Goal: Transaction & Acquisition: Purchase product/service

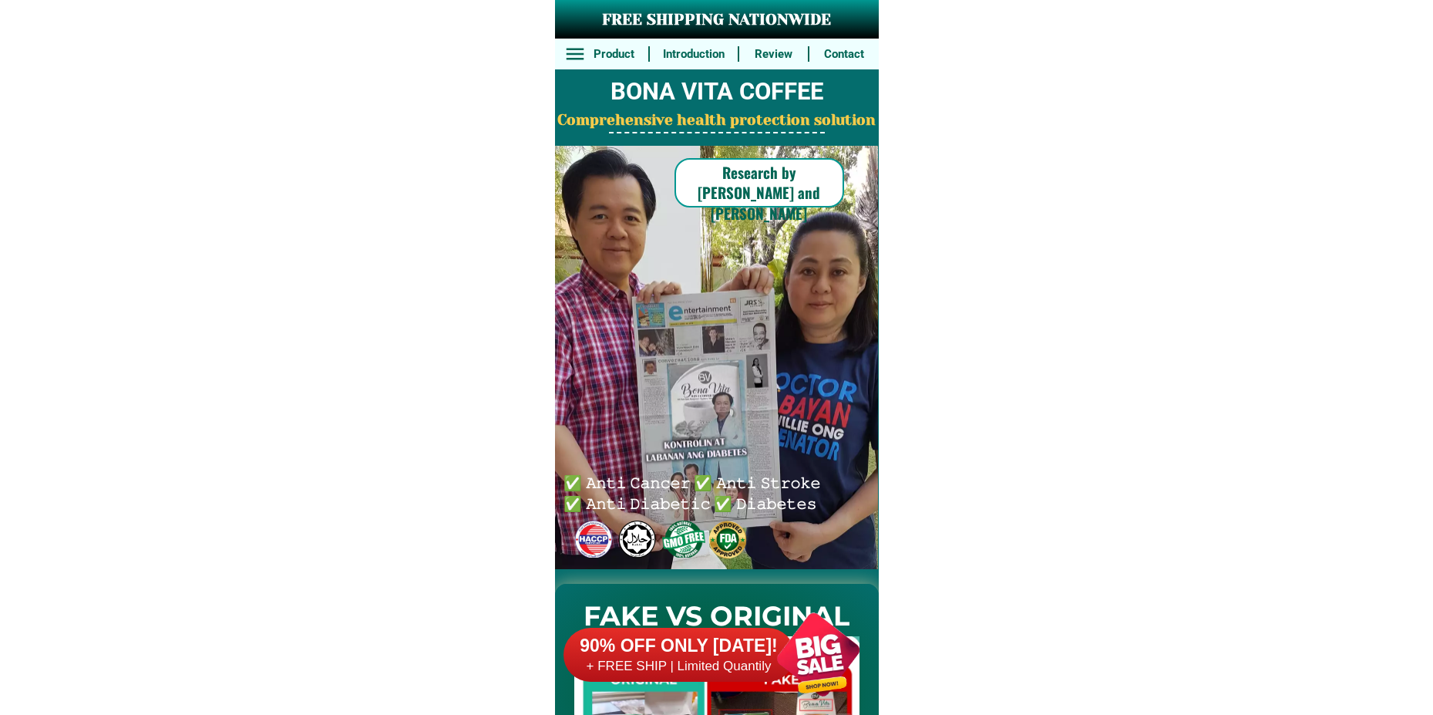
click at [797, 636] on div at bounding box center [818, 654] width 121 height 121
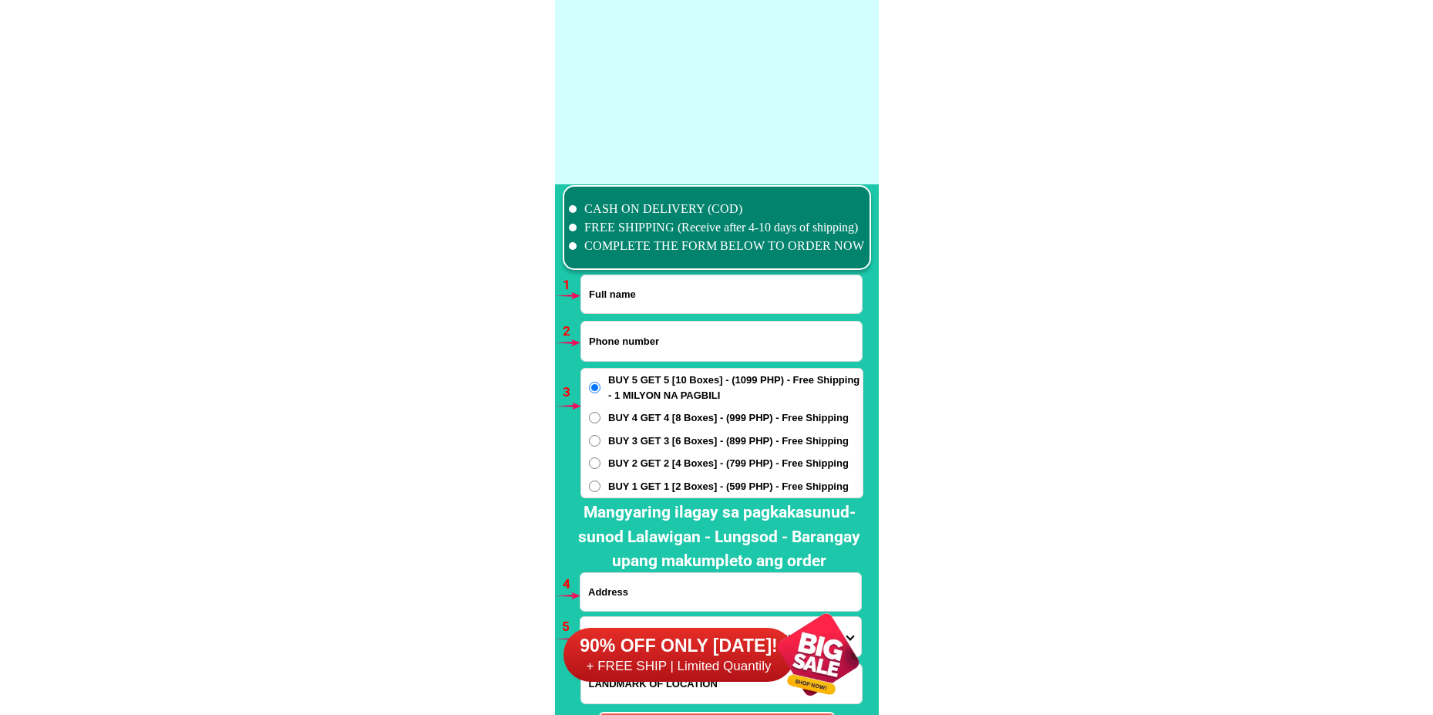
scroll to position [11338, 0]
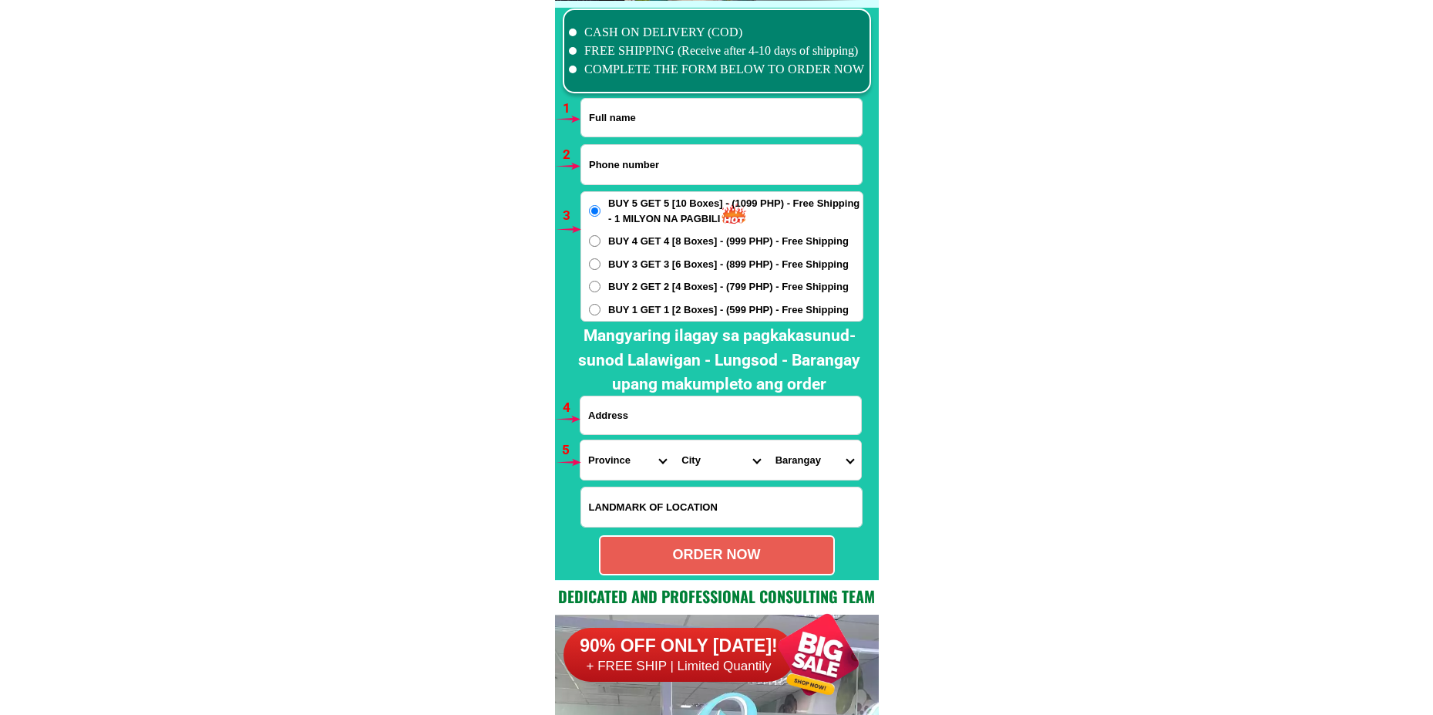
click at [636, 138] on form "ORDER NOW Province Abra Agusan-del-norte Agusan-del-sur Aklan Albay Antique Apa…" at bounding box center [722, 336] width 284 height 477
click at [632, 116] on input "Input full_name" at bounding box center [721, 118] width 281 height 38
paste input "Fama Agustina"
type input "Fama Agustina"
click at [665, 163] on input "Input phone_number" at bounding box center [721, 164] width 281 height 39
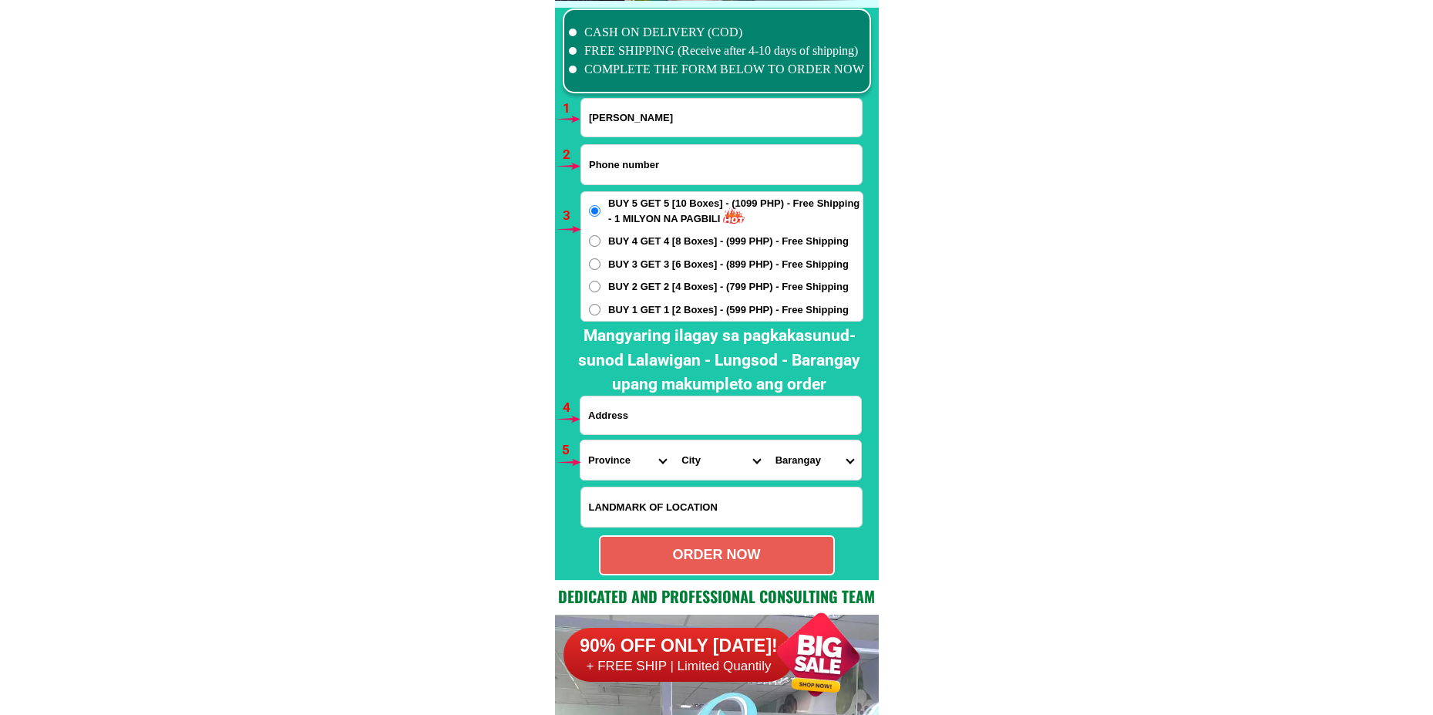
paste input "09368688717"
type input "09368688717"
click at [620, 287] on span "BUY 2 GET 2 [4 Boxes] - (799 PHP) - Free Shipping" at bounding box center [728, 286] width 241 height 15
click at [601, 287] on input "BUY 2 GET 2 [4 Boxes] - (799 PHP) - Free Shipping" at bounding box center [595, 287] width 12 height 12
radio input "true"
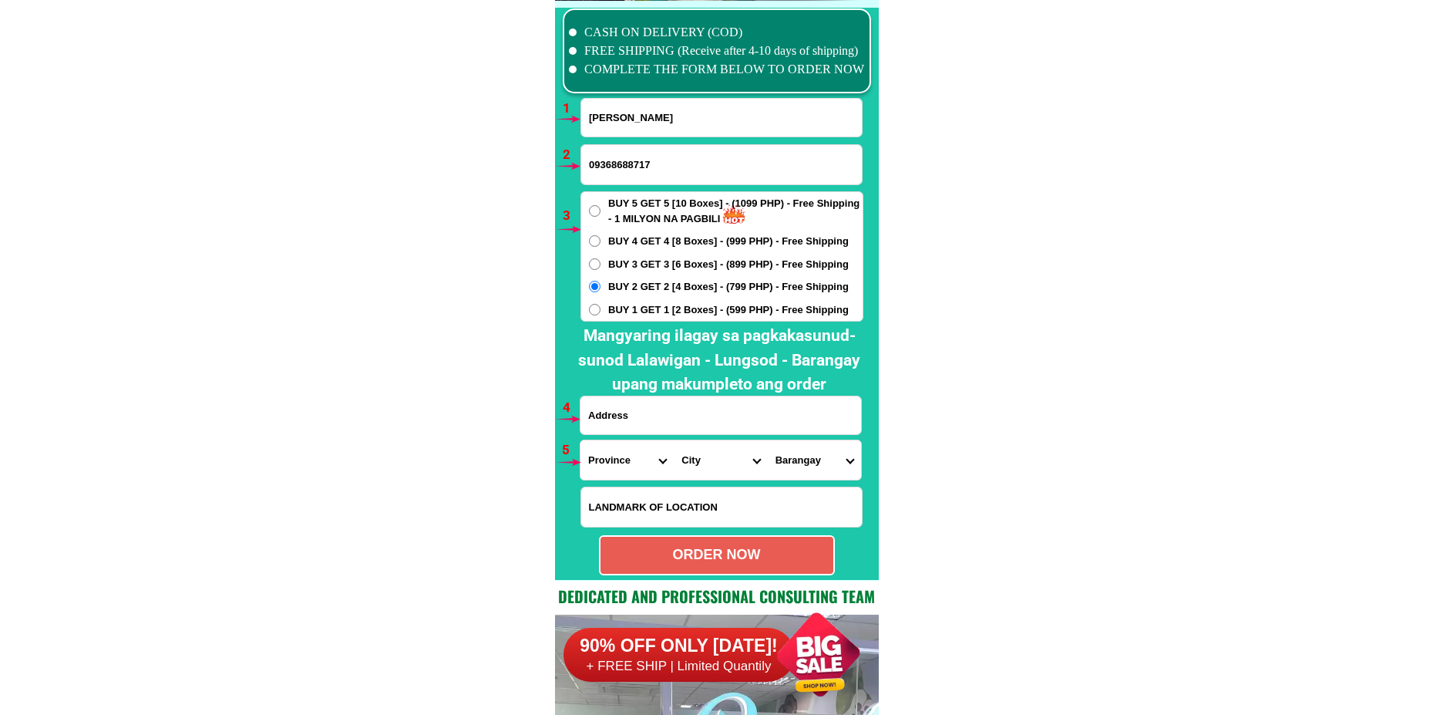
click at [665, 415] on input "Input address" at bounding box center [721, 415] width 281 height 38
paste input "bk70 lt12 las palmas subd brgy cay pombo Santa Maria bulacan"
type input "bk70 lt12 las palmas subd brgy cay pombo Santa Maria bulacan"
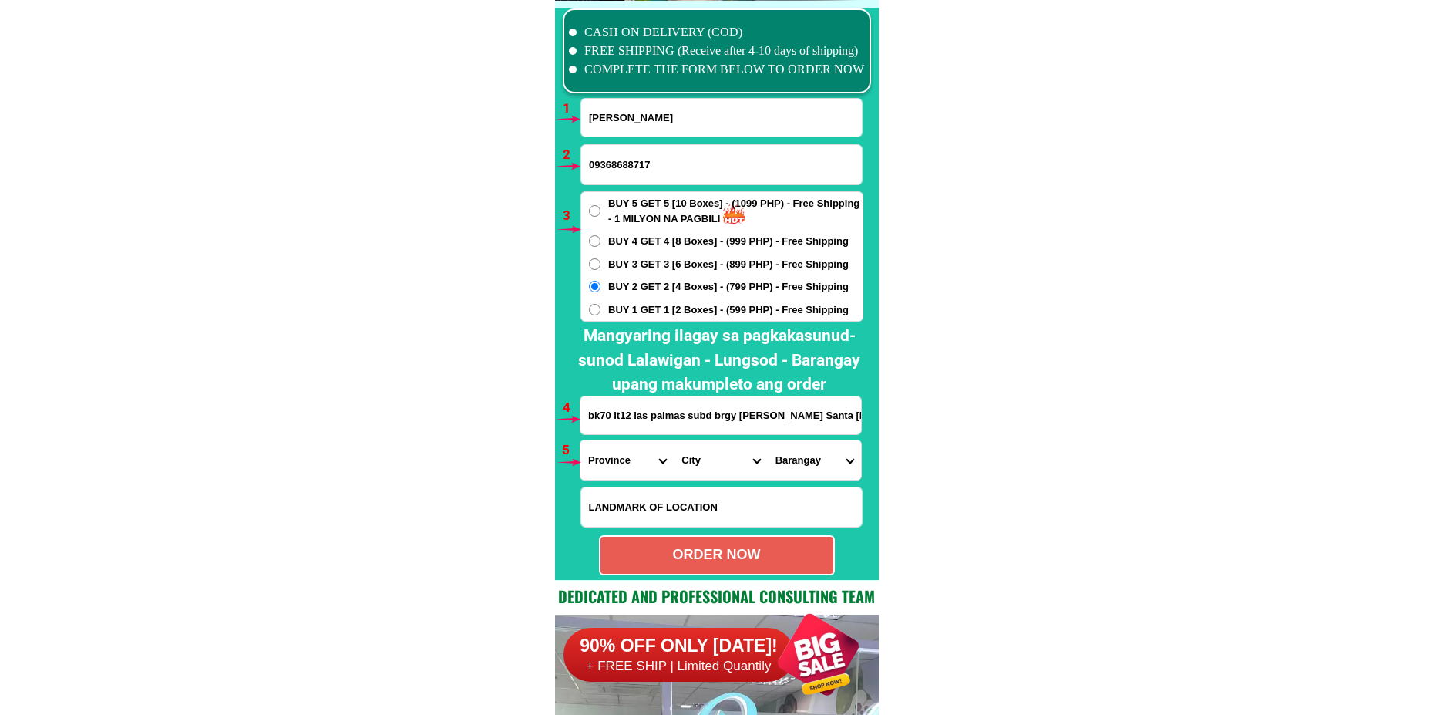
click at [611, 467] on select "Province [GEOGRAPHIC_DATA] [GEOGRAPHIC_DATA][PERSON_NAME][GEOGRAPHIC_DATA][GEOG…" at bounding box center [627, 459] width 93 height 39
select select "63_761"
click at [581, 440] on select "Province [GEOGRAPHIC_DATA] [GEOGRAPHIC_DATA][PERSON_NAME][GEOGRAPHIC_DATA][GEOG…" at bounding box center [627, 459] width 93 height 39
click at [710, 445] on select "City Angat Balagtas Baliuag Bocaue Bulacan Bulacan-hagonoy Bulacan-plaridel Bul…" at bounding box center [720, 459] width 93 height 39
select select "63_7615284"
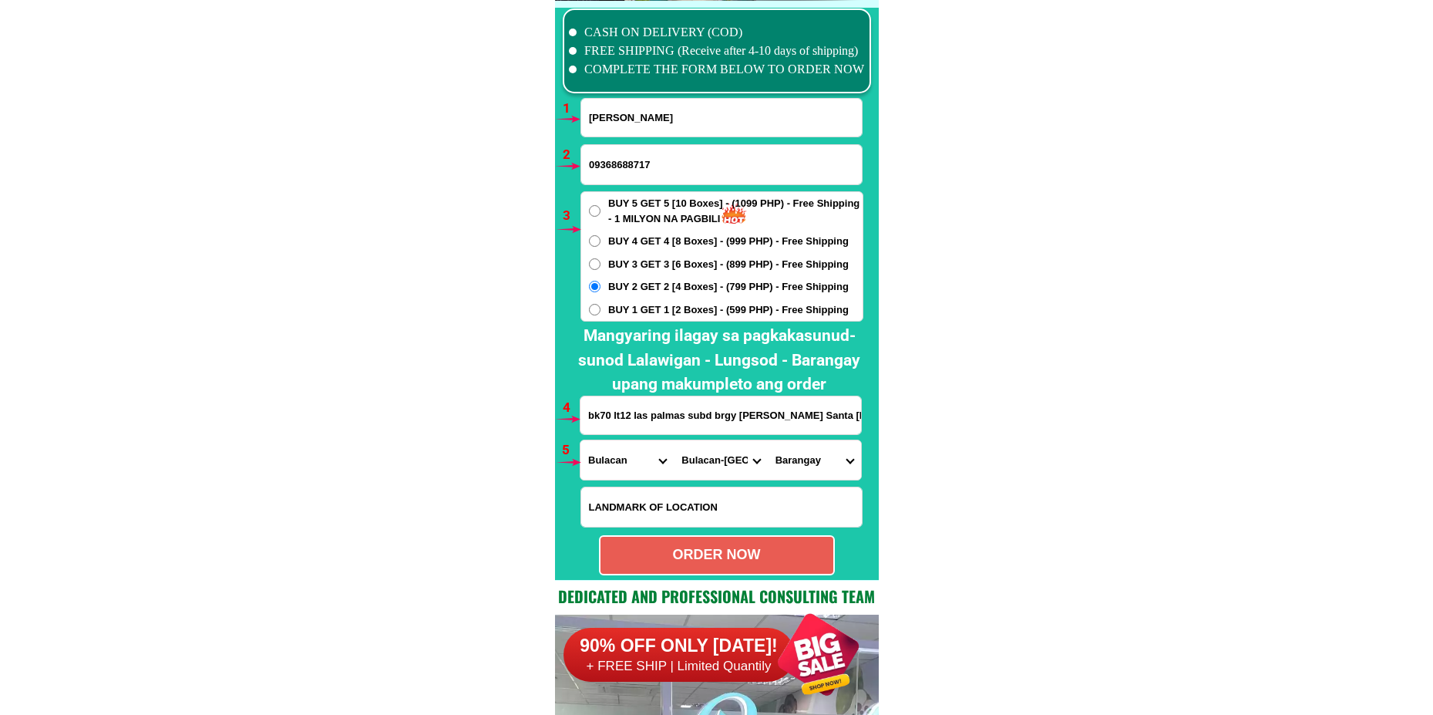
click at [674, 440] on select "City Angat Balagtas Baliuag Bocaue Bulacan Bulacan-hagonoy Bulacan-plaridel Bul…" at bounding box center [720, 459] width 93 height 39
click at [786, 463] on select "Barangay Bagbaguin Balasing Buenavista Bulac Camangyanan Catmon Cay pombo Caysi…" at bounding box center [814, 459] width 93 height 39
click at [768, 440] on select "Barangay Bagbaguin Balasing Buenavista Bulac Camangyanan Catmon Cay pombo Caysi…" at bounding box center [814, 459] width 93 height 39
drag, startPoint x: 795, startPoint y: 459, endPoint x: 795, endPoint y: 441, distance: 17.7
click at [795, 459] on select "Barangay Bagbaguin Balasing Buenavista Bulac Camangyanan Catmon Cay pombo Caysi…" at bounding box center [814, 459] width 93 height 39
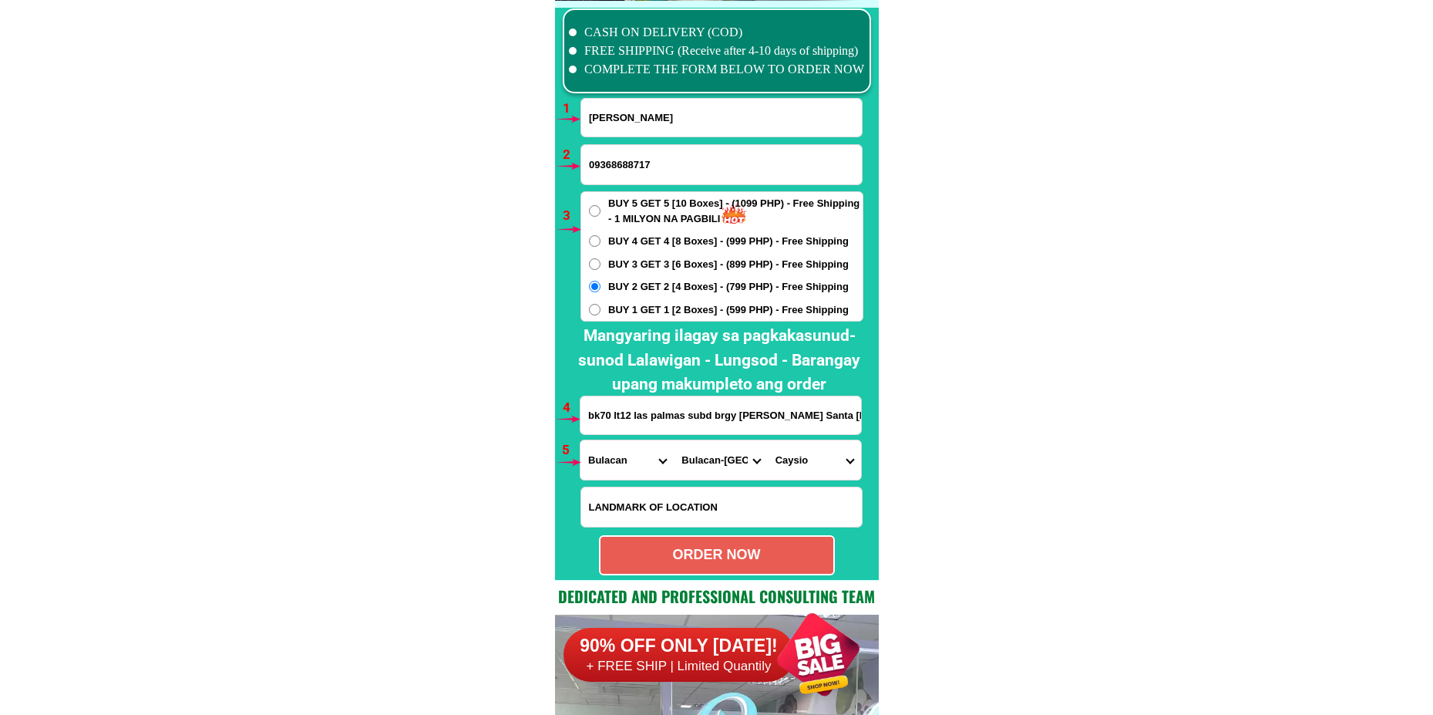
select select "63_7615284170"
click at [768, 440] on select "Barangay Bagbaguin Balasing Buenavista Bulac Camangyanan Catmon Cay pombo Caysi…" at bounding box center [814, 459] width 93 height 39
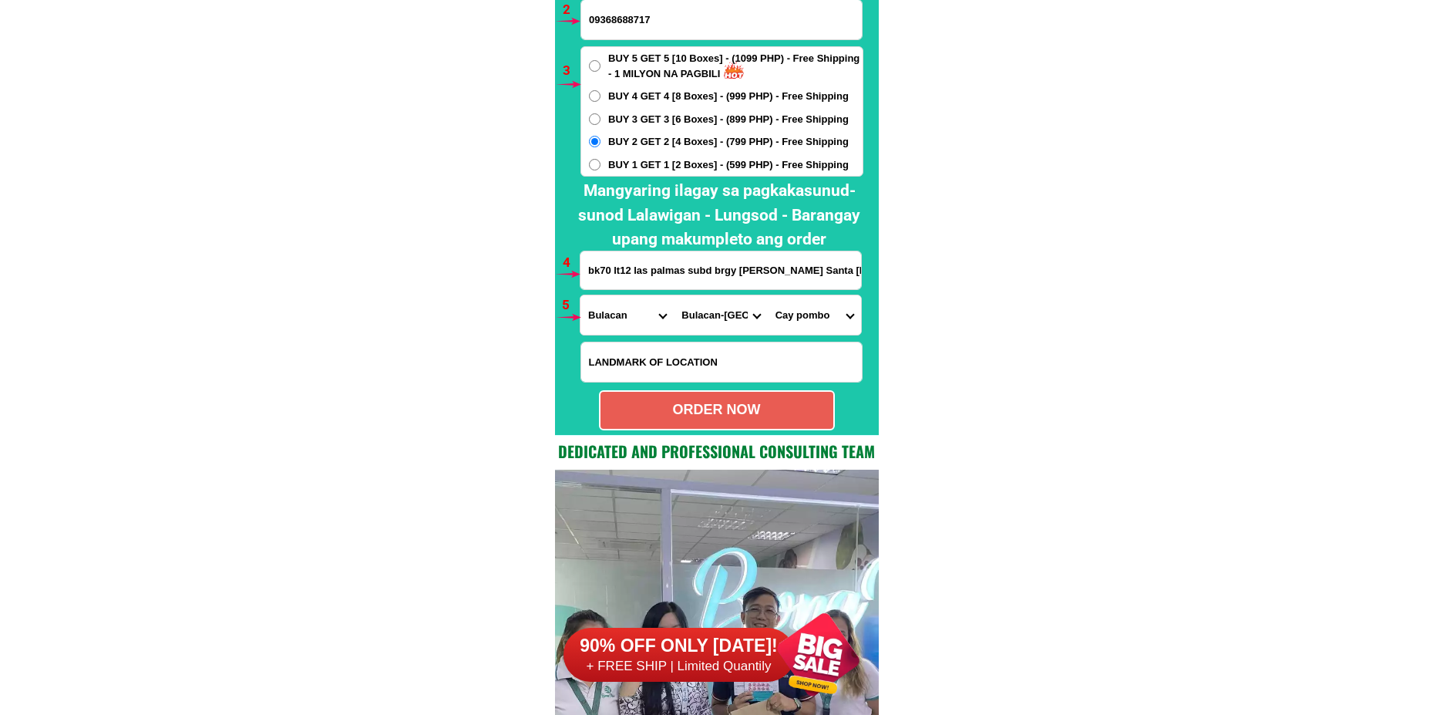
scroll to position [11492, 0]
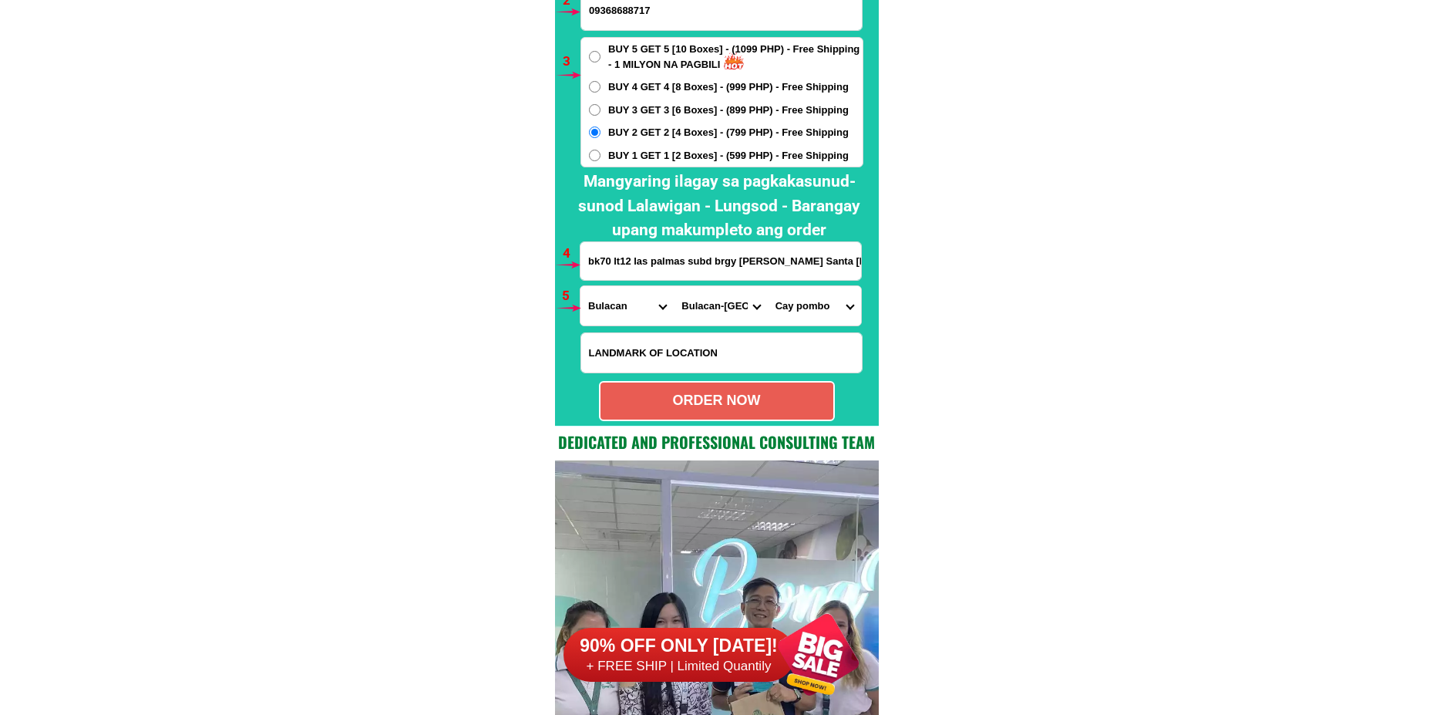
click at [755, 402] on div "ORDER NOW" at bounding box center [717, 400] width 233 height 21
radio input "true"
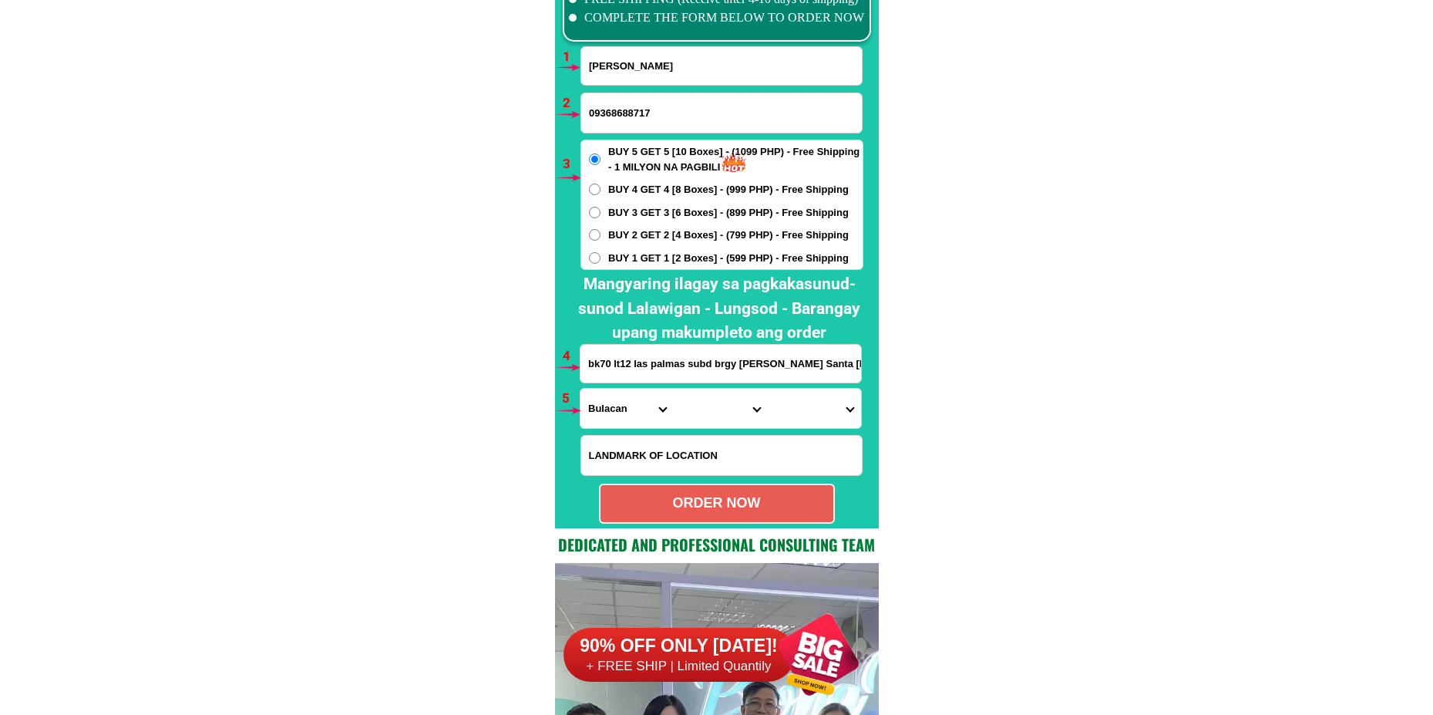
scroll to position [11184, 0]
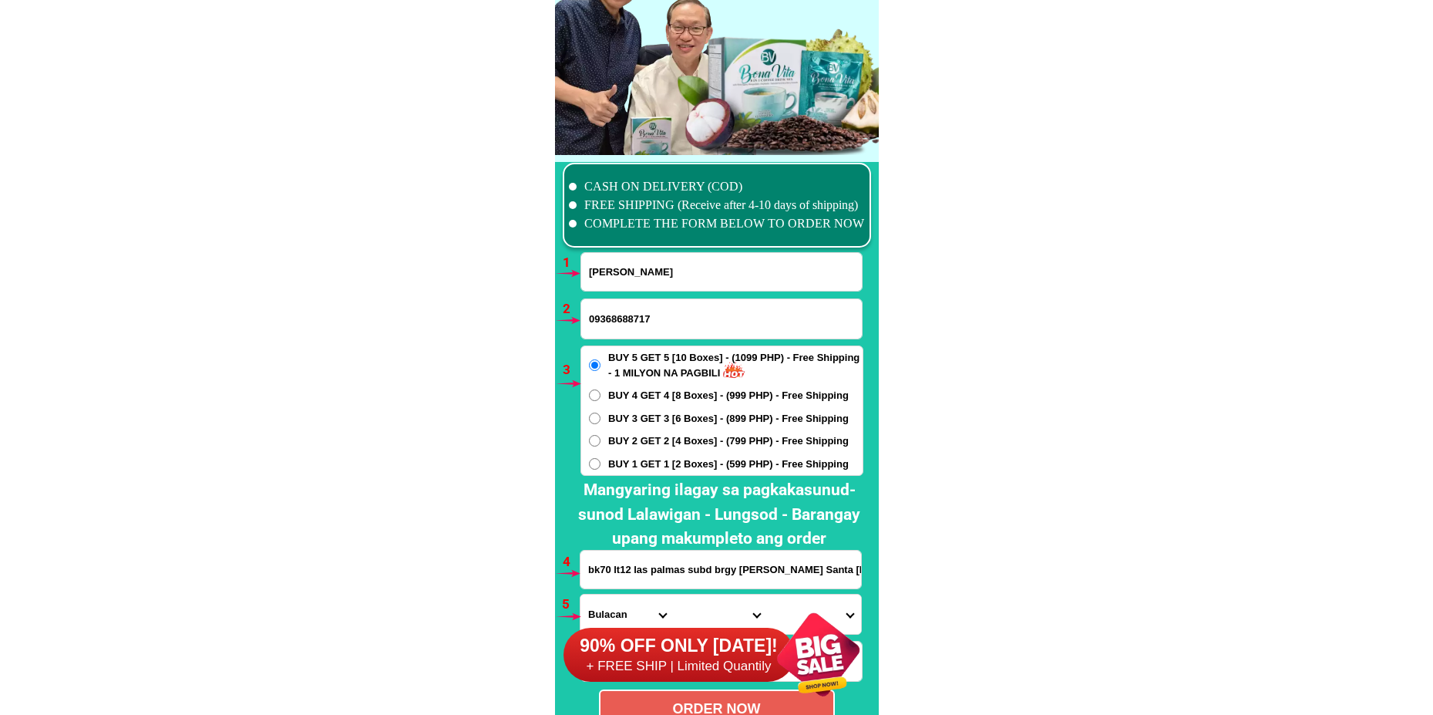
click at [663, 262] on input "Input full_name" at bounding box center [721, 272] width 281 height 38
paste input "Marieta Cunanan"
type input "Marieta Cunanan"
click at [645, 330] on input "09368688717" at bounding box center [721, 318] width 281 height 39
paste input "09167960469"
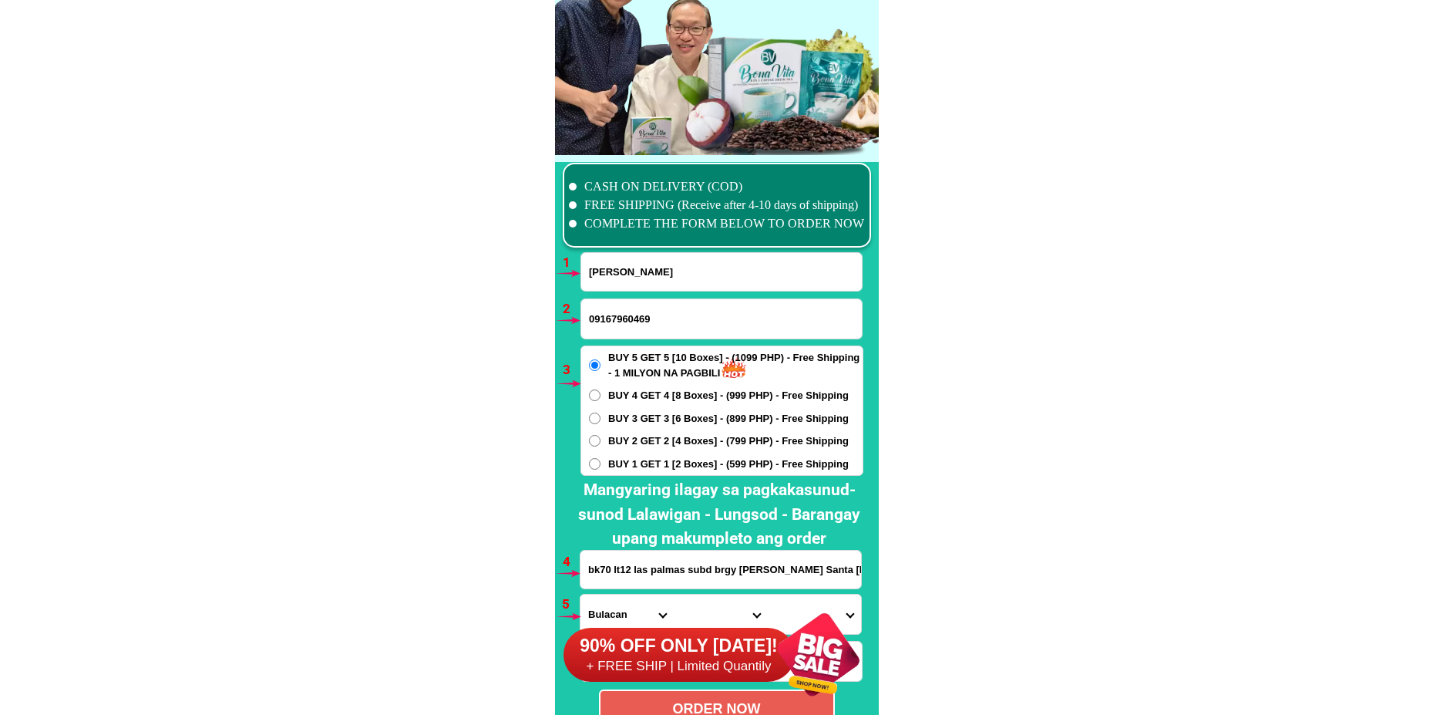
type input "09167960469"
click at [631, 458] on span "BUY 1 GET 1 [2 Boxes] - (599 PHP) - Free Shipping" at bounding box center [728, 463] width 241 height 15
click at [601, 458] on input "BUY 1 GET 1 [2 Boxes] - (599 PHP) - Free Shipping" at bounding box center [595, 464] width 12 height 12
radio input "true"
click at [638, 553] on input "bk70 lt12 las palmas subd brgy cay pombo Santa Maria bulacan" at bounding box center [721, 569] width 281 height 38
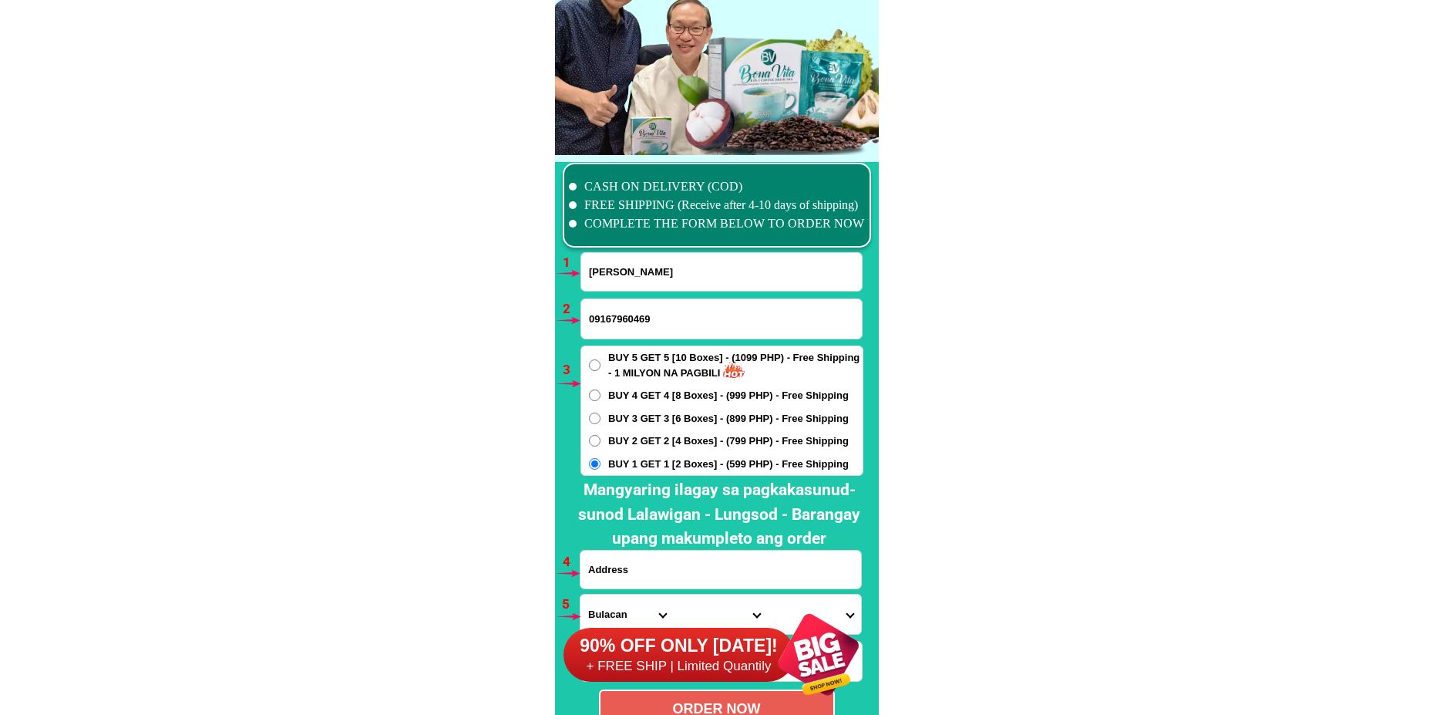
paste input "City Land Avenue Pulong Buhangin STA Maria Bulacan"
type input "City Land Avenue Pulong Buhangin STA Maria Bulacan"
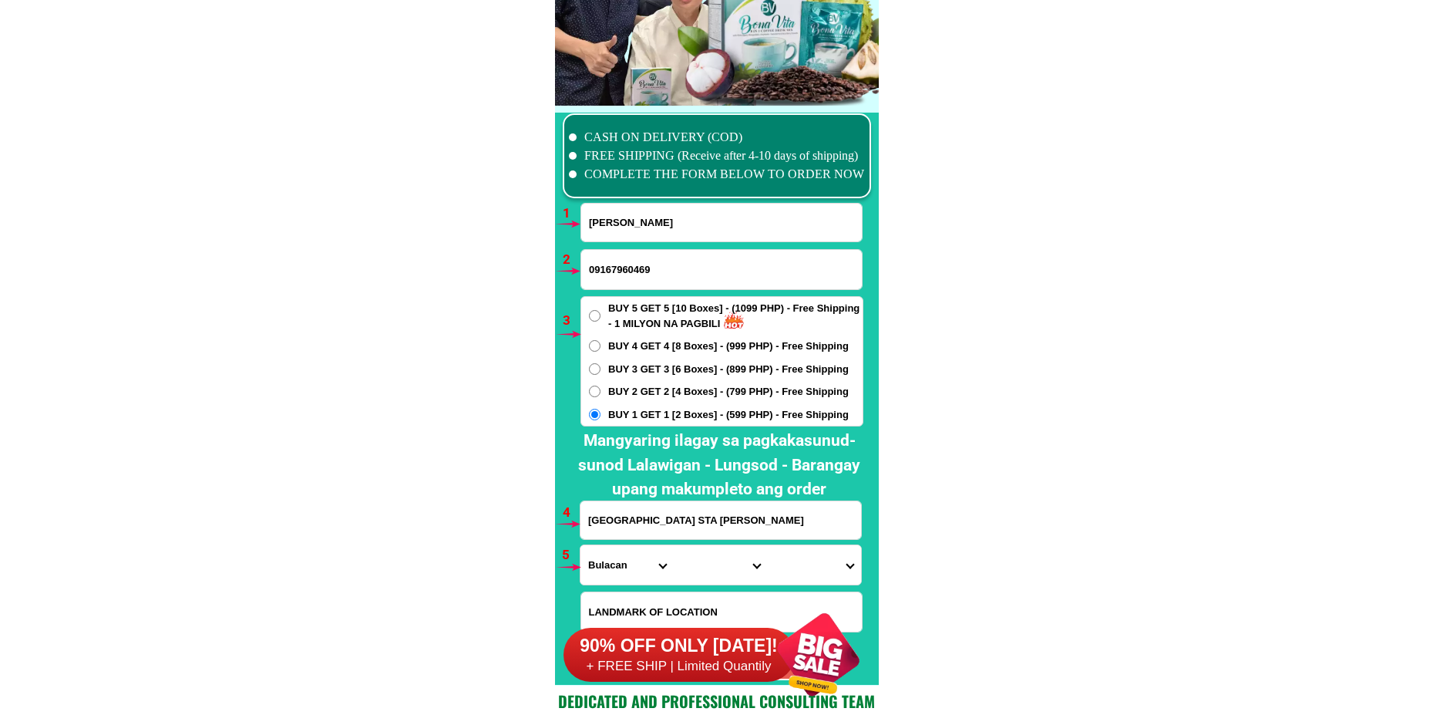
scroll to position [11338, 0]
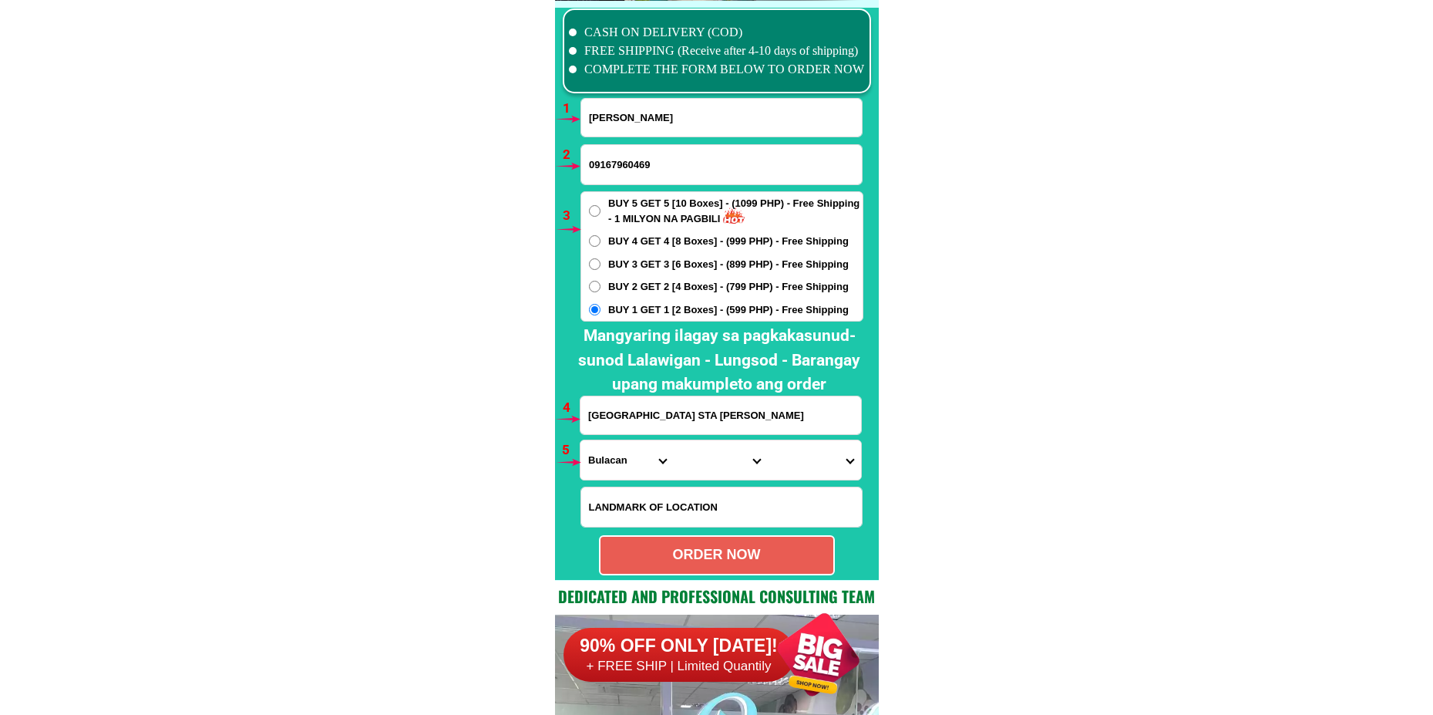
click at [628, 456] on select "Province [GEOGRAPHIC_DATA] [GEOGRAPHIC_DATA][PERSON_NAME][GEOGRAPHIC_DATA][GEOG…" at bounding box center [627, 459] width 93 height 39
drag, startPoint x: 601, startPoint y: 470, endPoint x: 607, endPoint y: 453, distance: 18.0
click at [601, 470] on select "Province [GEOGRAPHIC_DATA] [GEOGRAPHIC_DATA][PERSON_NAME][GEOGRAPHIC_DATA][GEOG…" at bounding box center [627, 459] width 93 height 39
select select "63_761"
click at [581, 440] on select "Province [GEOGRAPHIC_DATA] [GEOGRAPHIC_DATA][PERSON_NAME][GEOGRAPHIC_DATA][GEOG…" at bounding box center [627, 459] width 93 height 39
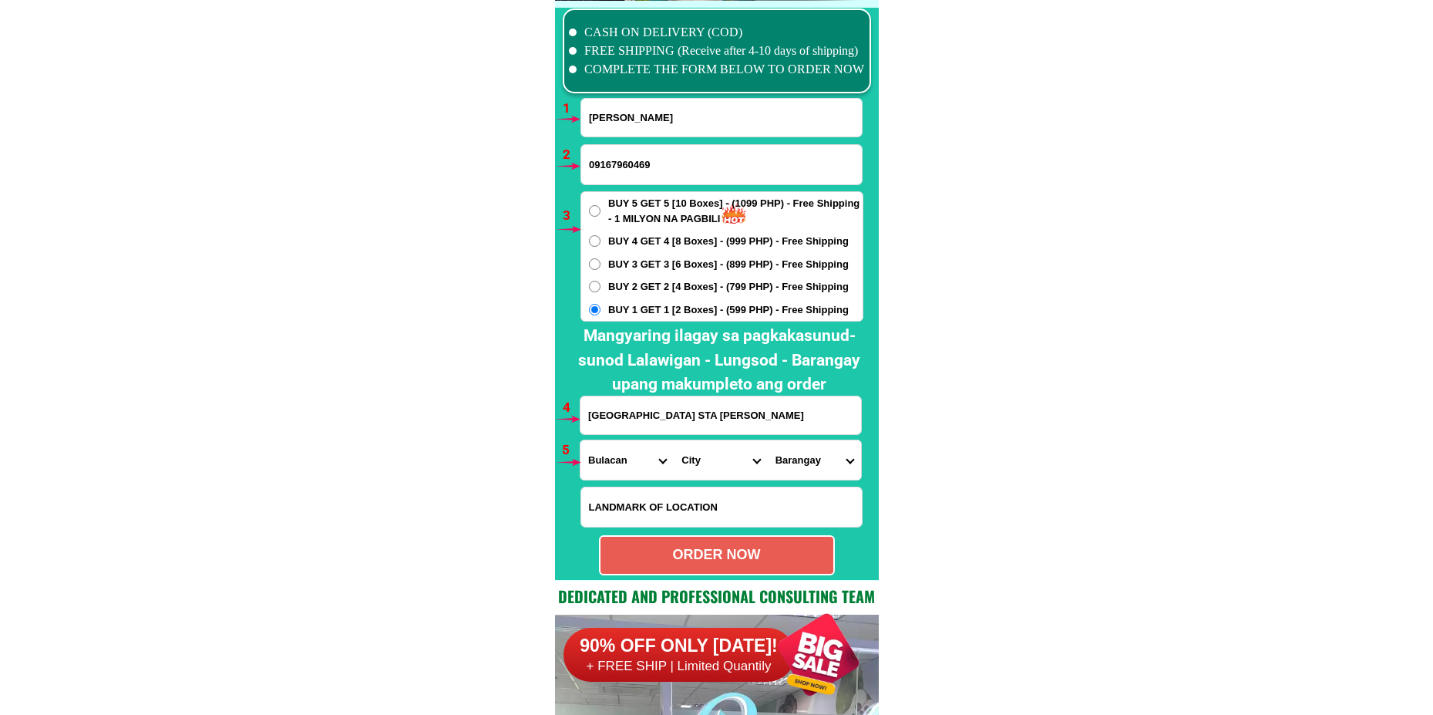
drag, startPoint x: 706, startPoint y: 461, endPoint x: 706, endPoint y: 444, distance: 17.0
click at [707, 459] on select "City Angat Balagtas Baliuag Bocaue Bulacan Bulacan-hagonoy Bulacan-plaridel Bul…" at bounding box center [720, 459] width 93 height 39
select select "63_7615284"
click at [674, 440] on select "City Angat Balagtas Baliuag Bocaue Bulacan Bulacan-hagonoy Bulacan-plaridel Bul…" at bounding box center [720, 459] width 93 height 39
click at [802, 463] on select "Barangay Bagbaguin Balasing Buenavista Bulac Camangyanan Catmon Cay pombo Caysi…" at bounding box center [814, 459] width 93 height 39
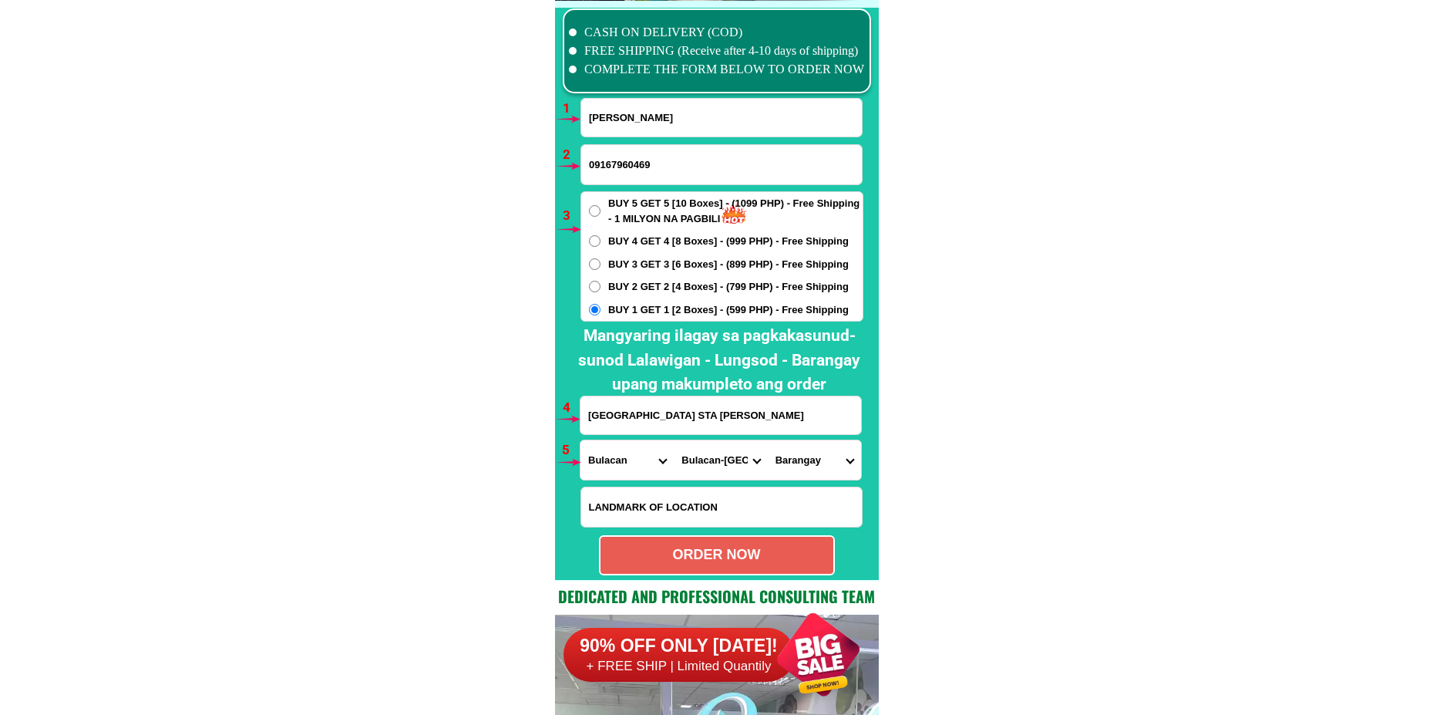
select select "63_76152842564"
click at [768, 440] on select "Barangay Bagbaguin Balasing Buenavista Bulac Camangyanan Catmon Cay pombo Caysi…" at bounding box center [814, 459] width 93 height 39
click at [811, 463] on select "Barangay Bagbaguin Balasing Buenavista Bulac Camangyanan Catmon Cay pombo Caysi…" at bounding box center [814, 459] width 93 height 39
click at [768, 440] on select "Barangay Bagbaguin Balasing Buenavista Bulac Camangyanan Catmon Cay pombo Caysi…" at bounding box center [814, 459] width 93 height 39
click at [763, 547] on div "ORDER NOW" at bounding box center [717, 554] width 233 height 21
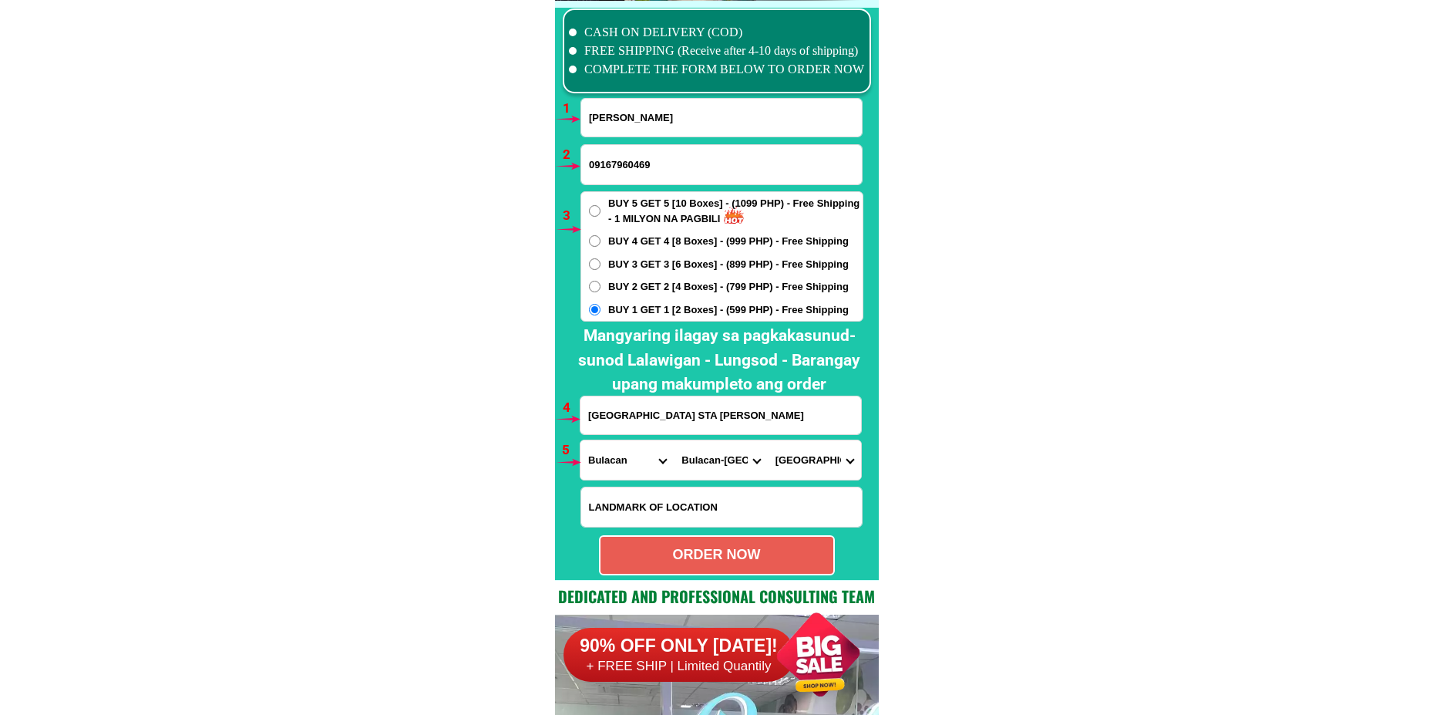
radio input "true"
click at [746, 123] on input "Marieta Cunanan" at bounding box center [721, 118] width 281 height 38
paste input "Teresita Andasan"
type input "Teresita Andasan"
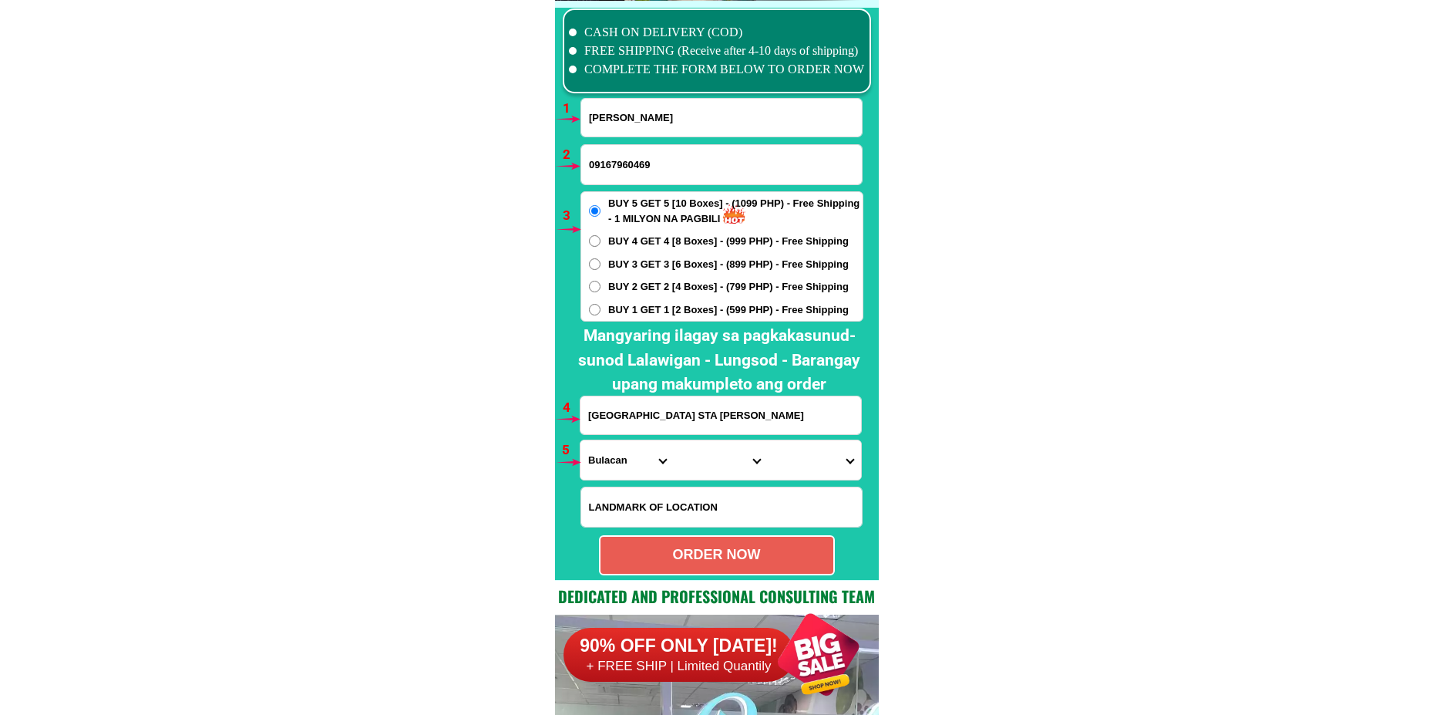
click at [690, 167] on input "09167960469" at bounding box center [721, 164] width 281 height 39
paste input "09455948417"
type input "09455948417"
click at [665, 426] on input "City Land Avenue Pulong Buhangin STA Maria Bulacan" at bounding box center [721, 415] width 281 height 38
paste input "3 hanggang 4 na araw"
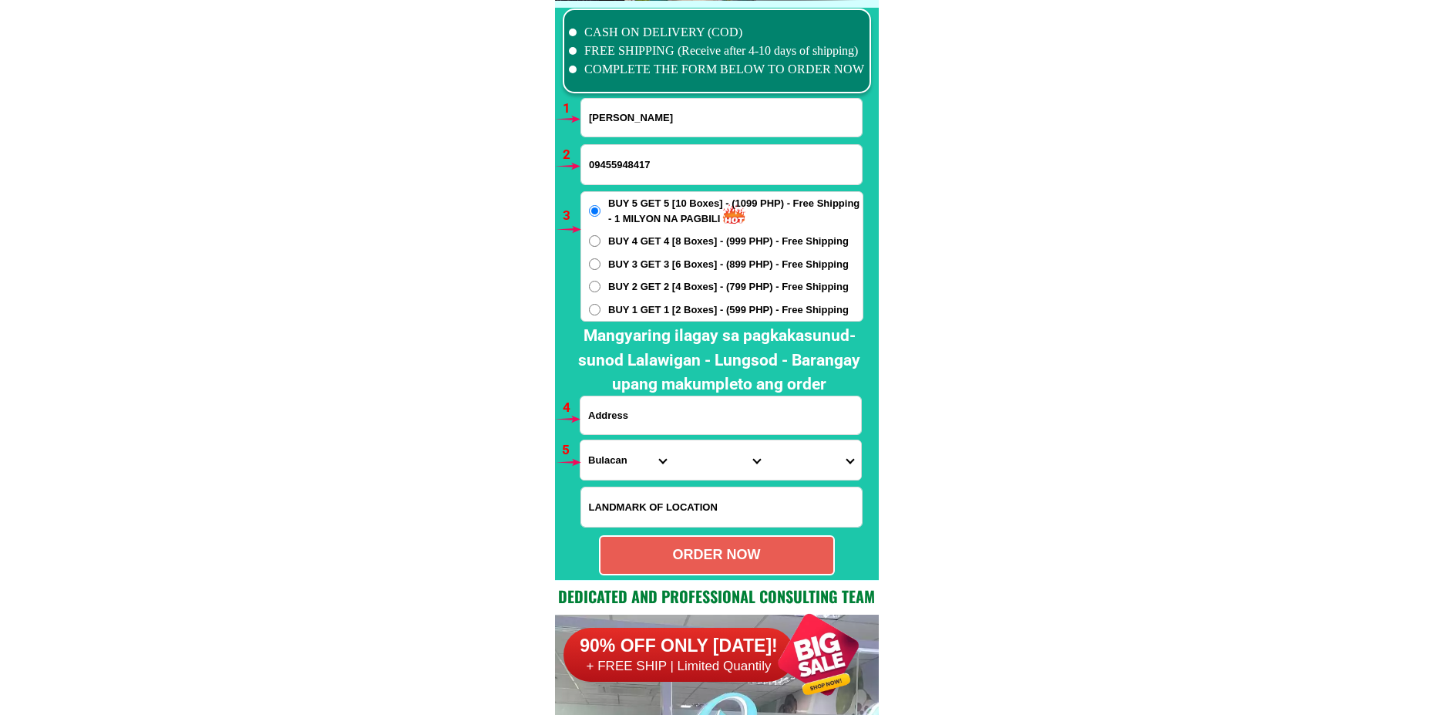
type input "3 hanggang 4 na araw"
click at [658, 423] on input "Input address" at bounding box center [721, 415] width 281 height 38
paste input "BANTUG TALAVERA NUEVA ECIJA PROK 3 HOUSE NO-432"
type input "BANTUG TALAVERA NUEVA ECIJA PROK 3 HOUSE NO-432"
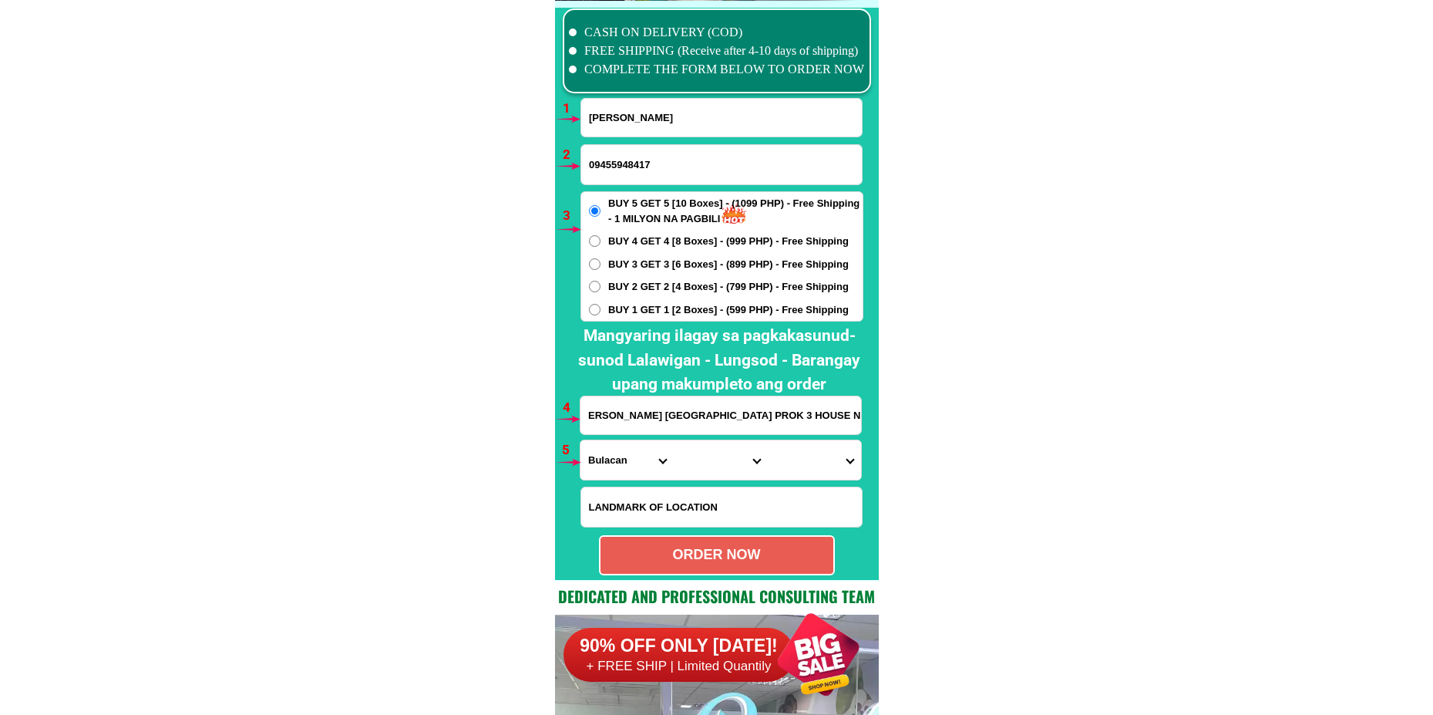
scroll to position [0, 0]
click at [638, 464] on select "Province [GEOGRAPHIC_DATA] [GEOGRAPHIC_DATA][PERSON_NAME][GEOGRAPHIC_DATA][GEOG…" at bounding box center [627, 459] width 93 height 39
select select "63_198"
click at [581, 440] on select "Province [GEOGRAPHIC_DATA] [GEOGRAPHIC_DATA][PERSON_NAME][GEOGRAPHIC_DATA][GEOG…" at bounding box center [627, 459] width 93 height 39
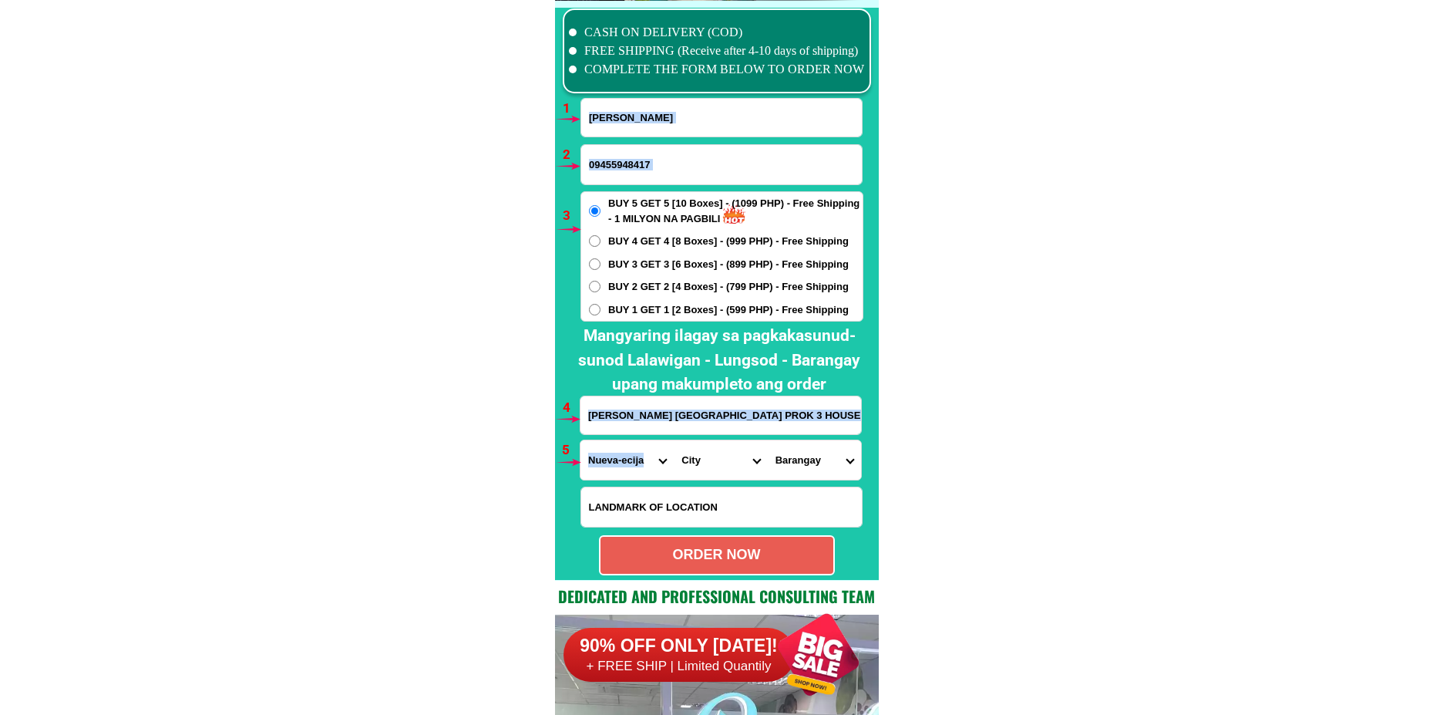
click at [690, 478] on form "Teresita Andasan 09455948417 ORDER NOW BANTUG TALAVERA NUEVA ECIJA PROK 3 HOUSE…" at bounding box center [722, 336] width 284 height 477
click at [695, 449] on select "City Aliaga Bongabon Cabanatuan-city Cabiao Carranglan Cuyapo Gabaldon Gapan-ci…" at bounding box center [720, 459] width 93 height 39
select select "63_1981499"
click at [674, 440] on select "City Aliaga Bongabon Cabanatuan-city Cabiao Carranglan Cuyapo Gabaldon Gapan-ci…" at bounding box center [720, 459] width 93 height 39
click at [816, 460] on select "Barangay Andal alino (pob.) Bagong sikat Bagong silang Bakal i Bakal ii Bakal i…" at bounding box center [814, 459] width 93 height 39
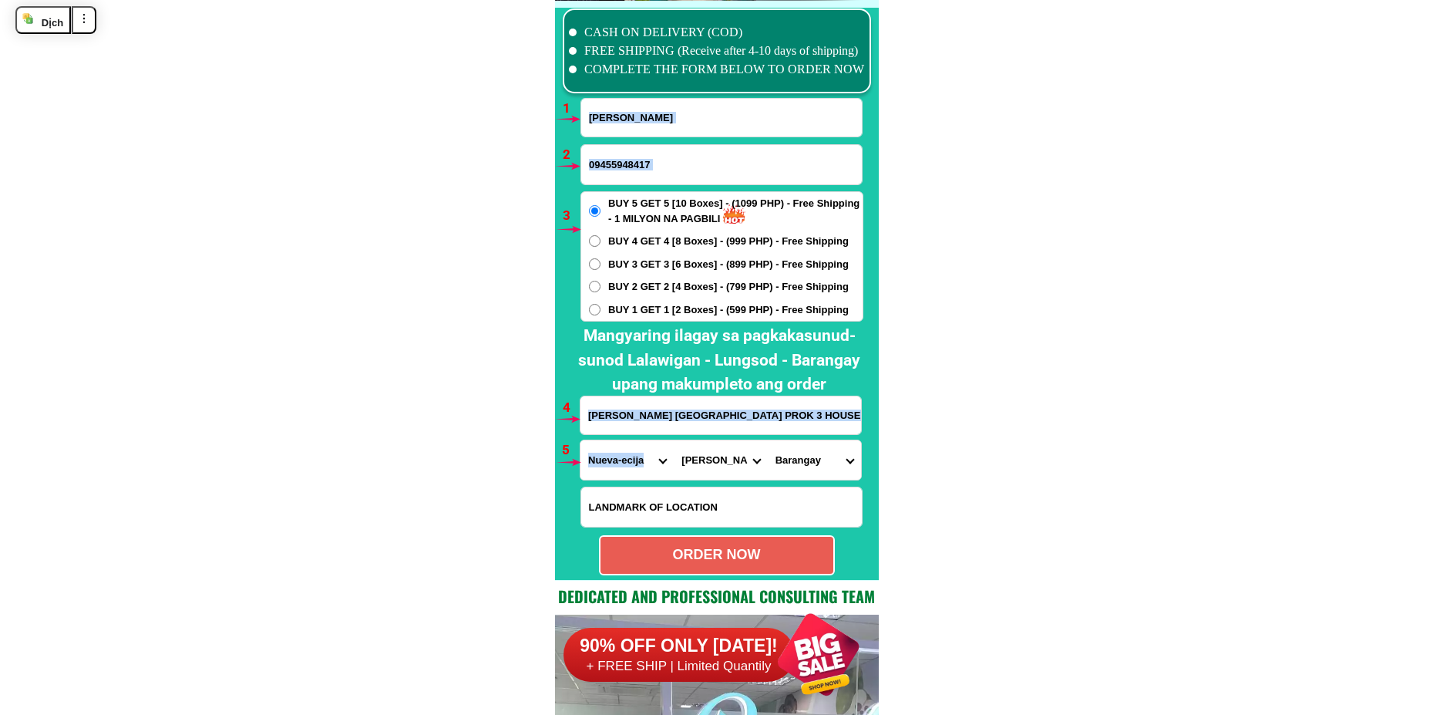
select select "63_19814991033"
click at [768, 440] on select "Barangay Andal alino (pob.) Bagong sikat Bagong silang Bakal i Bakal ii Bakal i…" at bounding box center [814, 459] width 93 height 39
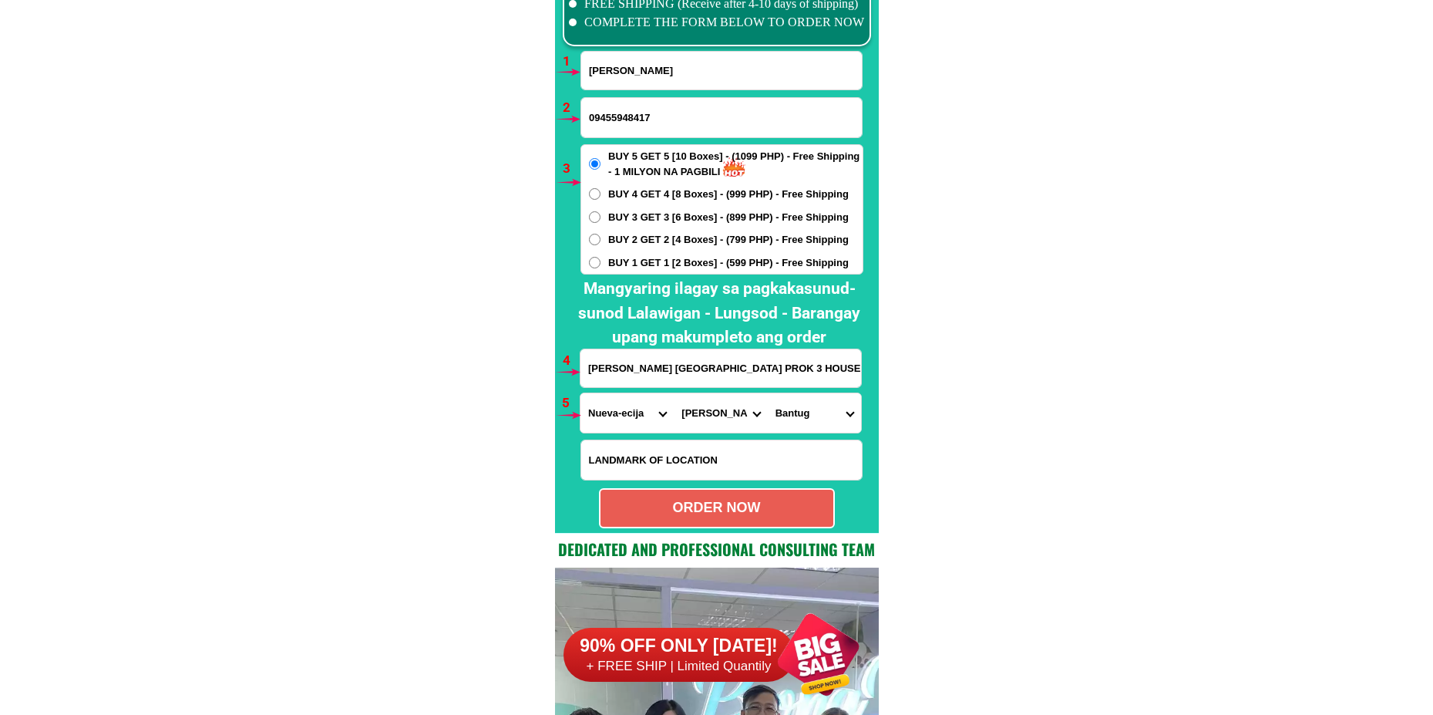
scroll to position [11492, 0]
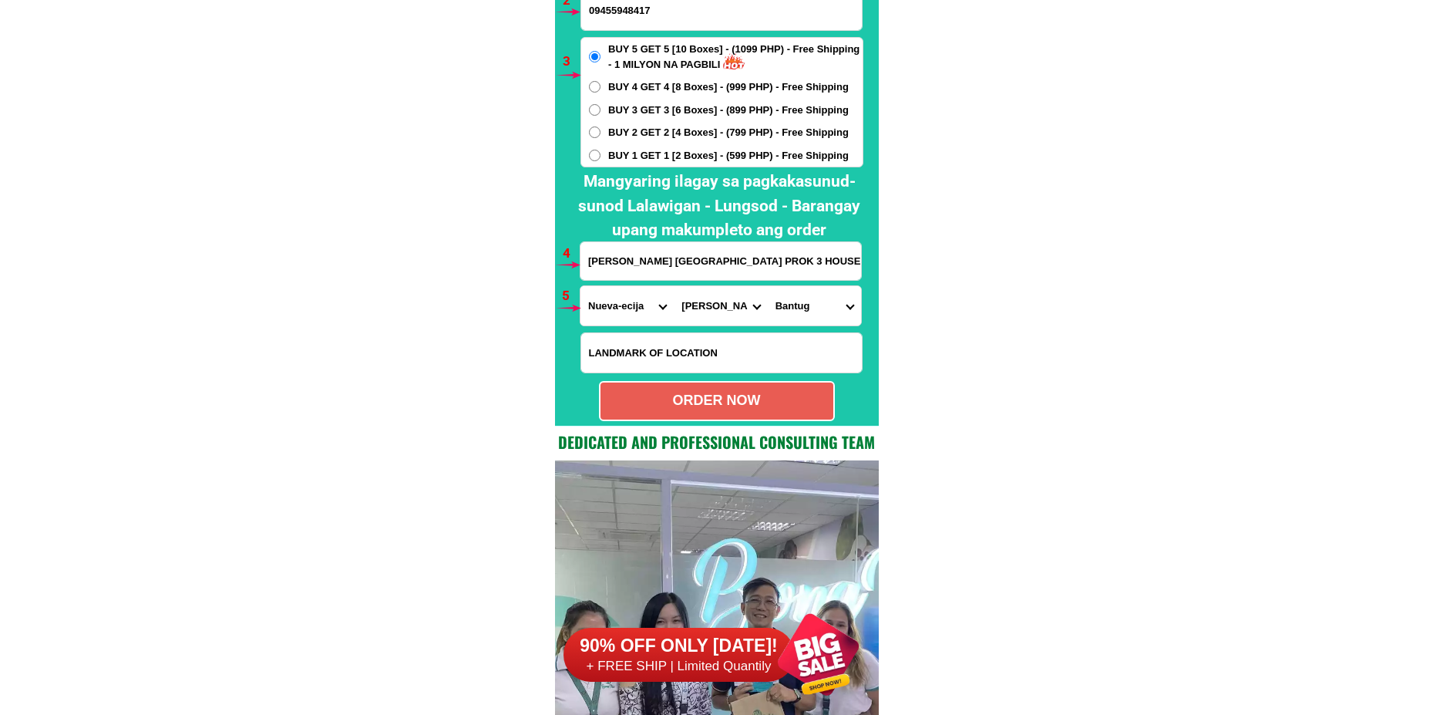
click at [797, 398] on div "ORDER NOW" at bounding box center [717, 400] width 233 height 21
radio input "true"
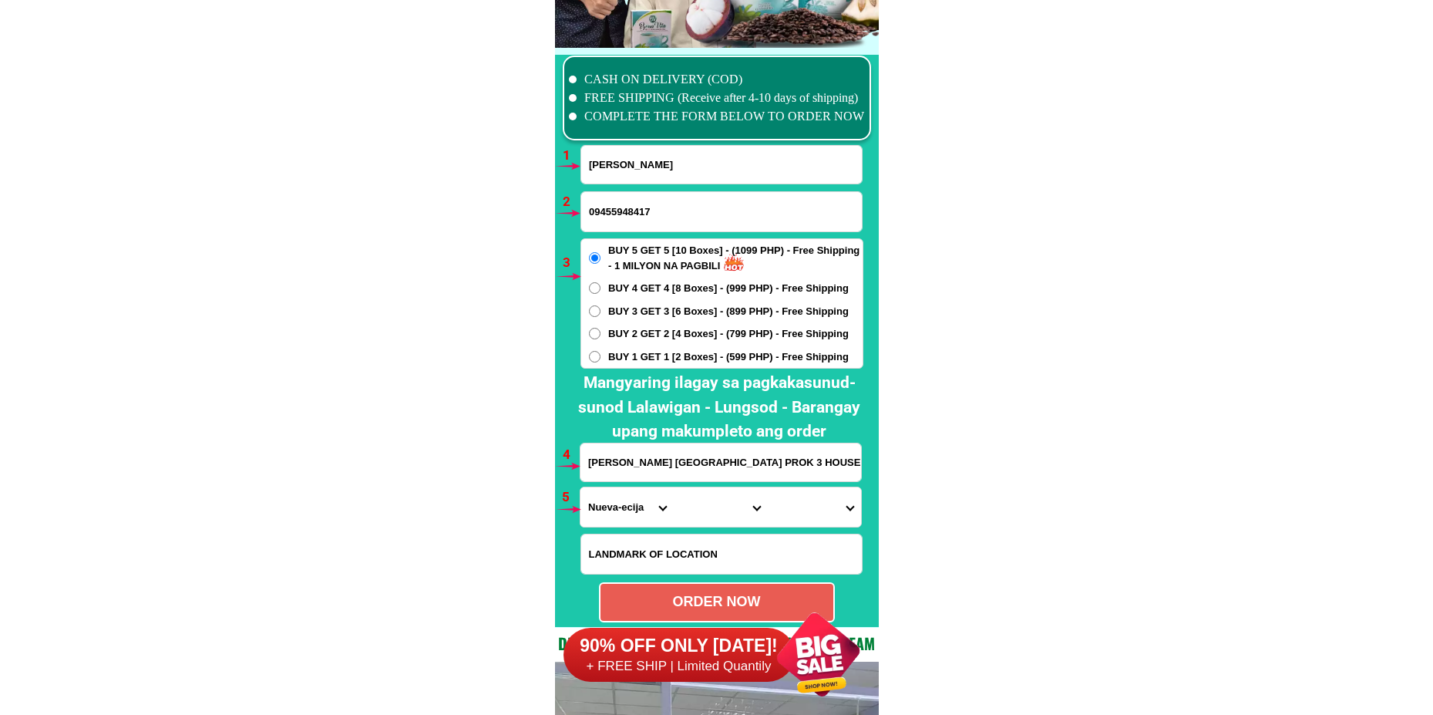
scroll to position [11261, 0]
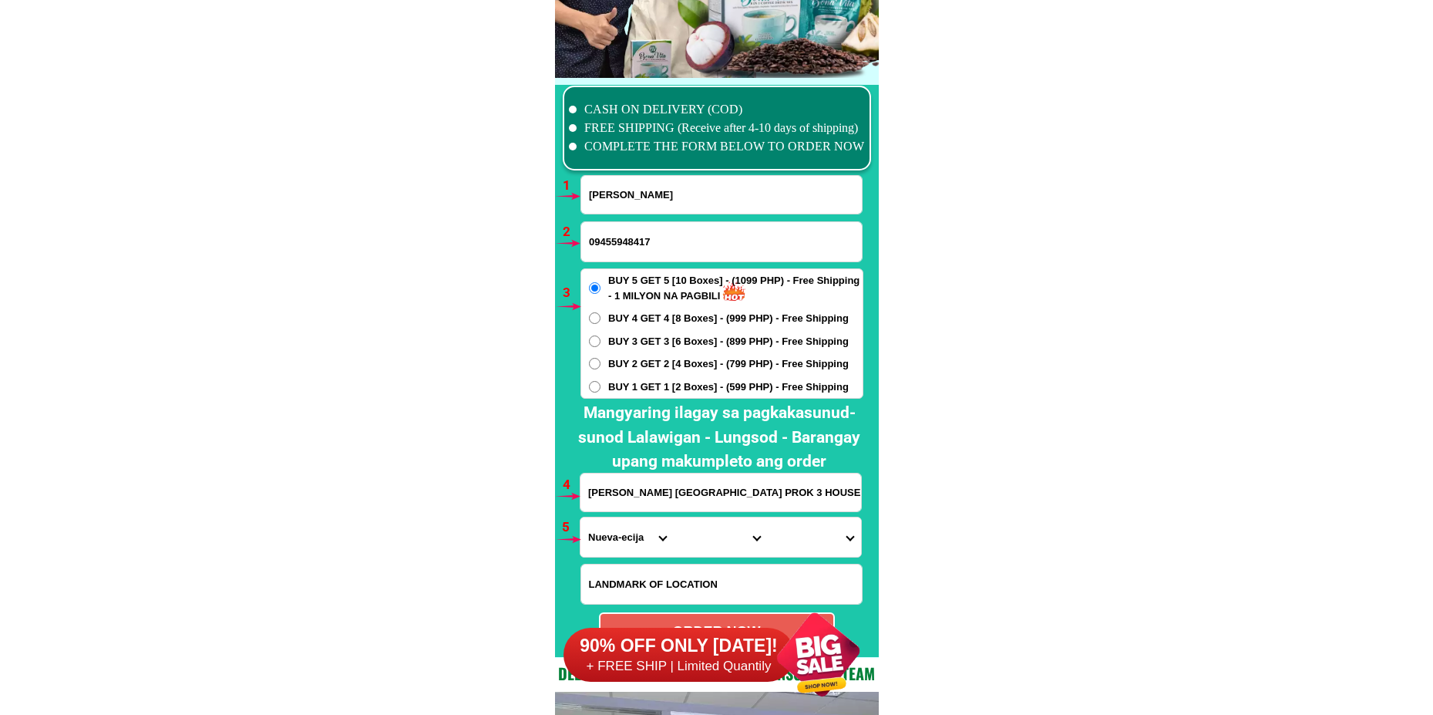
click at [638, 206] on input "Teresita Andasan" at bounding box center [721, 195] width 281 height 38
paste input "Mary Jane Estrada Gandia"
type input "Mary Jane Estrada Gandia"
click at [611, 231] on input "09455948417" at bounding box center [721, 241] width 281 height 39
paste input "o9612541584"
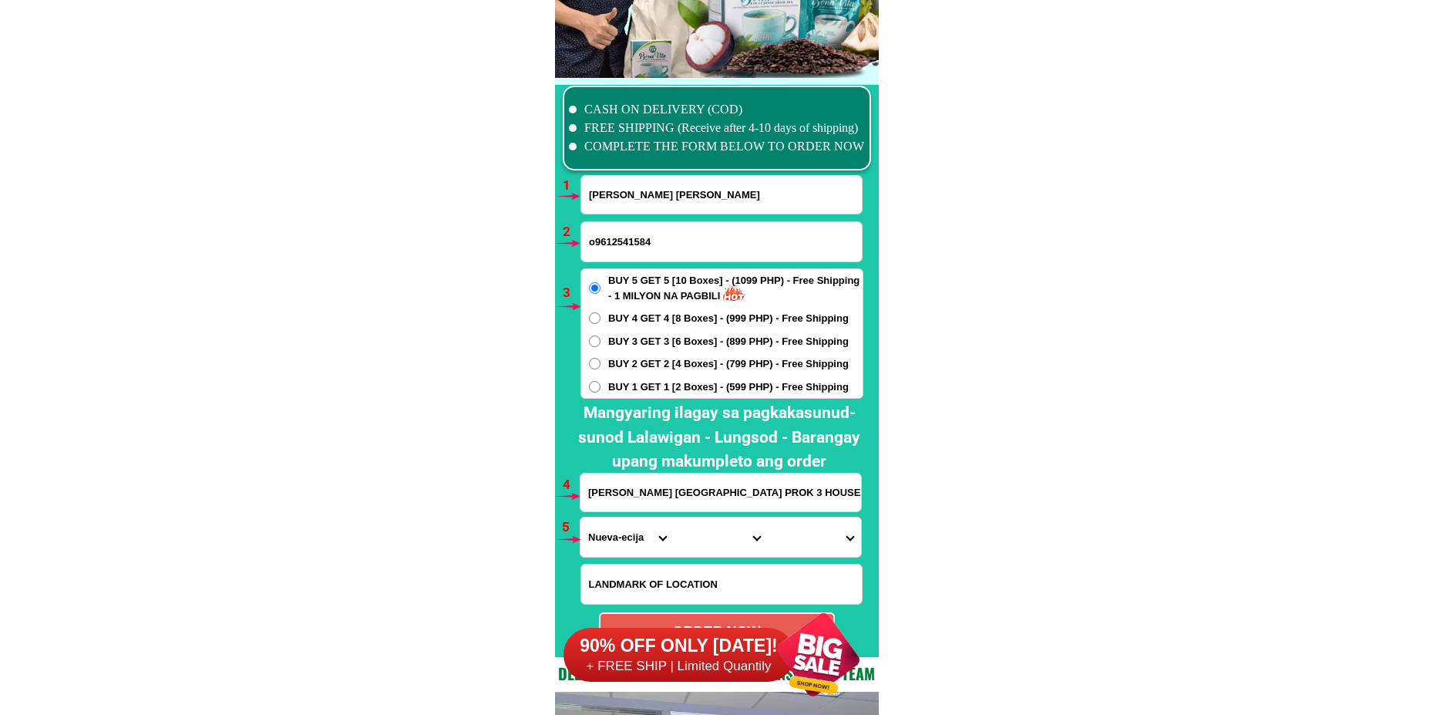
drag, startPoint x: 592, startPoint y: 241, endPoint x: 542, endPoint y: 247, distance: 50.5
type input "09612541584"
click at [648, 365] on span "BUY 2 GET 2 [4 Boxes] - (799 PHP) - Free Shipping" at bounding box center [728, 363] width 241 height 15
click at [601, 365] on input "BUY 2 GET 2 [4 Boxes] - (799 PHP) - Free Shipping" at bounding box center [595, 364] width 12 height 12
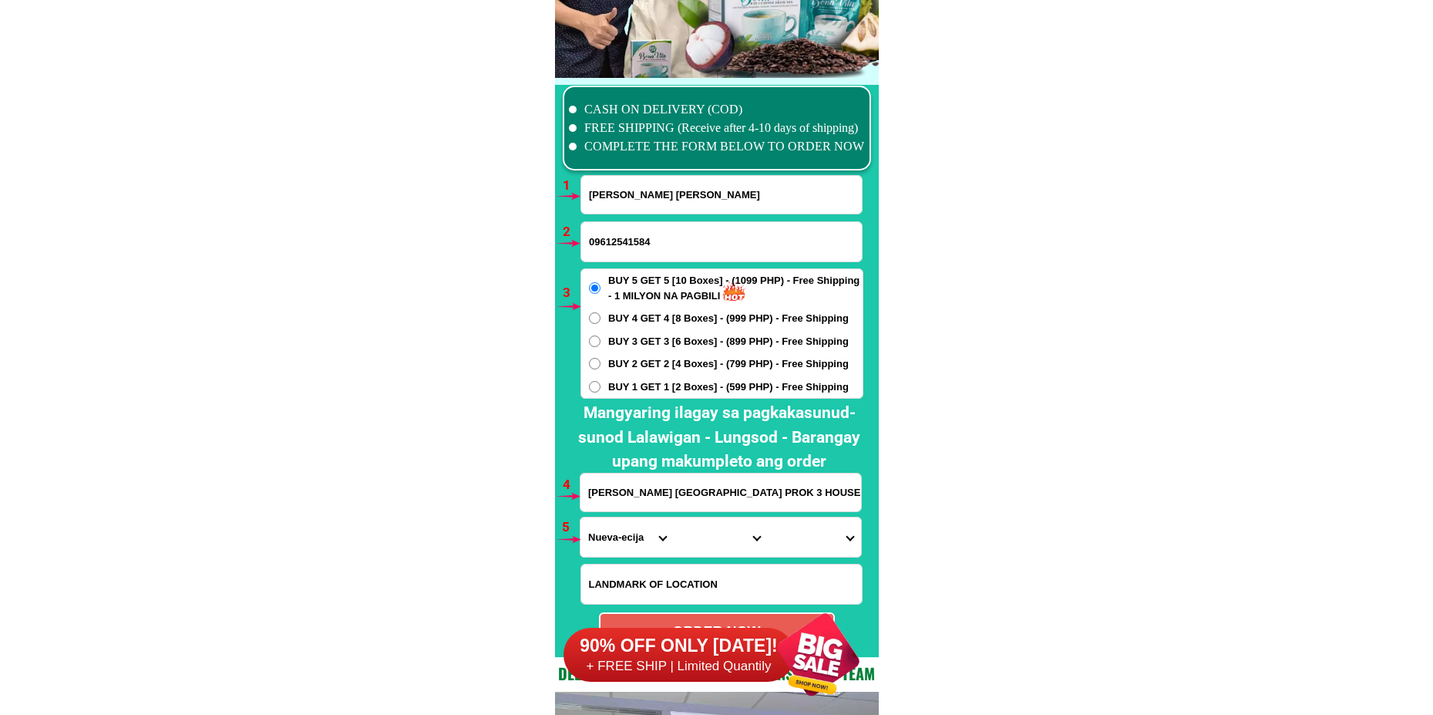
radio input "true"
click at [630, 500] on input "BANTUG TALAVERA NUEVA ECIJA PROK 3 HOUSE NO-432" at bounding box center [721, 492] width 281 height 38
paste input "jane gandia anonas cattle urdaneta city pangasinan likod ng"
type input "jane gandia anonas cattle urdaneta city pangasinan likod ng"
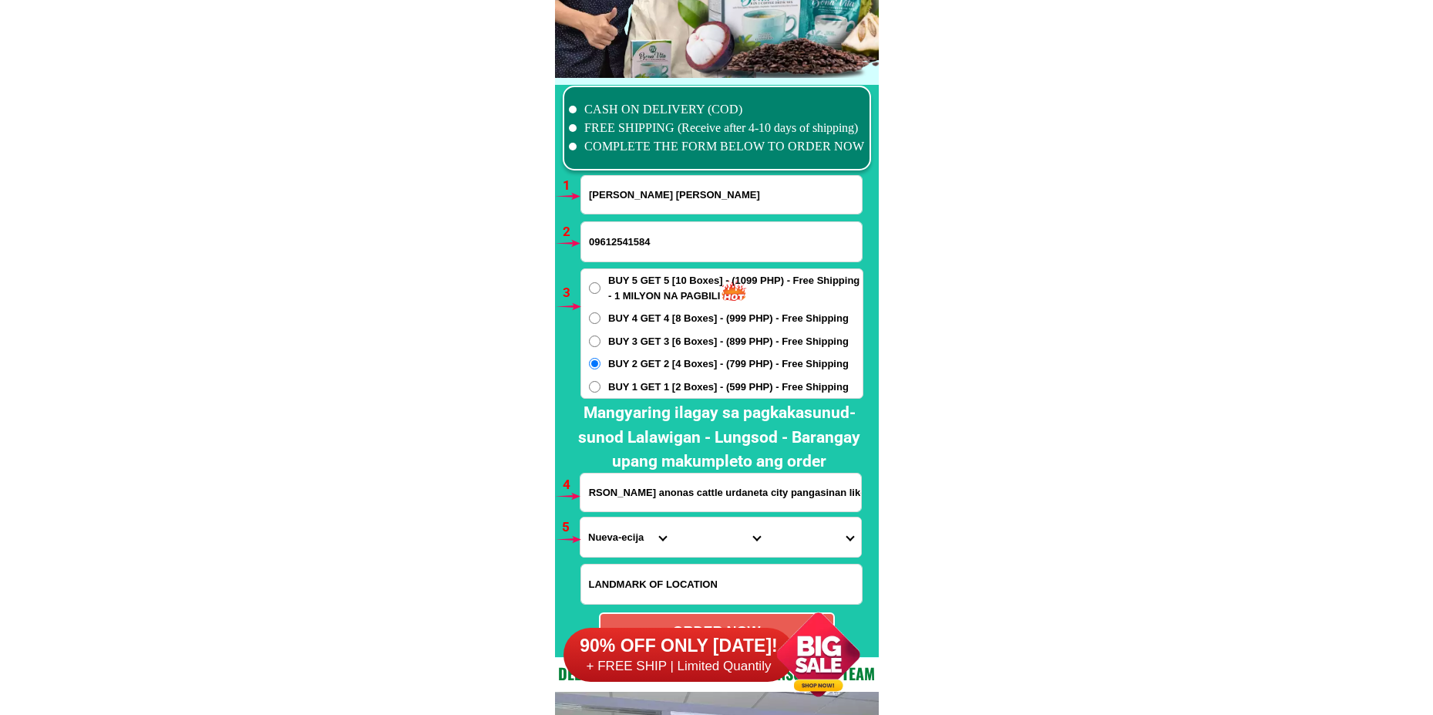
scroll to position [0, 0]
click at [635, 542] on select "Province [GEOGRAPHIC_DATA] [GEOGRAPHIC_DATA][PERSON_NAME][GEOGRAPHIC_DATA][GEOG…" at bounding box center [627, 536] width 93 height 39
select select "63_247"
click at [581, 517] on select "Province [GEOGRAPHIC_DATA] [GEOGRAPHIC_DATA][PERSON_NAME][GEOGRAPHIC_DATA][GEOG…" at bounding box center [627, 536] width 93 height 39
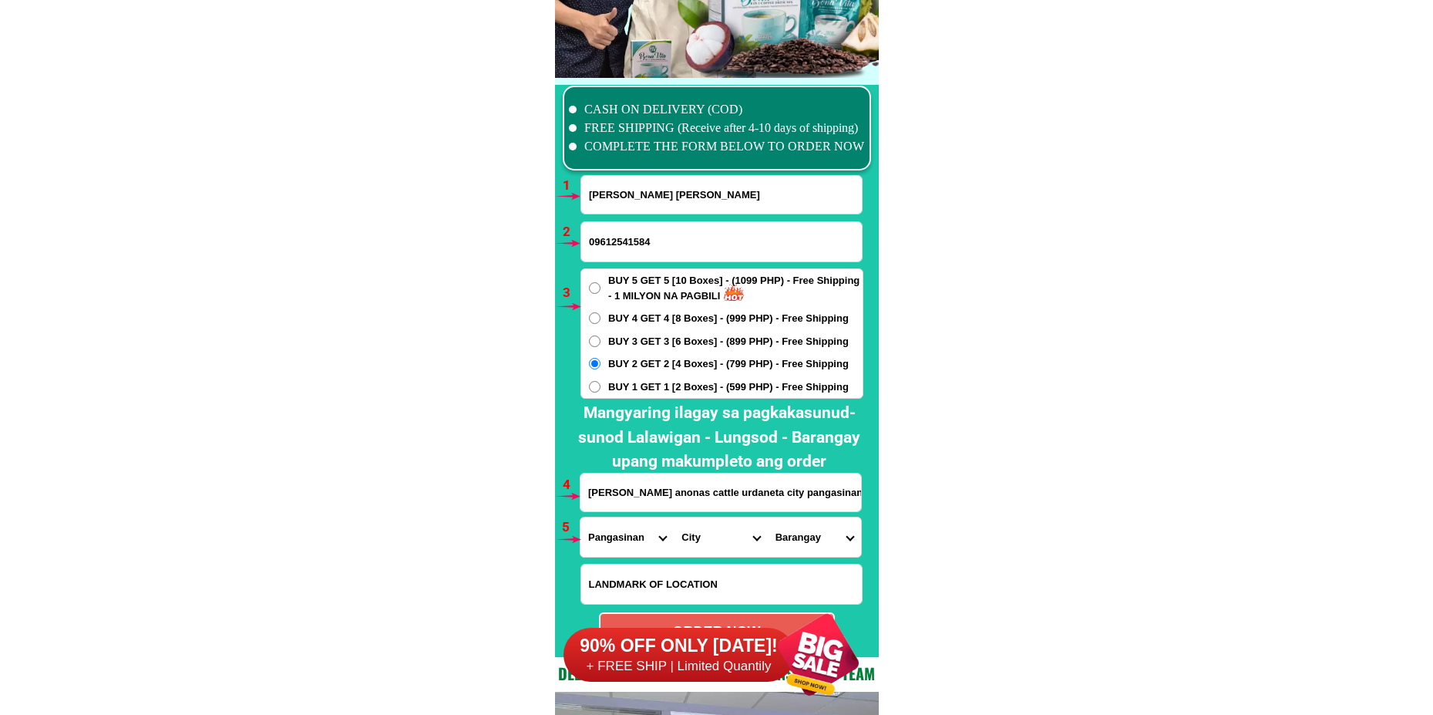
click at [693, 550] on select "City Agno Aguilar Alaminos-city Asingan Balungao Bani Basista Bautista Bayamban…" at bounding box center [720, 536] width 93 height 39
select select "63_2472688"
click at [674, 517] on select "City Agno Aguilar Alaminos-city Asingan Balungao Bani Basista Bautista Bayamban…" at bounding box center [720, 536] width 93 height 39
click at [792, 535] on select "Barangay Anonas Bactad east Bayaoas Bolaoen Cabaruan Cabuloan Camanang Camantil…" at bounding box center [814, 536] width 93 height 39
select select "63_24726885989"
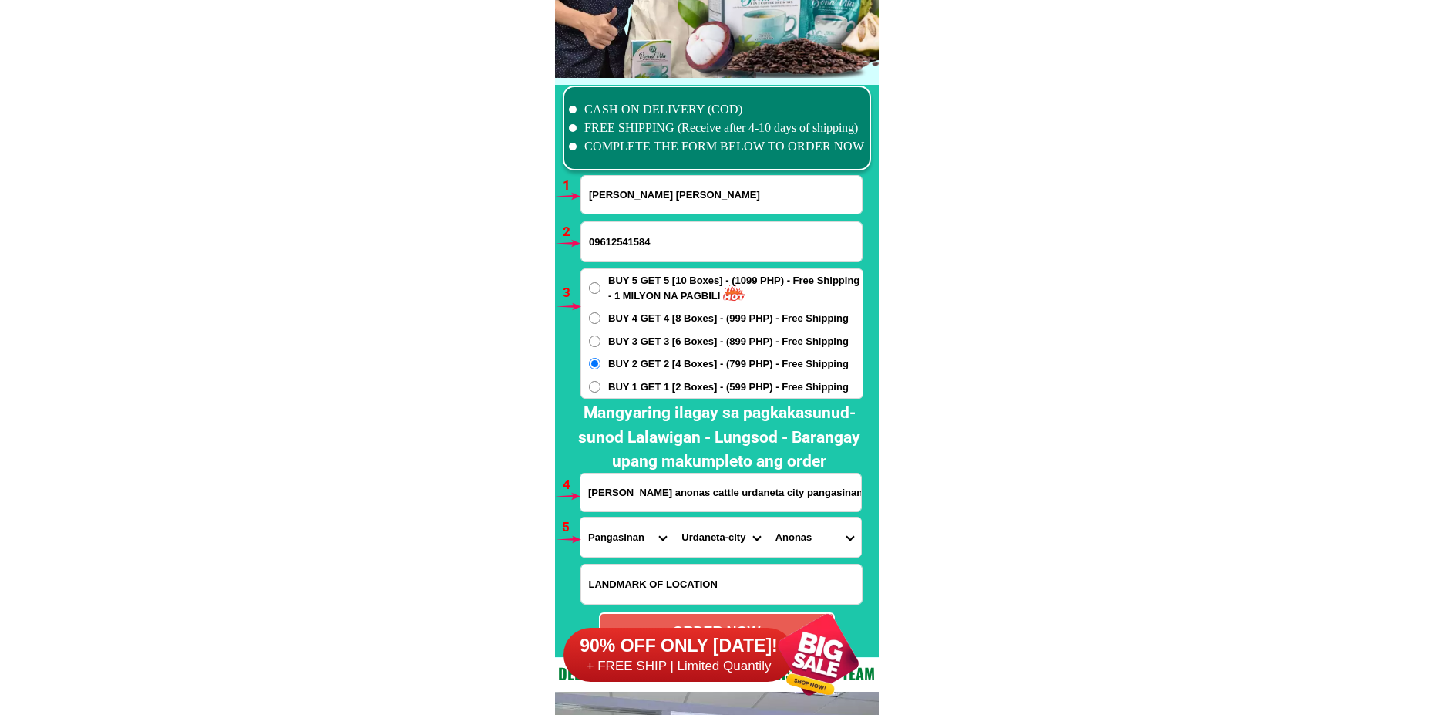
click at [768, 517] on select "Barangay Anonas Bactad east Bayaoas Bolaoen Cabaruan Cabuloan Camanang Camantil…" at bounding box center [814, 536] width 93 height 39
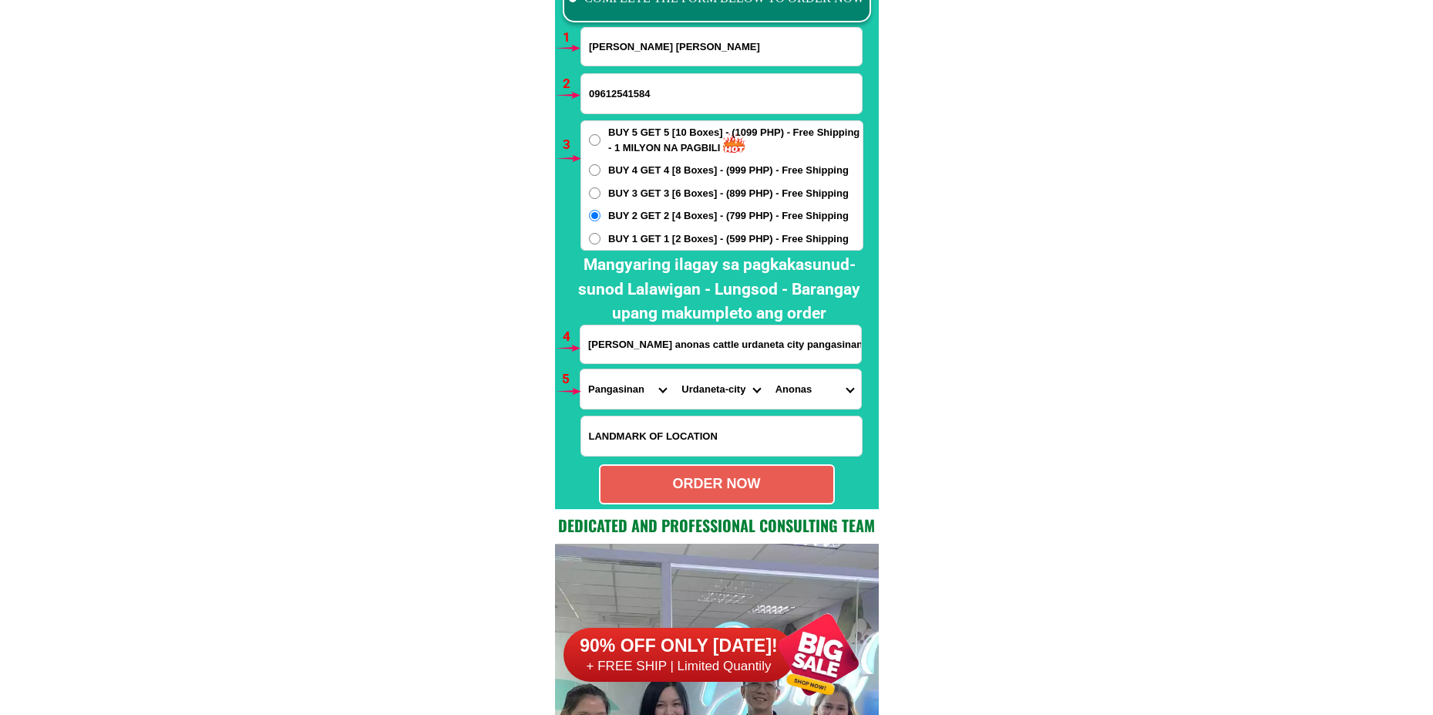
scroll to position [11415, 0]
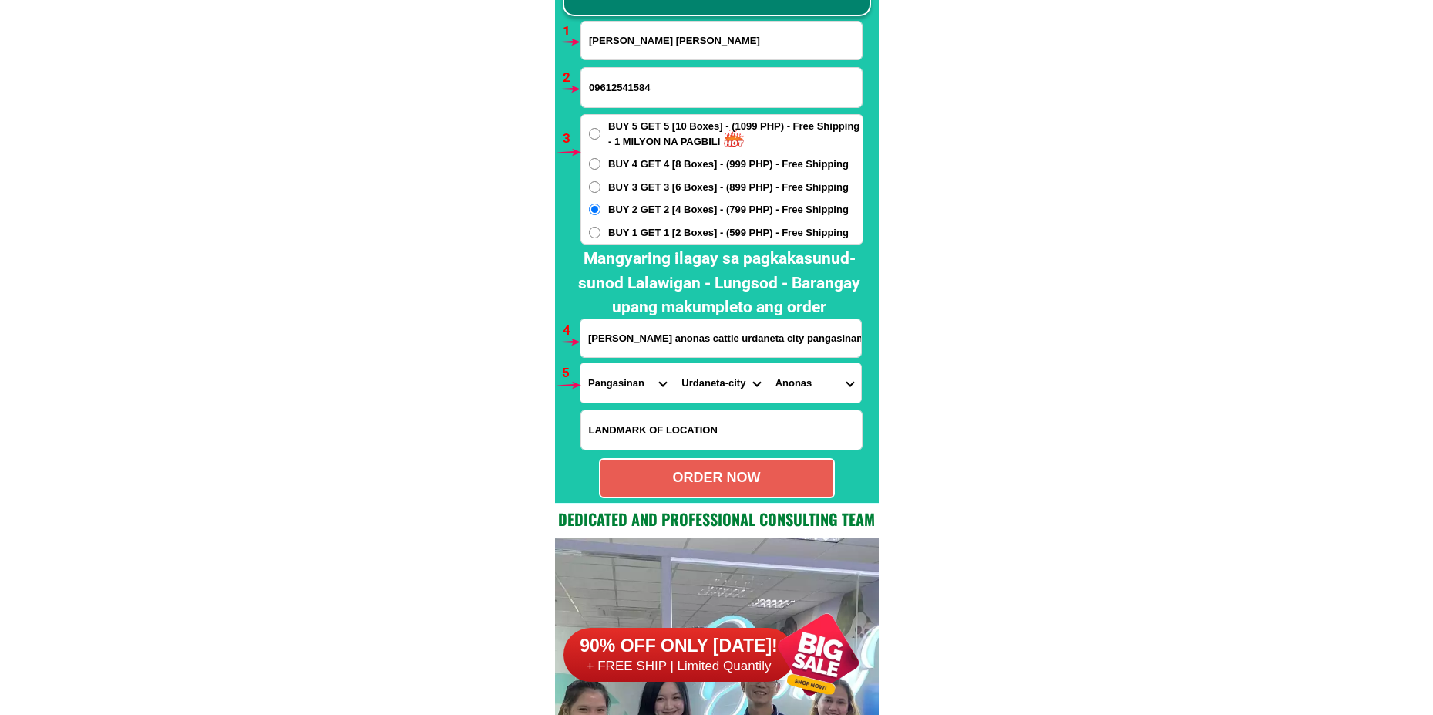
click at [730, 489] on div "ORDER NOW" at bounding box center [717, 478] width 236 height 40
type input "jane gandia anonas cattle urdaneta city pangasinan likod ng"
radio input "true"
drag, startPoint x: 653, startPoint y: 38, endPoint x: 638, endPoint y: 140, distance: 103.7
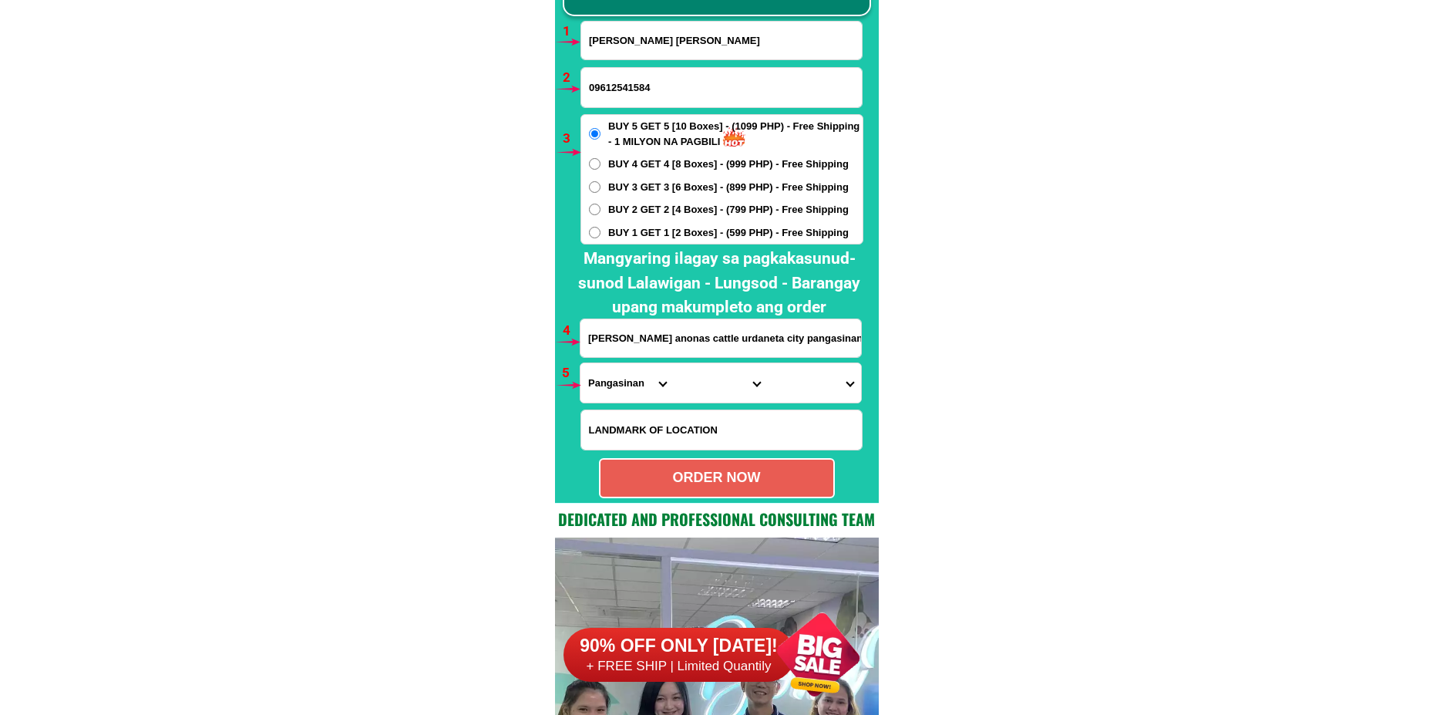
click at [654, 37] on input "Mary Jane Estrada Gandia" at bounding box center [721, 41] width 281 height 38
paste input "Eva Espedido"
type input "Eva Espedido"
click at [678, 83] on input "09612541584" at bounding box center [721, 87] width 281 height 39
paste input "09176187986"
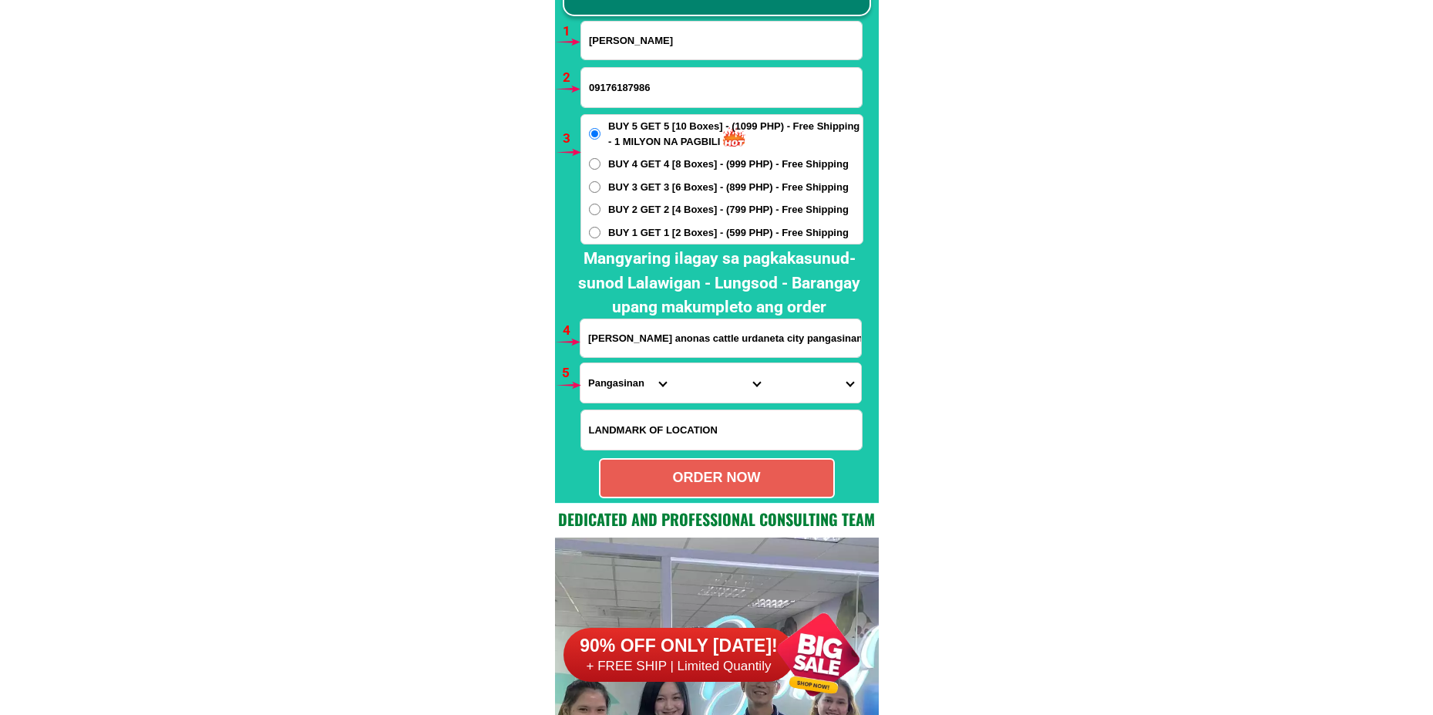
type input "09176187986"
click at [627, 187] on span "BUY 3 GET 3 [6 Boxes] - (899 PHP) - Free Shipping" at bounding box center [728, 187] width 241 height 15
click at [601, 187] on input "BUY 3 GET 3 [6 Boxes] - (899 PHP) - Free Shipping" at bounding box center [595, 187] width 12 height 12
radio input "true"
click at [664, 335] on input "jane gandia anonas cattle urdaneta city pangasinan likod ng" at bounding box center [721, 338] width 281 height 38
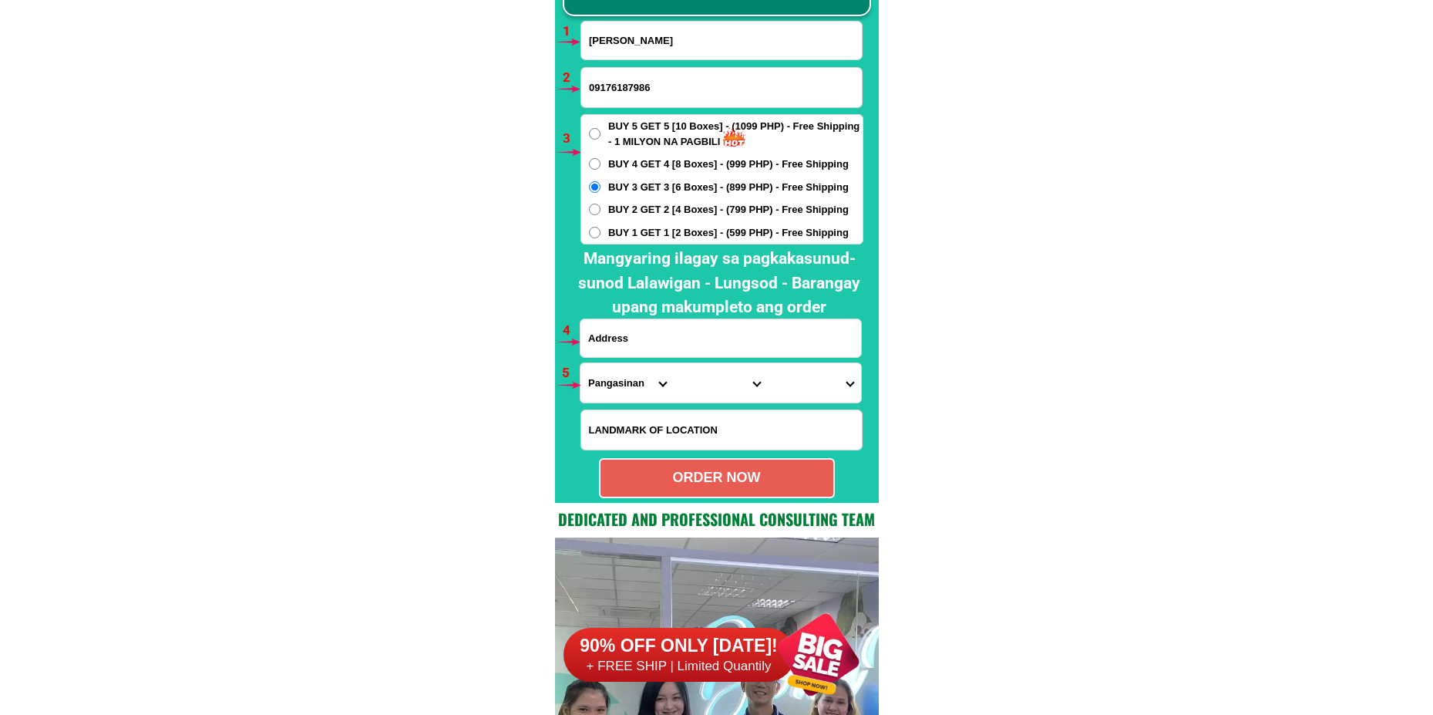
paste input "Bkl8 lot Reliable villa paraiso sun valley paranaque"
type input "Bkl8 lot Reliable villa paraiso sun valley paranaque"
click at [633, 383] on select "Province [GEOGRAPHIC_DATA] [GEOGRAPHIC_DATA][PERSON_NAME][GEOGRAPHIC_DATA][GEOG…" at bounding box center [627, 382] width 93 height 39
select select "63_219"
click at [581, 363] on select "Province [GEOGRAPHIC_DATA] [GEOGRAPHIC_DATA][PERSON_NAME][GEOGRAPHIC_DATA][GEOG…" at bounding box center [627, 382] width 93 height 39
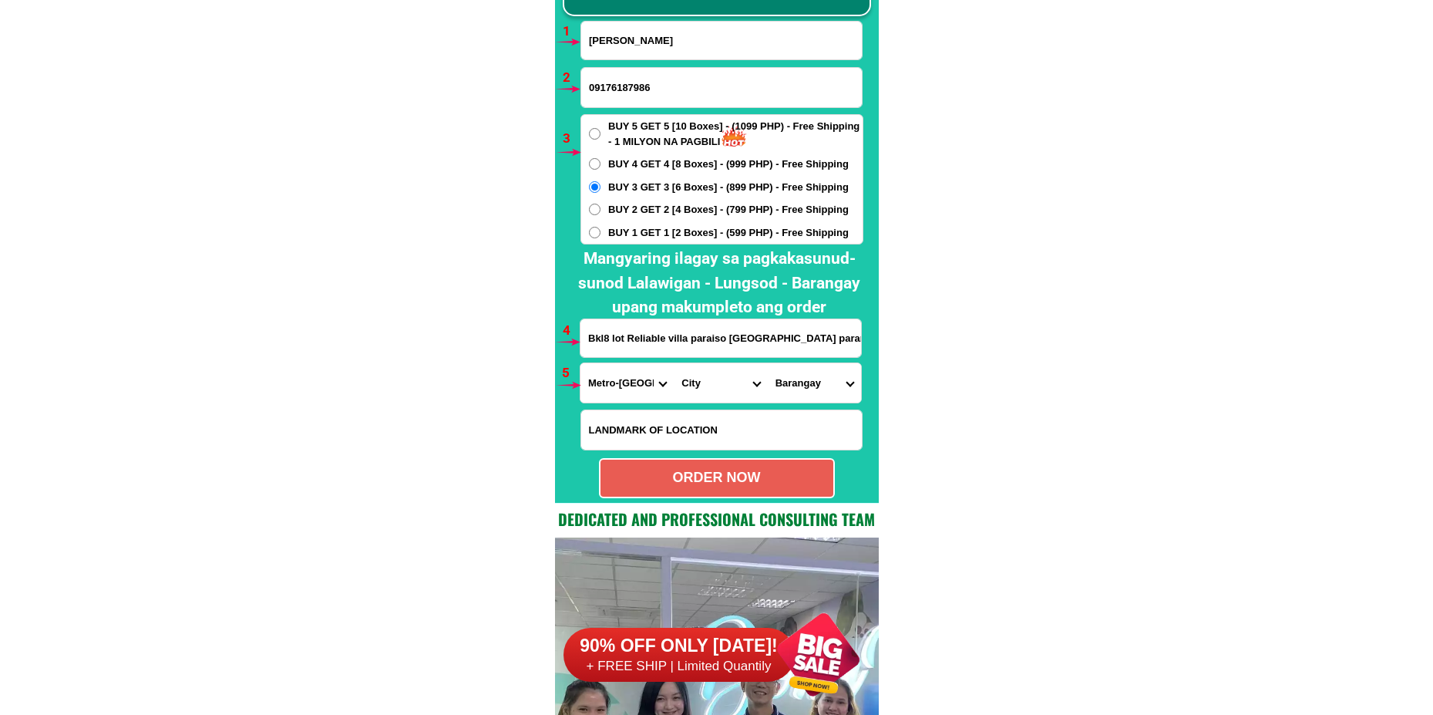
drag, startPoint x: 702, startPoint y: 382, endPoint x: 714, endPoint y: 365, distance: 21.2
click at [702, 382] on select "City [GEOGRAPHIC_DATA] [GEOGRAPHIC_DATA] [GEOGRAPHIC_DATA] [GEOGRAPHIC_DATA]-ci…" at bounding box center [720, 382] width 93 height 39
select select "63_2195840"
click at [674, 363] on select "City [GEOGRAPHIC_DATA] [GEOGRAPHIC_DATA] [GEOGRAPHIC_DATA] [GEOGRAPHIC_DATA]-ci…" at bounding box center [720, 382] width 93 height 39
click at [806, 383] on select "Barangay B. f. homes Baclaran Don bosco Don galo La huerta Marcelo green villag…" at bounding box center [814, 382] width 93 height 39
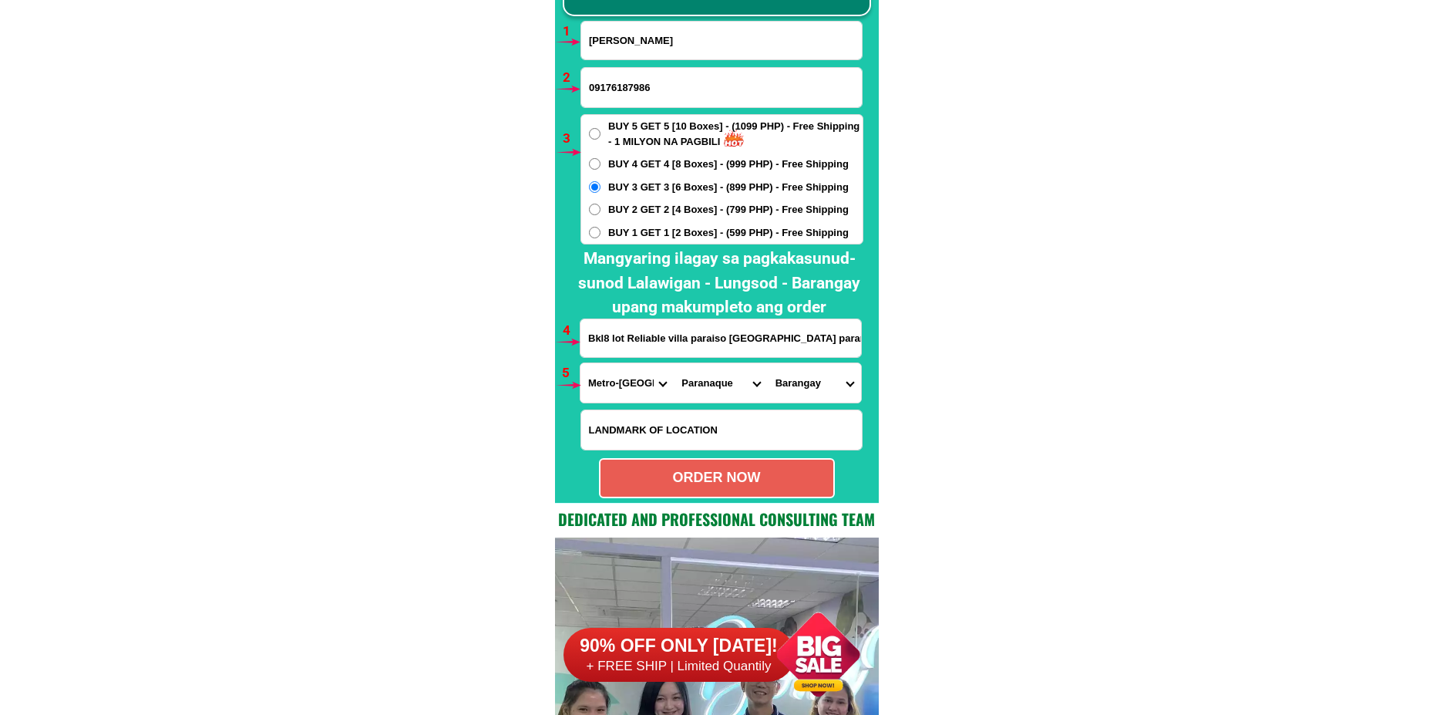
select select "63_21958408549"
click at [768, 363] on select "Barangay B. f. homes Baclaran Don bosco Don galo La huerta Marcelo green villag…" at bounding box center [814, 382] width 93 height 39
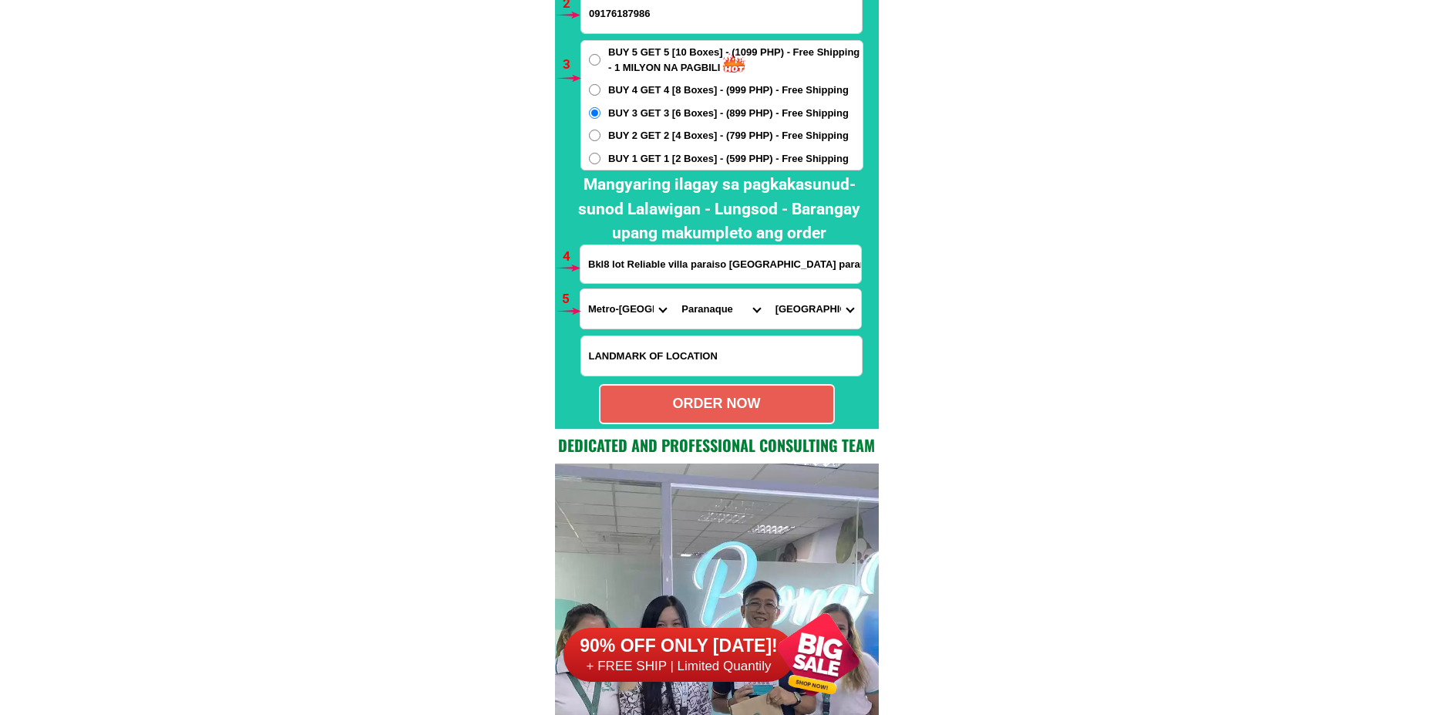
scroll to position [11492, 0]
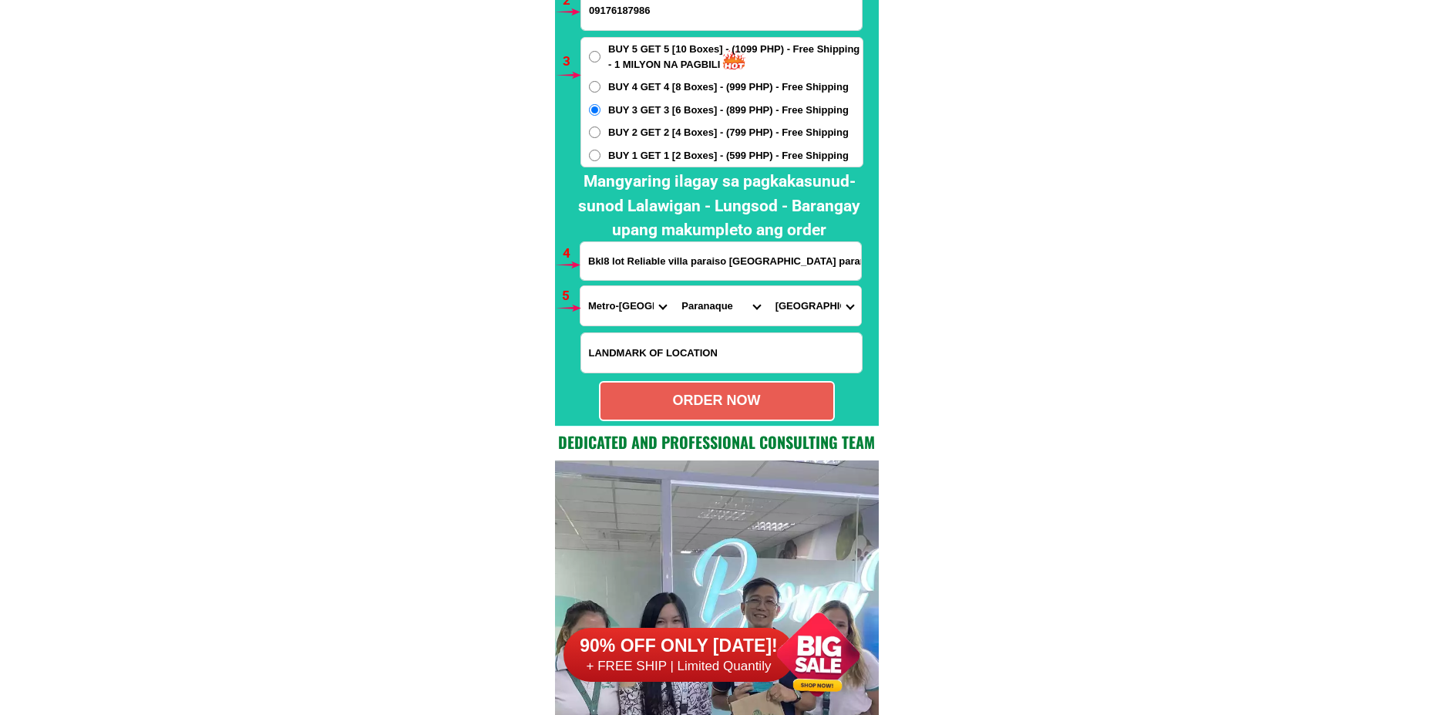
click at [735, 403] on div "ORDER NOW" at bounding box center [717, 400] width 233 height 21
type input "09176187986"
radio input "true"
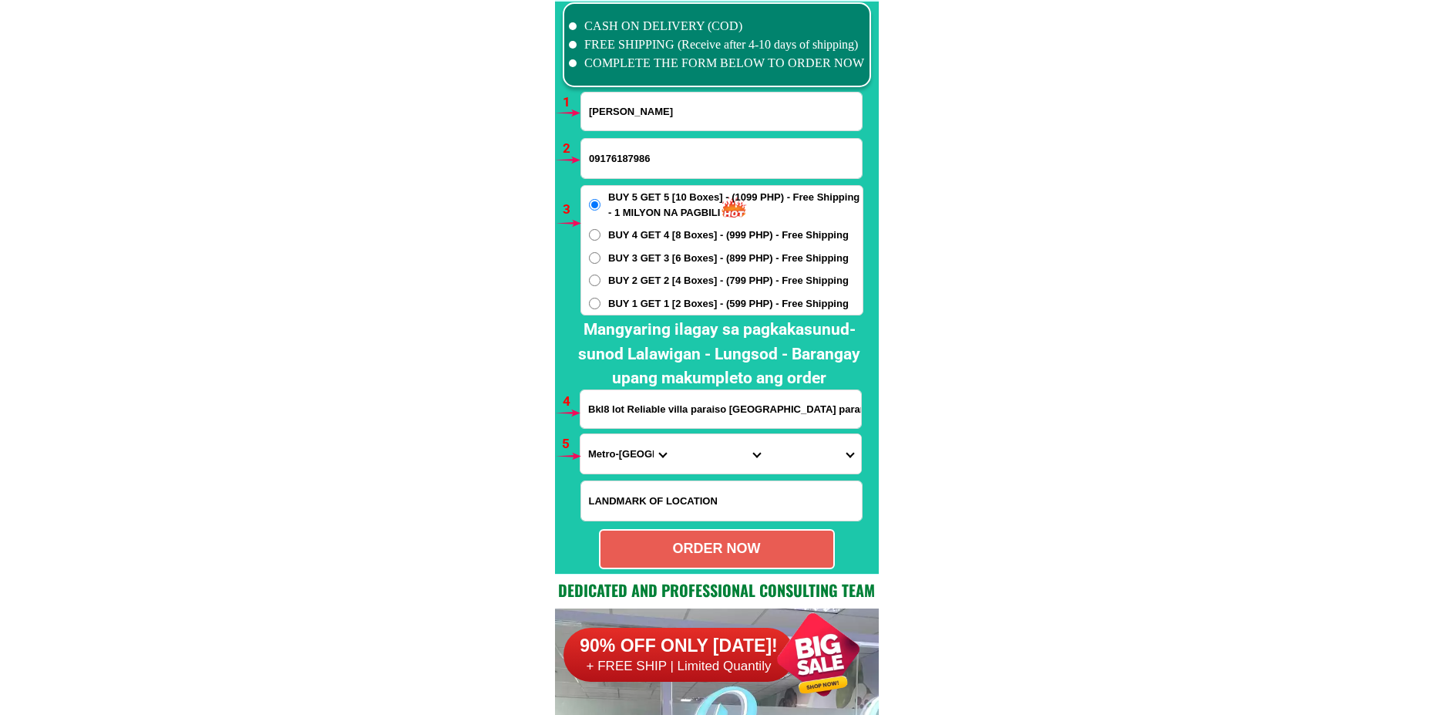
scroll to position [11338, 0]
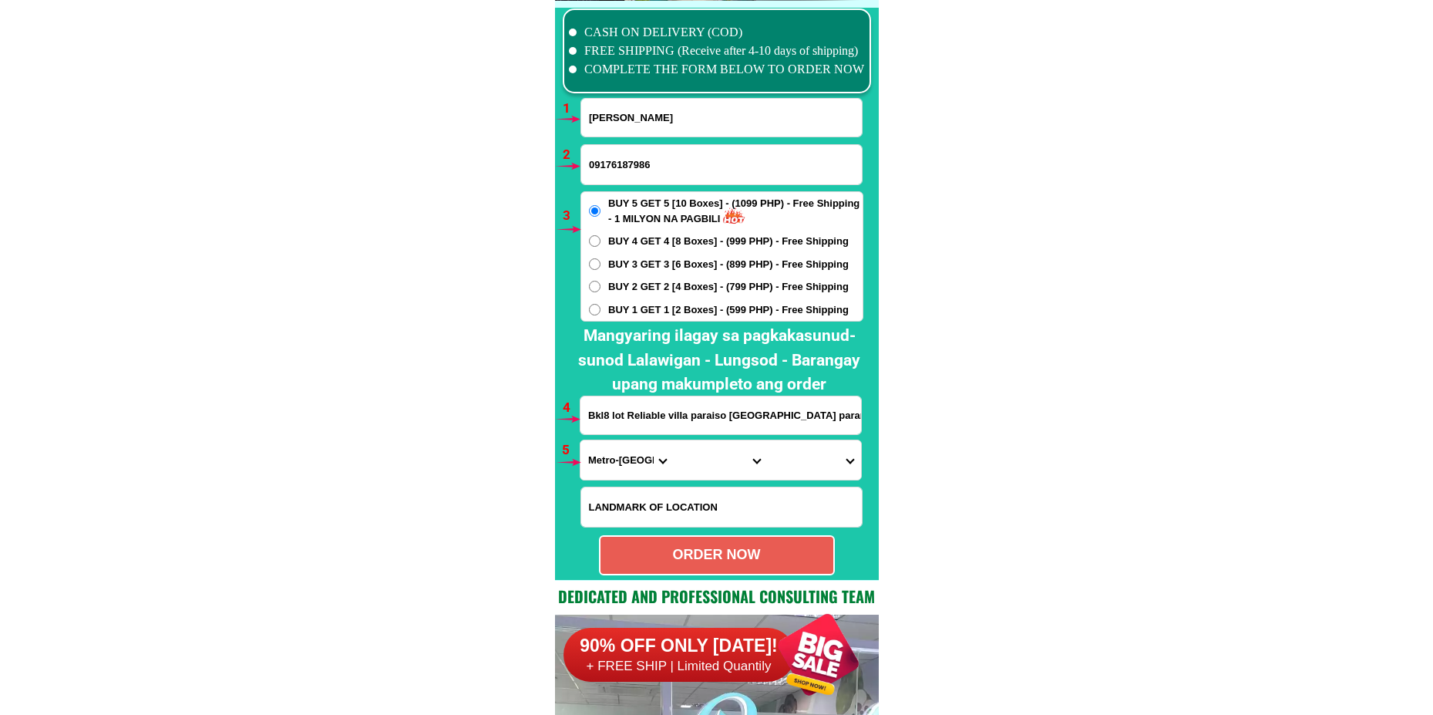
click at [652, 118] on input "Eva Espedido" at bounding box center [721, 118] width 281 height 38
paste input "Myra Maya"
type input "Myra Maya"
click at [682, 164] on input "09176187986" at bounding box center [721, 164] width 281 height 39
paste input "09289797359"
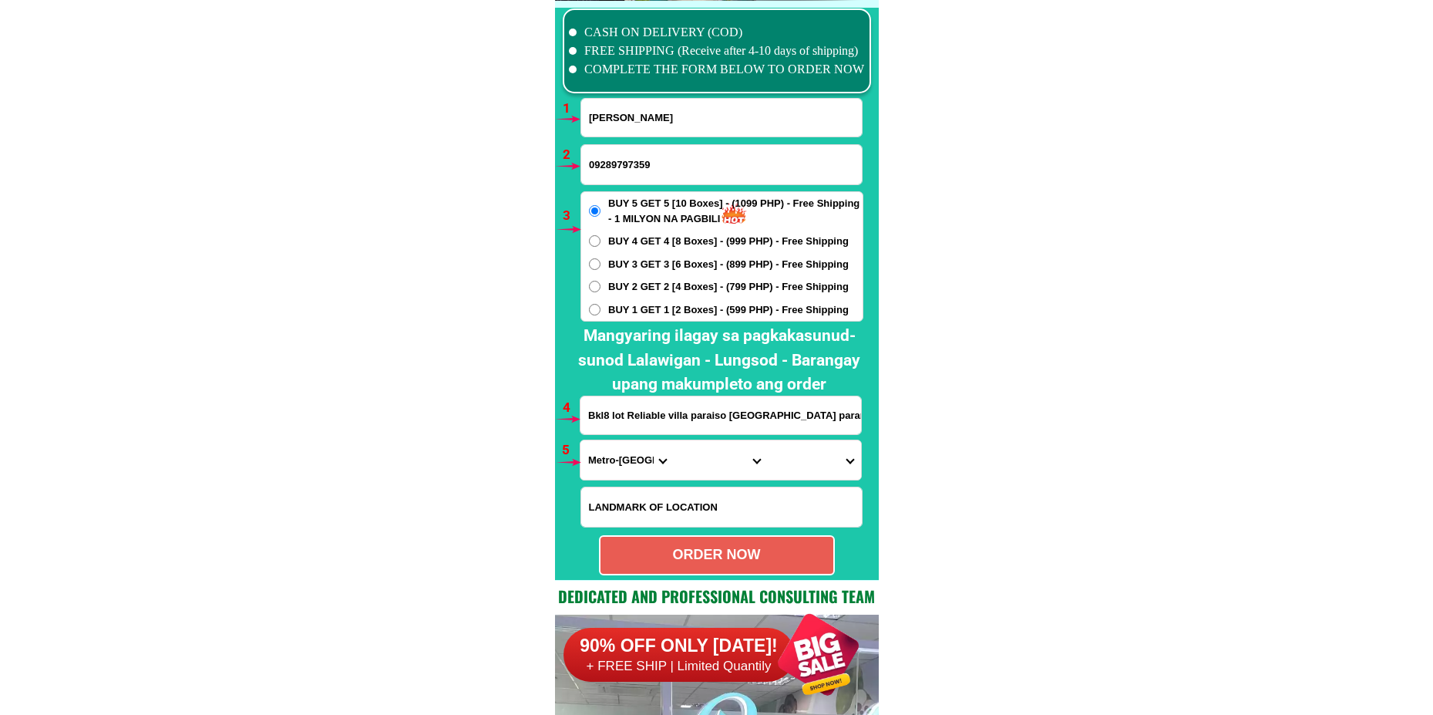
type input "09289797359"
click at [630, 311] on span "BUY 1 GET 1 [2 Boxes] - (599 PHP) - Free Shipping" at bounding box center [728, 309] width 241 height 15
click at [601, 311] on input "BUY 1 GET 1 [2 Boxes] - (599 PHP) - Free Shipping" at bounding box center [595, 310] width 12 height 12
radio input "true"
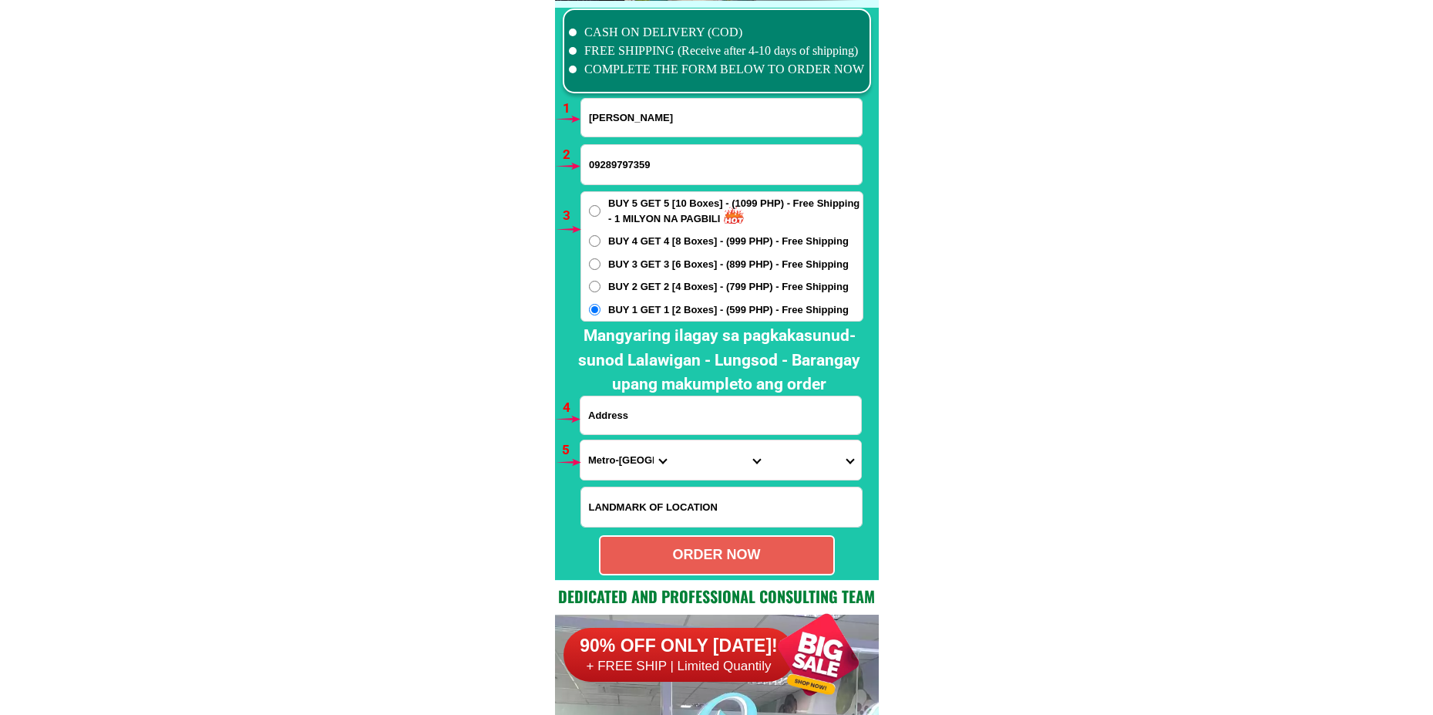
click at [672, 405] on input "Input address" at bounding box center [721, 415] width 281 height 38
paste input "porok6 dagatan amadeo cavite bnt"
type input "porok6 dagatan amadeo cavite bnt"
click at [626, 465] on select "Province [GEOGRAPHIC_DATA] [GEOGRAPHIC_DATA][PERSON_NAME][GEOGRAPHIC_DATA][GEOG…" at bounding box center [627, 459] width 93 height 39
select select "63_826"
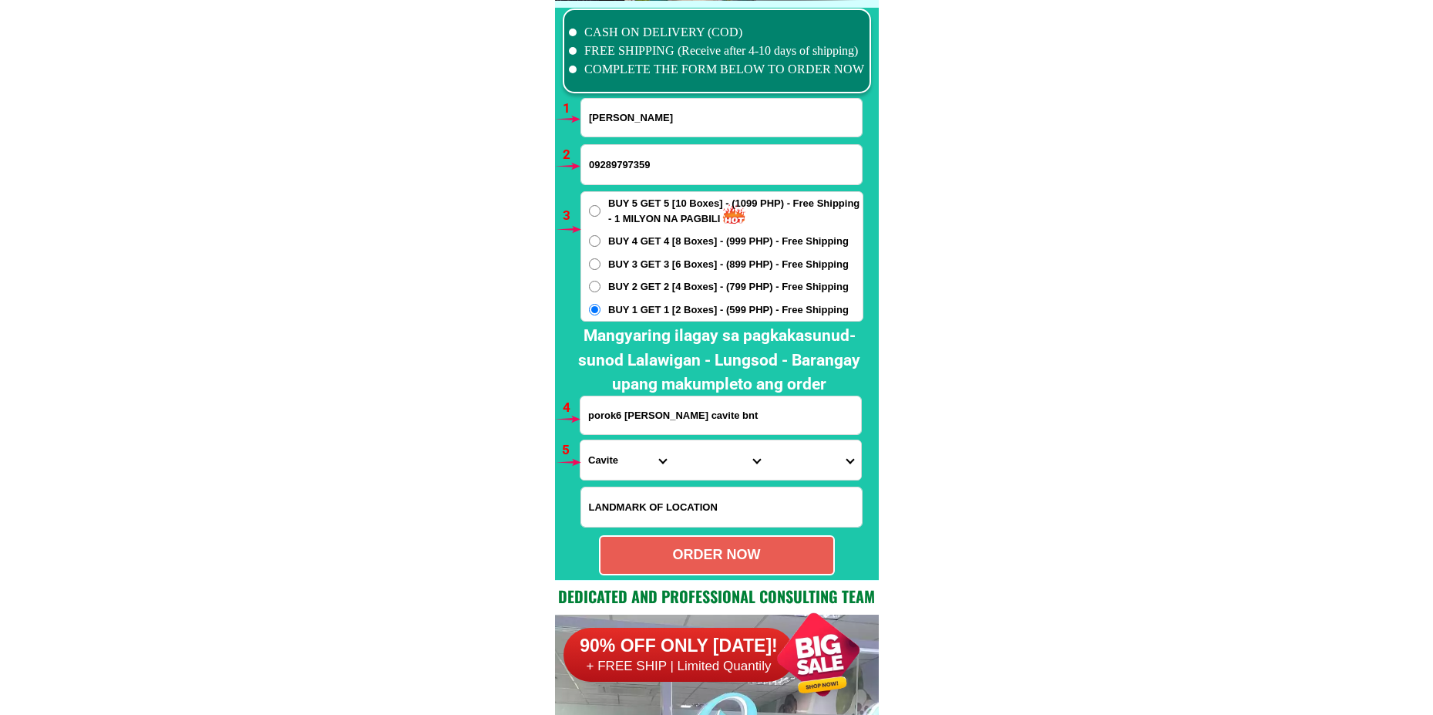
click at [581, 440] on select "Province [GEOGRAPHIC_DATA] [GEOGRAPHIC_DATA][PERSON_NAME][GEOGRAPHIC_DATA][GEOG…" at bounding box center [627, 459] width 93 height 39
click at [697, 456] on select "City Alfonso Amadeo Bacoor Carmona Cavite-city Cavite-magallanes Cavite-rosario…" at bounding box center [720, 459] width 93 height 39
click at [674, 440] on select "City Alfonso Amadeo Bacoor Carmona Cavite-city Cavite-magallanes Cavite-rosario…" at bounding box center [720, 459] width 93 height 39
click at [706, 462] on select "City Alfonso Amadeo Bacoor Carmona Cavite-city Cavite-magallanes Cavite-rosario…" at bounding box center [720, 459] width 93 height 39
select select "63_8266130"
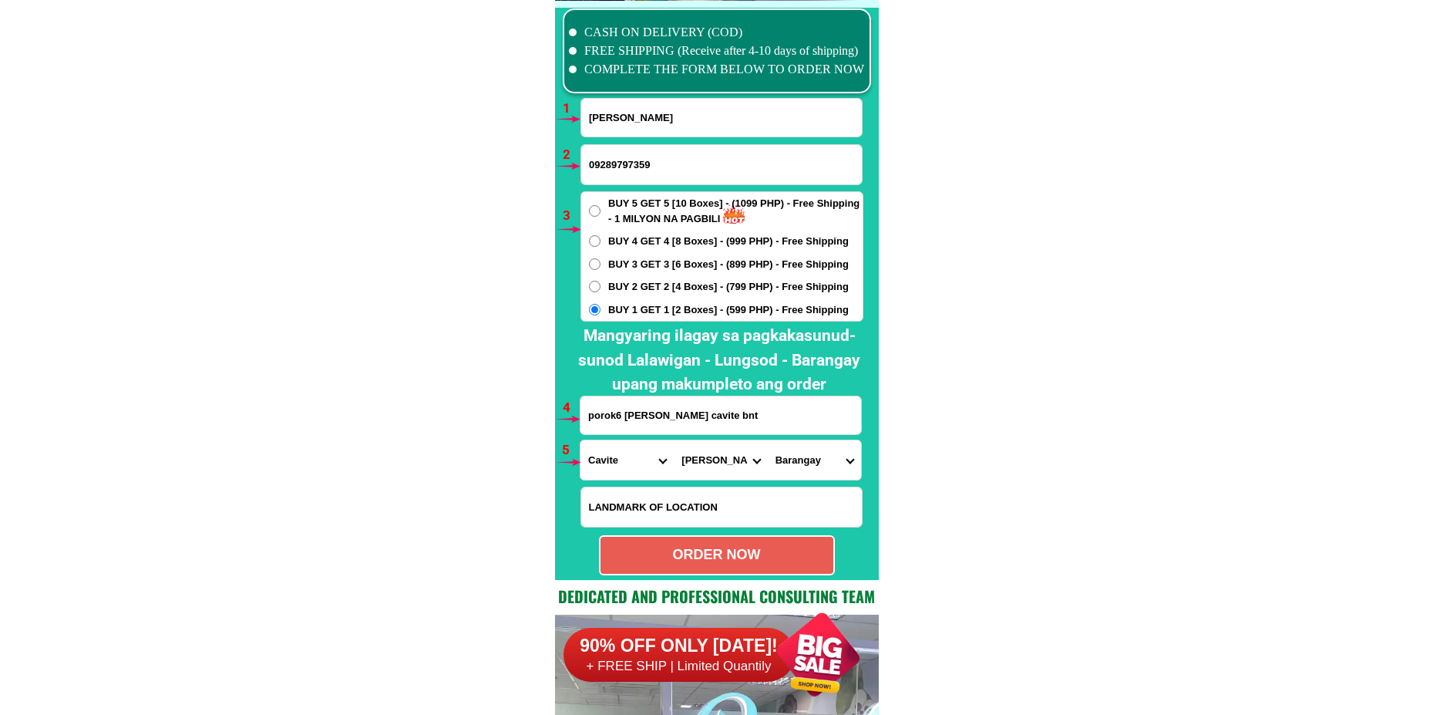
click at [674, 440] on select "City Alfonso Amadeo Bacoor Carmona Cavite-city Cavite-magallanes Cavite-rosario…" at bounding box center [720, 459] width 93 height 39
click at [816, 467] on select "Barangay Banaybanay Barangay i Barangay i (pob.) Barangay ii Barangay ii (pob.)…" at bounding box center [814, 459] width 93 height 39
click at [768, 440] on select "Barangay Banaybanay Barangay i Barangay i (pob.) Barangay ii Barangay ii (pob.)…" at bounding box center [814, 459] width 93 height 39
click at [797, 461] on select "Barangay Banaybanay Barangay i Barangay i (pob.) Barangay ii Barangay ii (pob.)…" at bounding box center [814, 459] width 93 height 39
select select "63_82661306863"
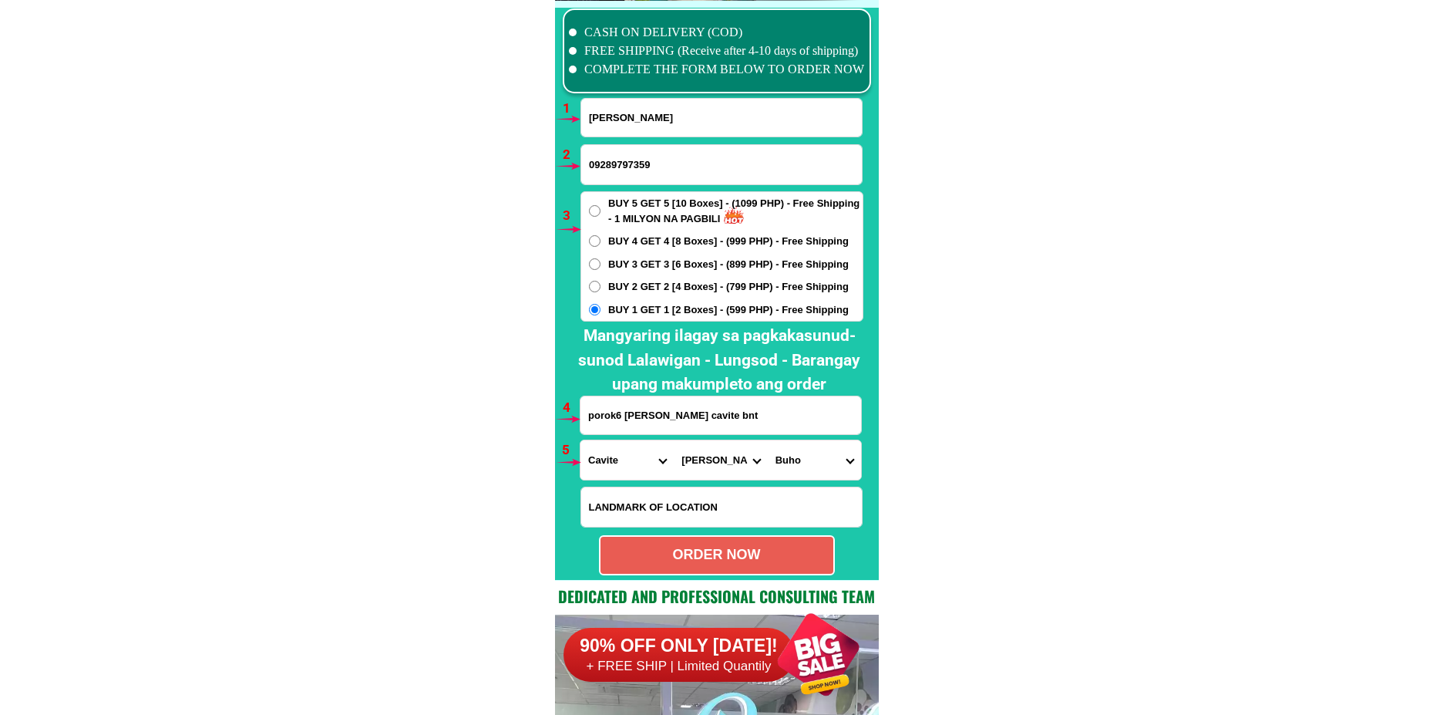
click at [768, 440] on select "Barangay Banaybanay Barangay i Barangay i (pob.) Barangay ii Barangay ii (pob.)…" at bounding box center [814, 459] width 93 height 39
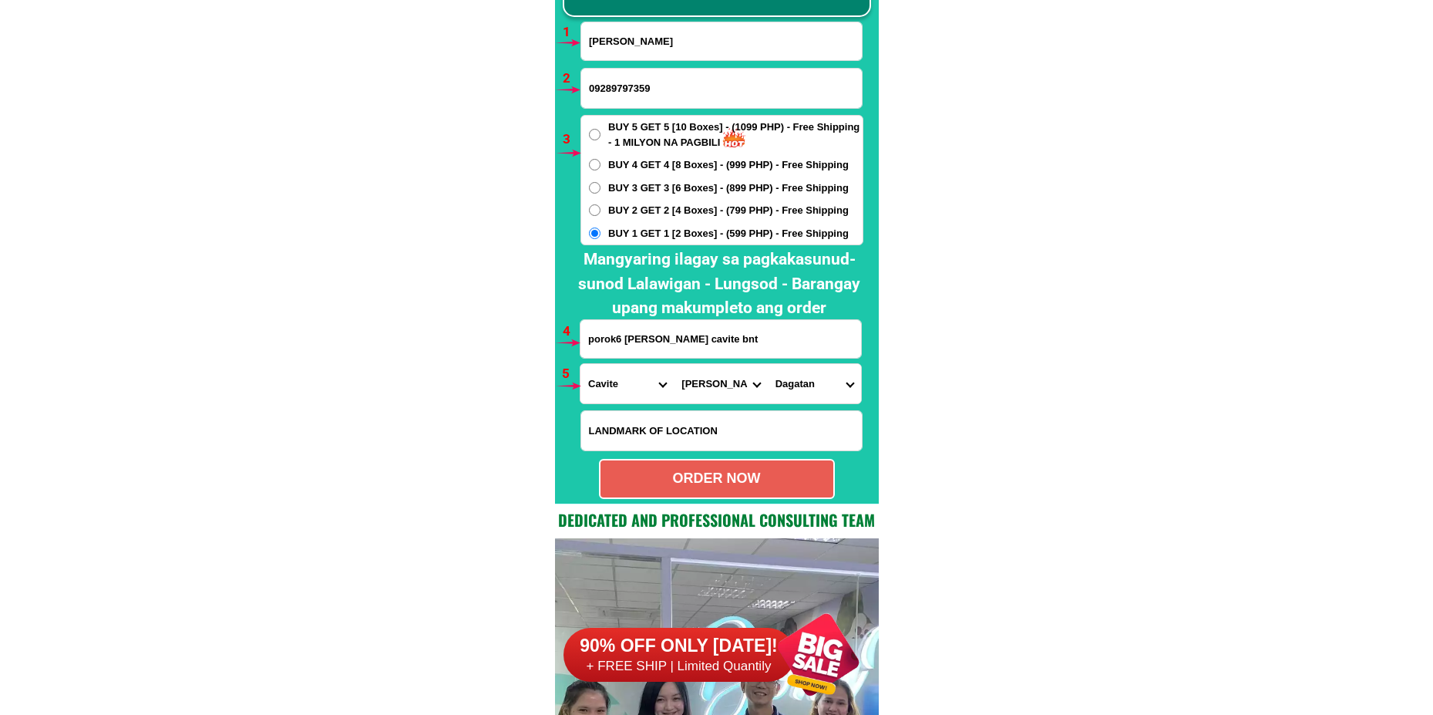
scroll to position [11415, 0]
click at [760, 471] on div "ORDER NOW" at bounding box center [717, 477] width 233 height 21
type input "porok6 dagatan amadeo cavite bnt"
radio input "true"
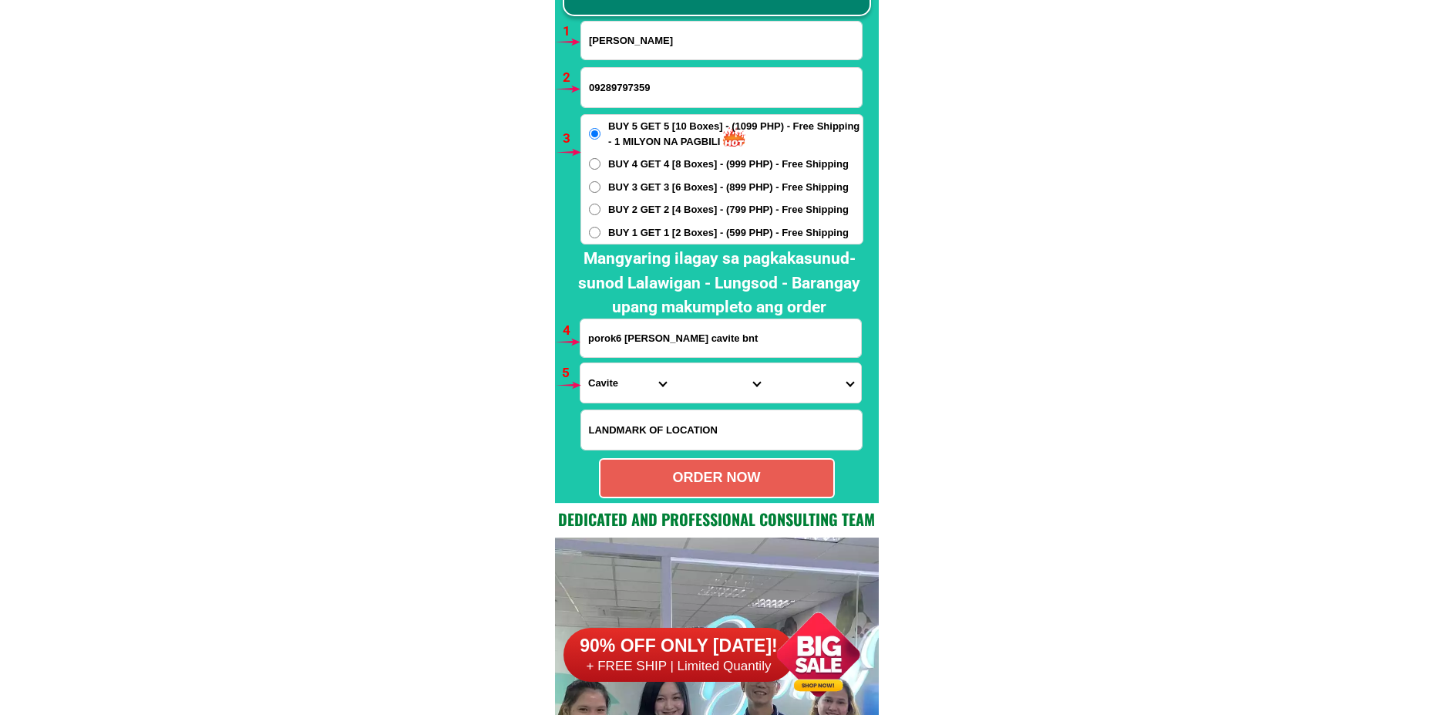
click at [654, 52] on input "Myra Maya" at bounding box center [721, 41] width 281 height 38
paste input "Celsa Anselmo"
type input "Celsa Anselmo"
click at [638, 78] on input "Input phone_number" at bounding box center [721, 87] width 281 height 39
paste input "09913976357"
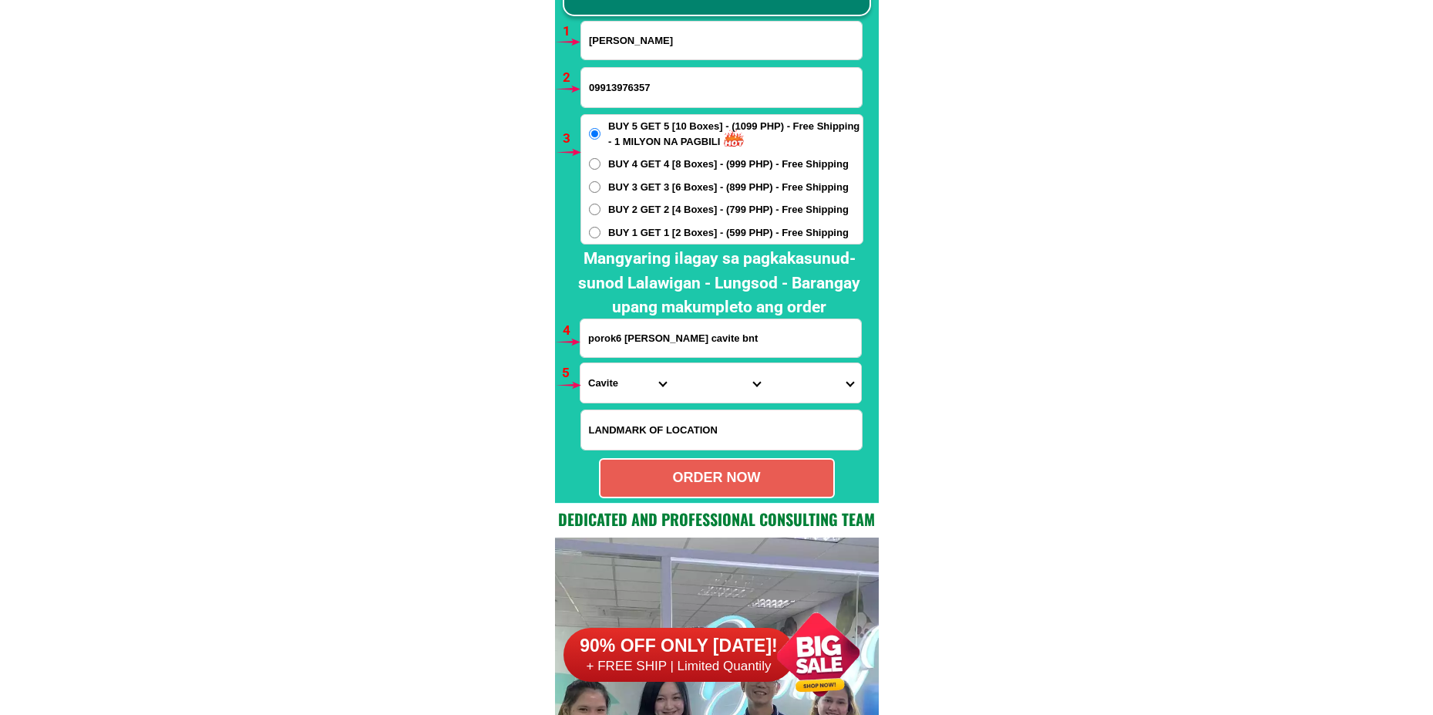
type input "09913976357"
click at [689, 333] on input "porok6 dagatan amadeo cavite bnt" at bounding box center [721, 338] width 281 height 38
paste input "Brgy.Centro tibagan tarlac city Agapito compound sa may mga Puno ng manga"
type input "Brgy.Centro tibagan tarlac city Agapito compound sa may mga Puno ng manga"
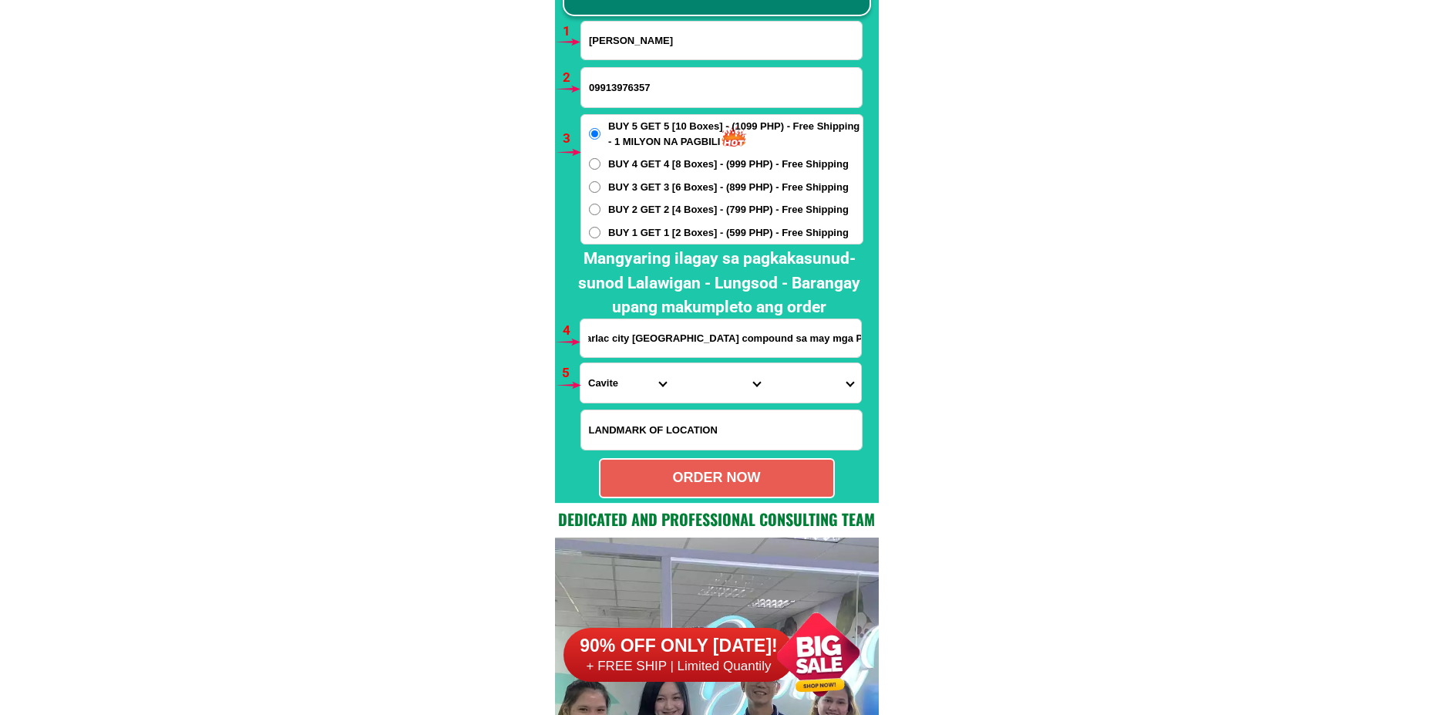
click at [635, 155] on div "BUY 5 GET 5 [10 Boxes] - (1099 PHP) - Free Shipping - 1 MILYON NA PAGBILI BUY 4…" at bounding box center [722, 179] width 283 height 130
click at [644, 163] on span "BUY 4 GET 4 [8 Boxes] - (999 PHP) - Free Shipping" at bounding box center [728, 164] width 241 height 15
click at [601, 163] on input "BUY 4 GET 4 [8 Boxes] - (999 PHP) - Free Shipping" at bounding box center [595, 164] width 12 height 12
radio input "true"
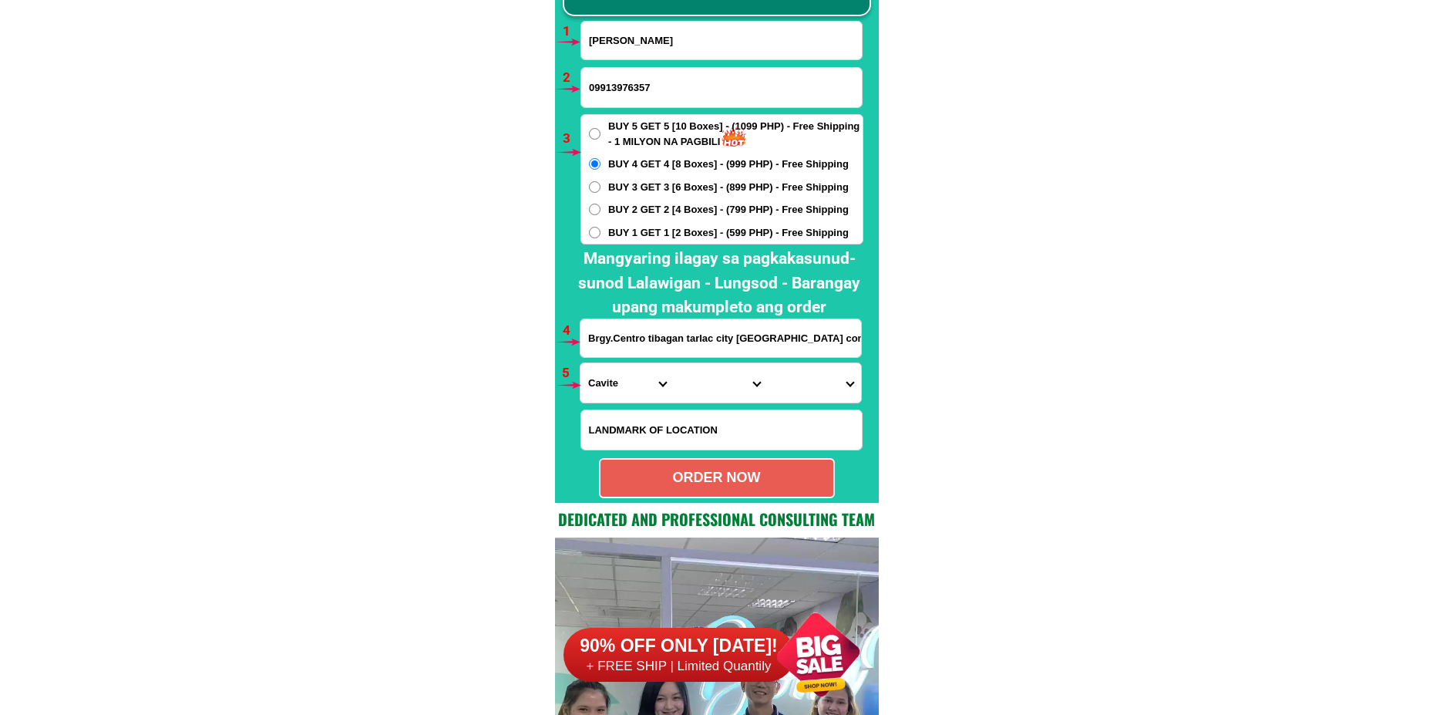
drag, startPoint x: 628, startPoint y: 384, endPoint x: 628, endPoint y: 375, distance: 8.5
click at [626, 384] on select "Province [GEOGRAPHIC_DATA] [GEOGRAPHIC_DATA][PERSON_NAME][GEOGRAPHIC_DATA][GEOG…" at bounding box center [627, 382] width 93 height 39
select select "63_225"
click at [581, 363] on select "Province [GEOGRAPHIC_DATA] [GEOGRAPHIC_DATA][PERSON_NAME][GEOGRAPHIC_DATA][GEOG…" at bounding box center [627, 382] width 93 height 39
click at [703, 392] on select "City Anao Bamban Camiling Capas Gerona Mayantoc Moncada Paniqui Pura Ramos San-…" at bounding box center [720, 382] width 93 height 39
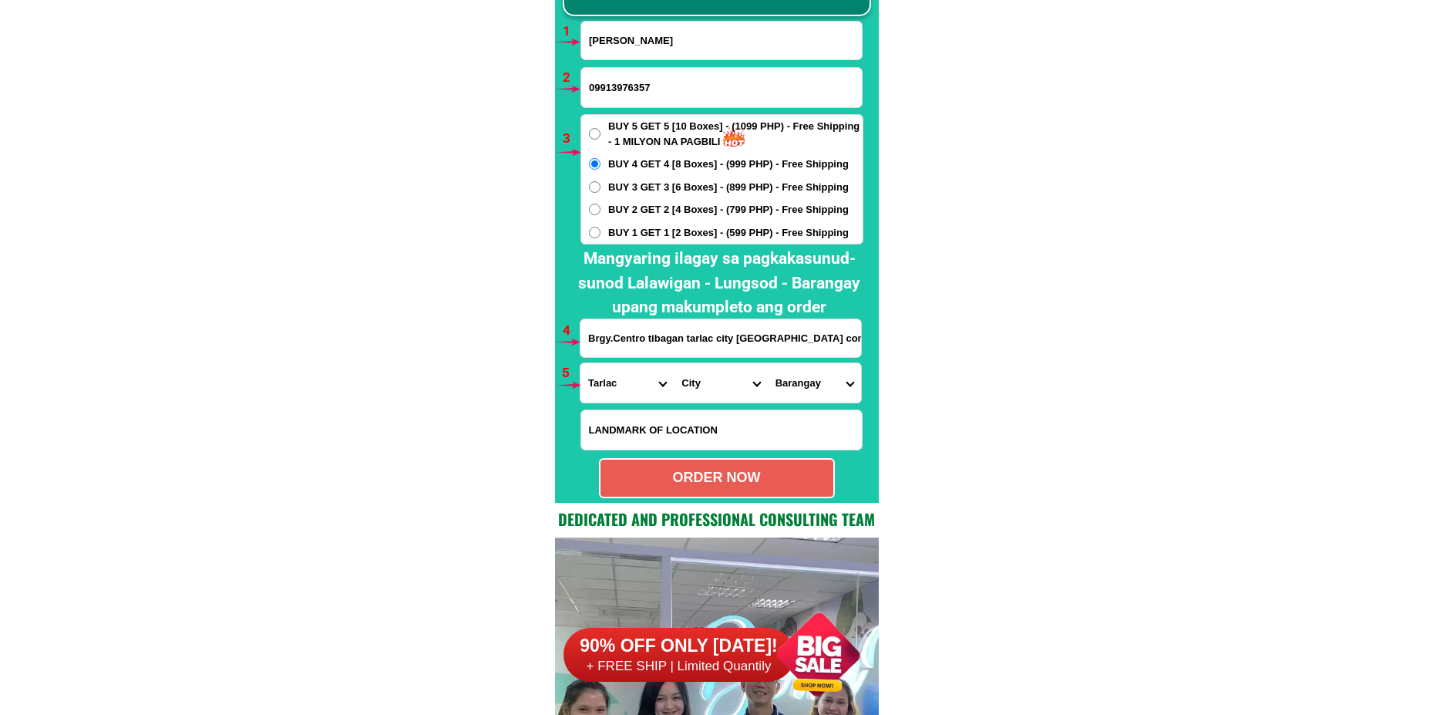
select select "63_2256220"
click at [674, 363] on select "City Anao Bamban Camiling Capas Gerona Mayantoc Moncada Paniqui Pura Ramos San-…" at bounding box center [720, 382] width 93 height 39
click at [809, 369] on select "Barangay Aguso Alvindia segundo Amucao Armenia Asturias Atioc Balanti Balete Ba…" at bounding box center [814, 382] width 93 height 39
select select "63_22562207997"
click at [768, 363] on select "Barangay Aguso Alvindia segundo Amucao Armenia Asturias Atioc Balanti Balete Ba…" at bounding box center [814, 382] width 93 height 39
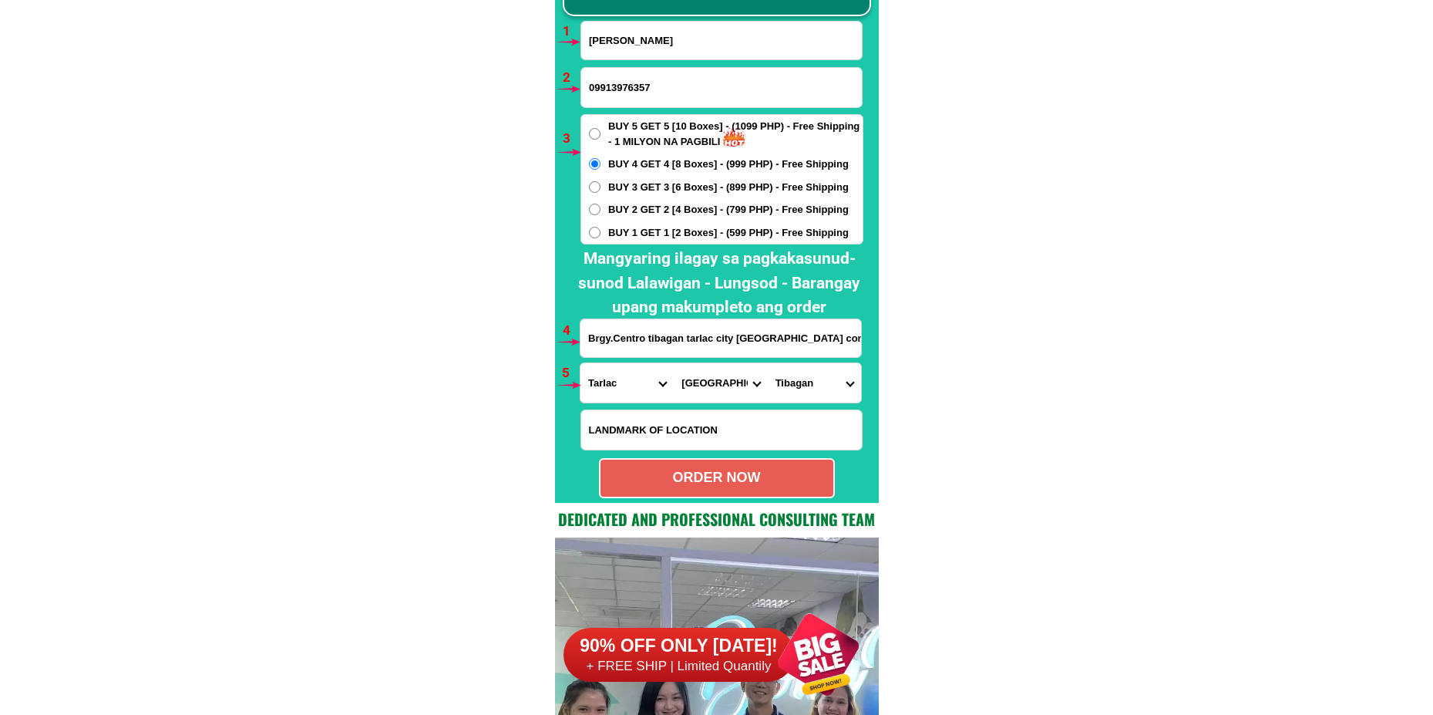
click at [734, 475] on div "ORDER NOW" at bounding box center [717, 477] width 233 height 21
radio input "true"
click at [685, 42] on input "Input full_name" at bounding box center [721, 41] width 281 height 38
paste input "Condesa Bayabos"
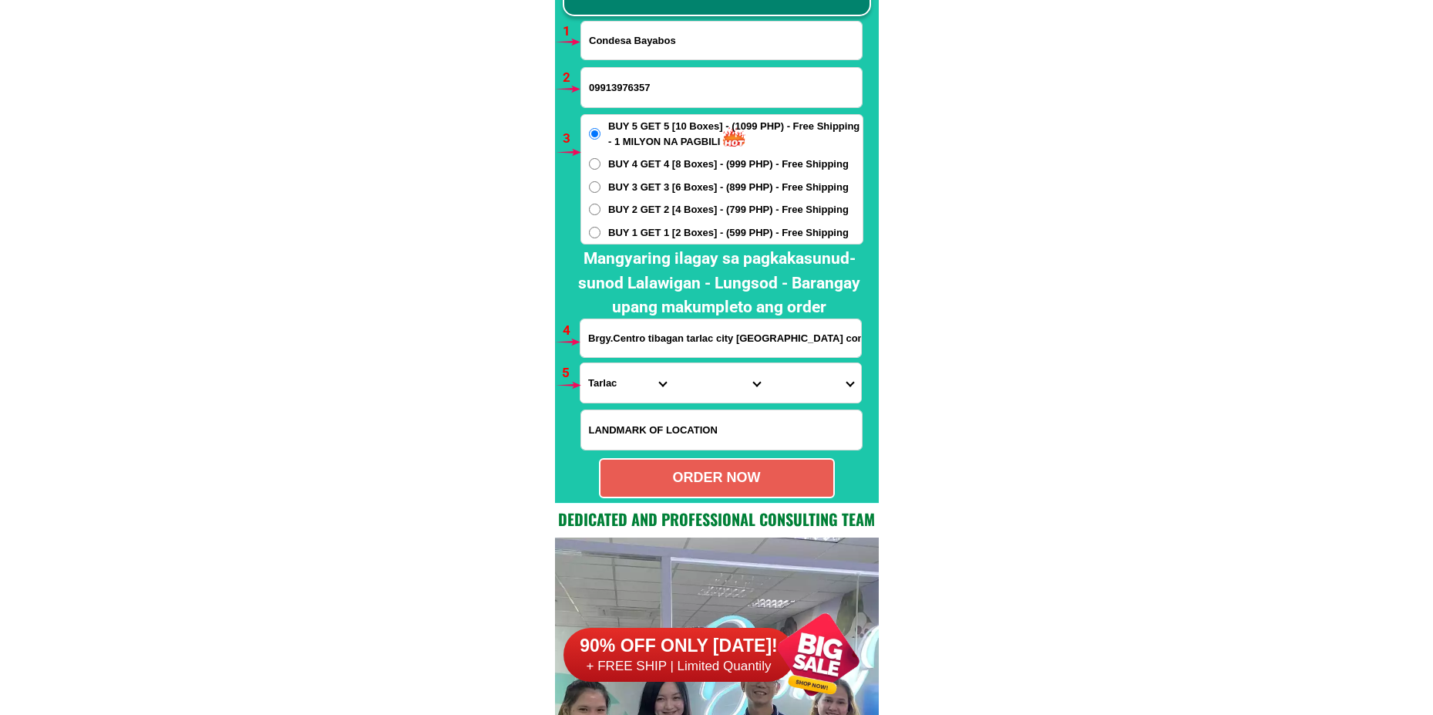
type input "Condesa Bayabos"
click at [635, 88] on input "Input phone_number" at bounding box center [721, 87] width 281 height 39
paste input "09618501570"
type input "09618501570"
click at [628, 240] on div "BUY 5 GET 5 [10 Boxes] - (1099 PHP) - Free Shipping - 1 MILYON NA PAGBILI BUY 4…" at bounding box center [722, 179] width 283 height 130
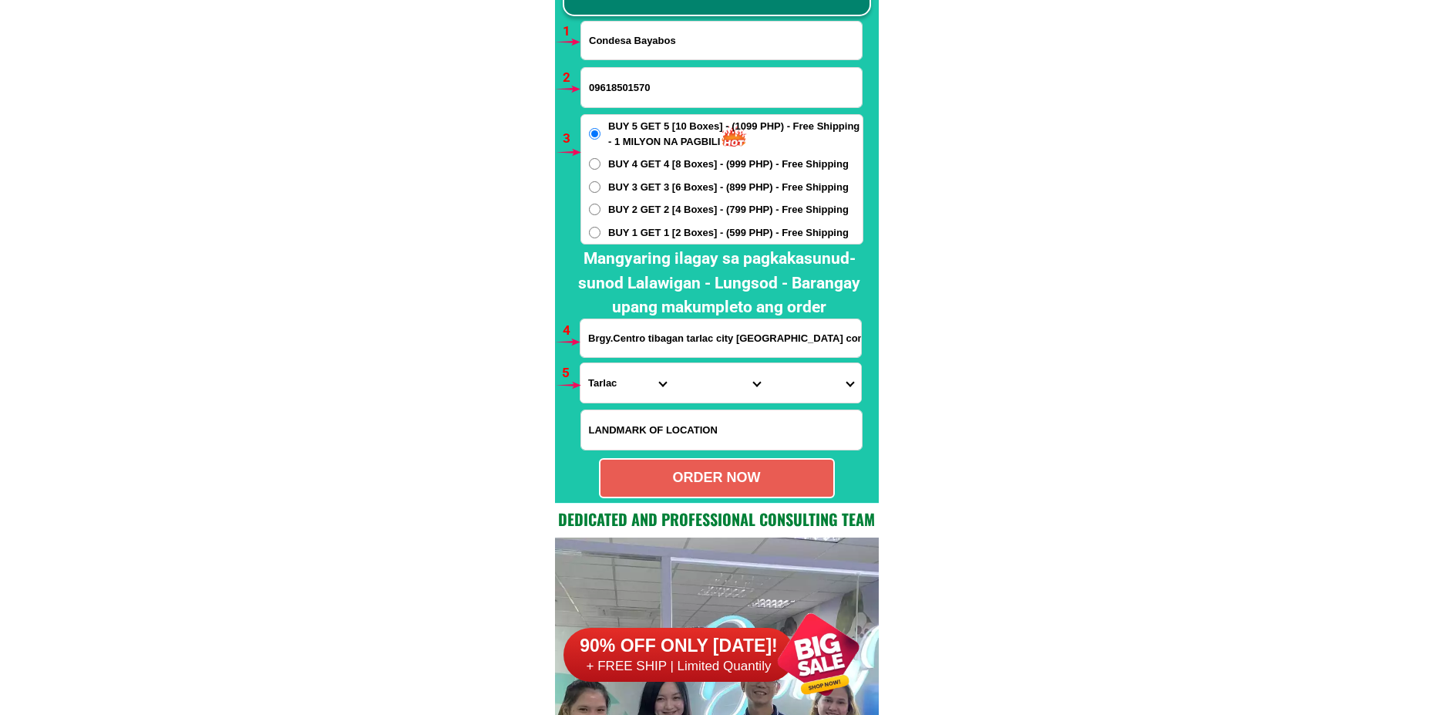
click at [628, 233] on span "BUY 1 GET 1 [2 Boxes] - (599 PHP) - Free Shipping" at bounding box center [728, 232] width 241 height 15
click at [601, 233] on input "BUY 1 GET 1 [2 Boxes] - (599 PHP) - Free Shipping" at bounding box center [595, 233] width 12 height 12
radio input "true"
click at [666, 342] on input "Brgy.Centro tibagan tarlac city Agapito compound sa may mga Puno ng manga" at bounding box center [721, 338] width 281 height 38
paste input "Condesa bayabos basak pardo villa zacate Cebu phil, back gym"
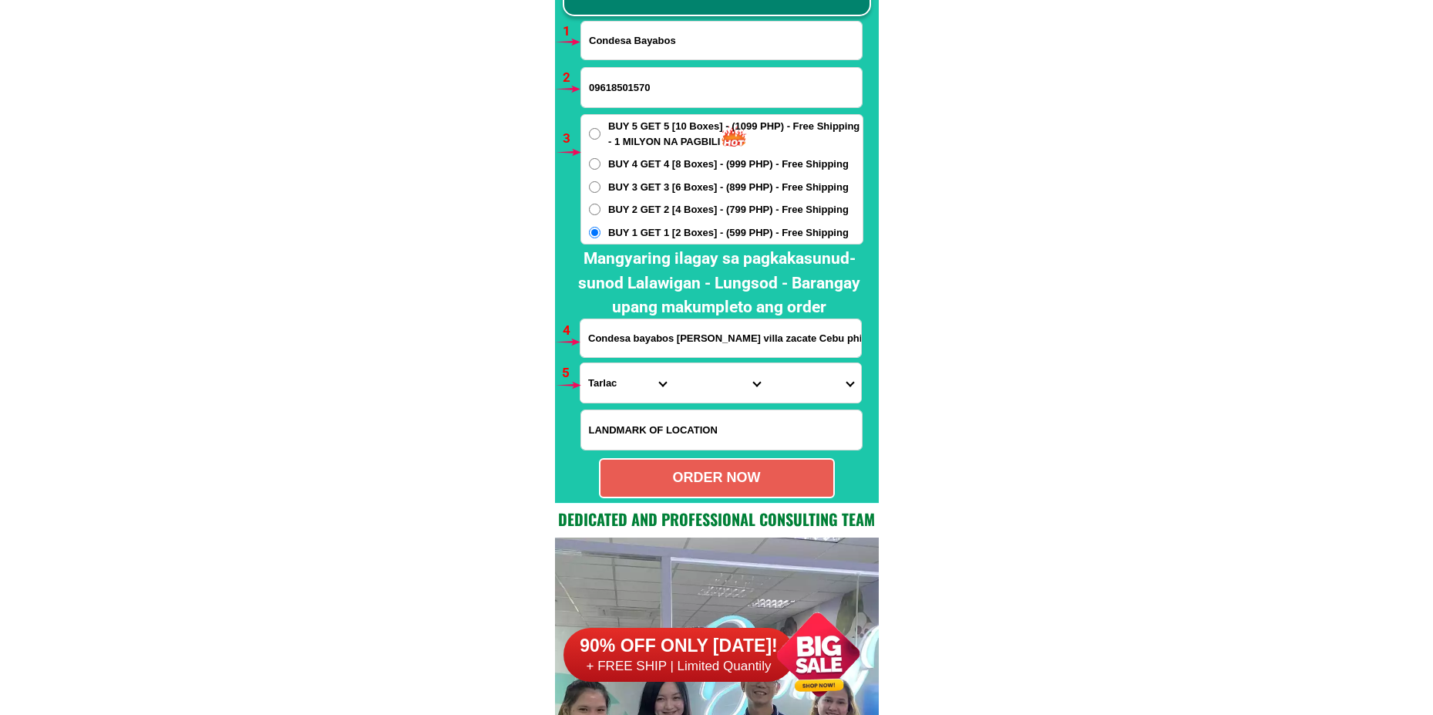
scroll to position [0, 33]
type input "Condesa bayabos basak pardo villa zacate Cebu phil, back gym"
click at [623, 375] on select "Province [GEOGRAPHIC_DATA] [GEOGRAPHIC_DATA][PERSON_NAME][GEOGRAPHIC_DATA][GEOG…" at bounding box center [627, 382] width 93 height 39
select select "63_8"
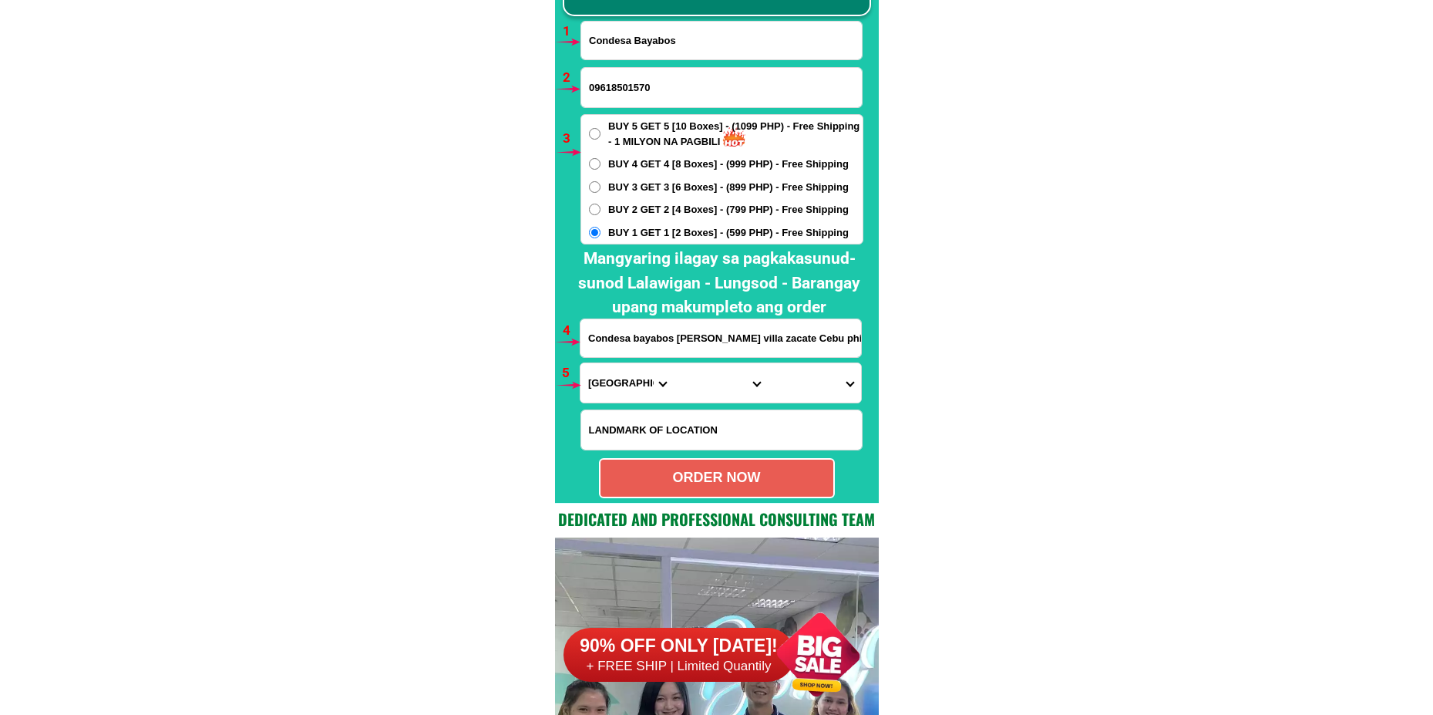
click at [581, 363] on select "Province [GEOGRAPHIC_DATA] [GEOGRAPHIC_DATA][PERSON_NAME][GEOGRAPHIC_DATA][GEOG…" at bounding box center [627, 382] width 93 height 39
drag, startPoint x: 677, startPoint y: 384, endPoint x: 690, endPoint y: 382, distance: 13.3
click at [678, 384] on select "City Alcoy Aloguinsan Argao Asturias Badian Balamban Bantayan Barili Bogo-city …" at bounding box center [720, 382] width 93 height 39
select select "63_865"
click at [674, 363] on select "City Alcoy Aloguinsan Argao Asturias Badian Balamban Bantayan Barili Bogo-city …" at bounding box center [720, 382] width 93 height 39
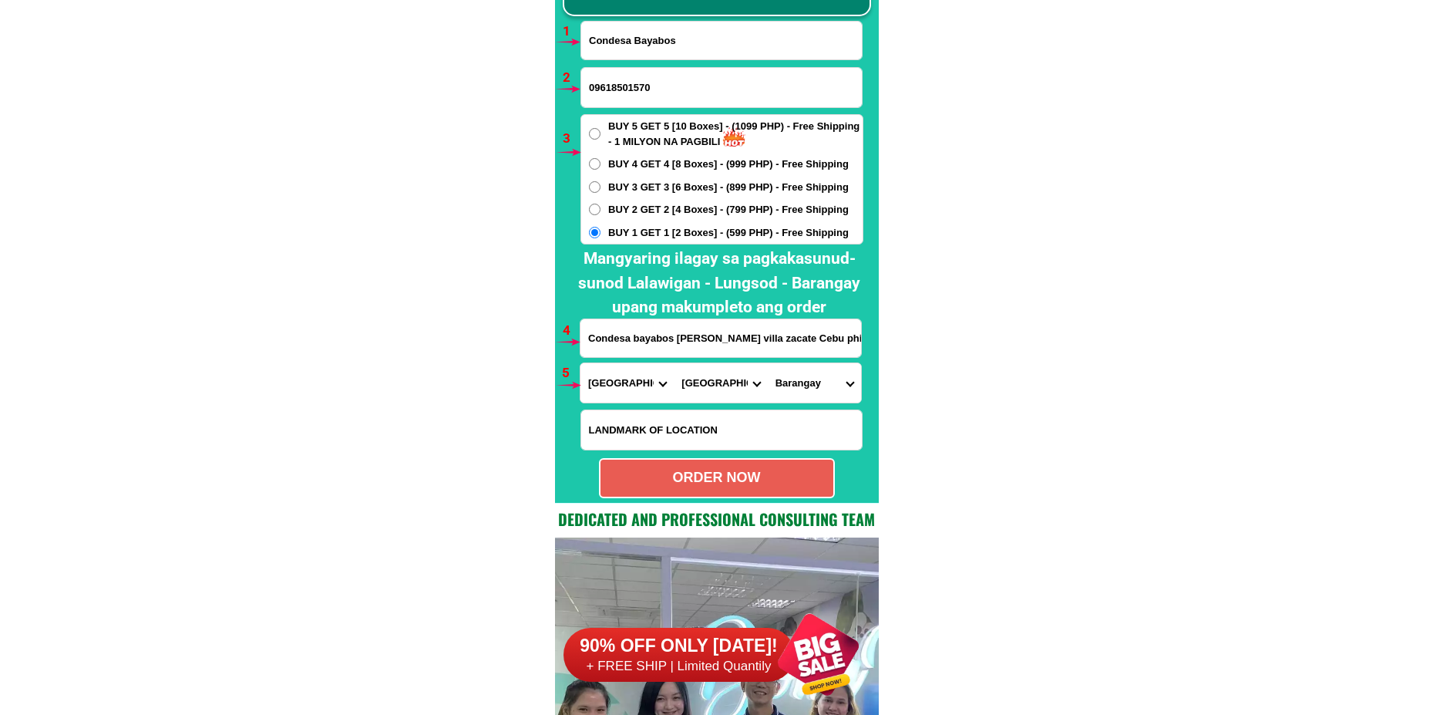
drag, startPoint x: 796, startPoint y: 404, endPoint x: 800, endPoint y: 383, distance: 21.3
click at [796, 402] on form "Condesa Bayabos 09618501570 ORDER NOW Condesa bayabos basak pardo villa zacate …" at bounding box center [722, 259] width 284 height 477
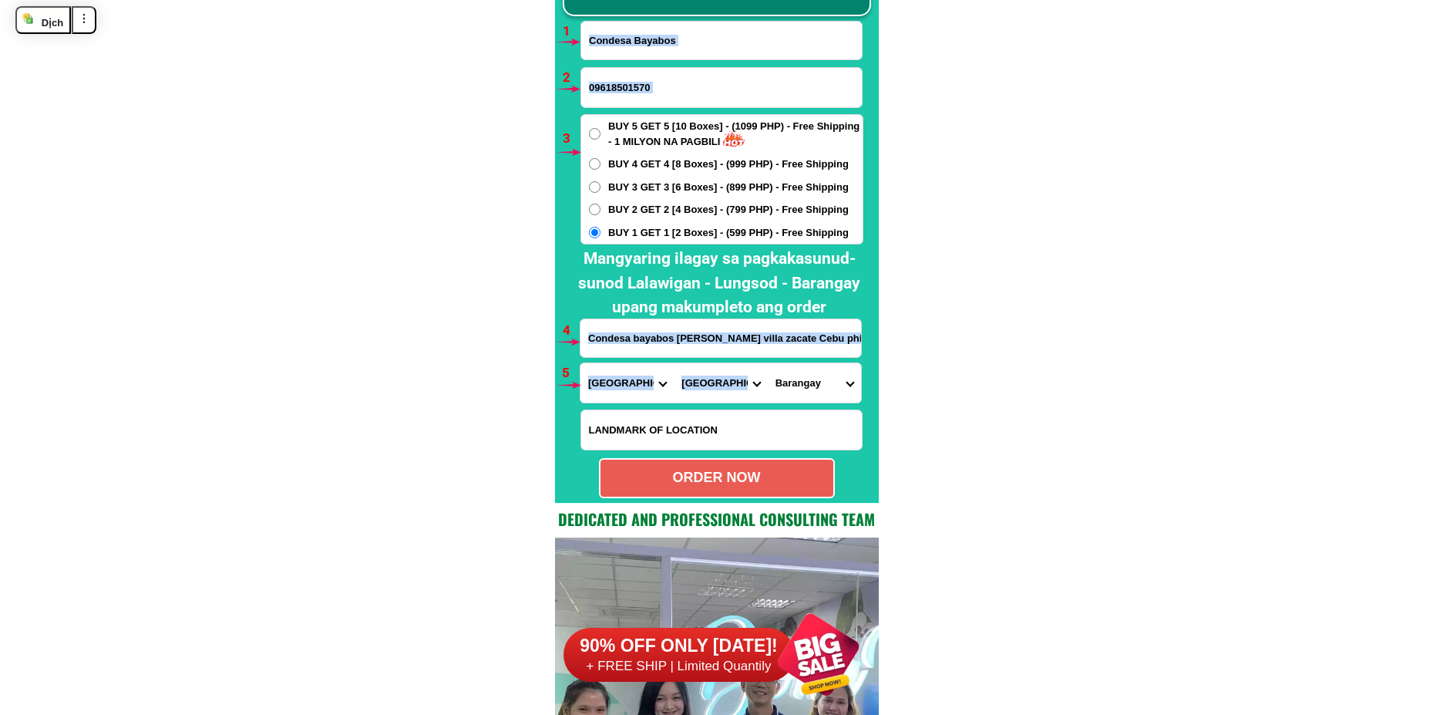
click at [803, 381] on select "Barangay Adlaon Agsungot Apas Babag Bacayan Banilad Basak pardo Basak san nicol…" at bounding box center [814, 382] width 93 height 39
select select "63_8659015"
click at [768, 363] on select "Barangay Adlaon Agsungot Apas Babag Bacayan Banilad Basak pardo Basak san nicol…" at bounding box center [814, 382] width 93 height 39
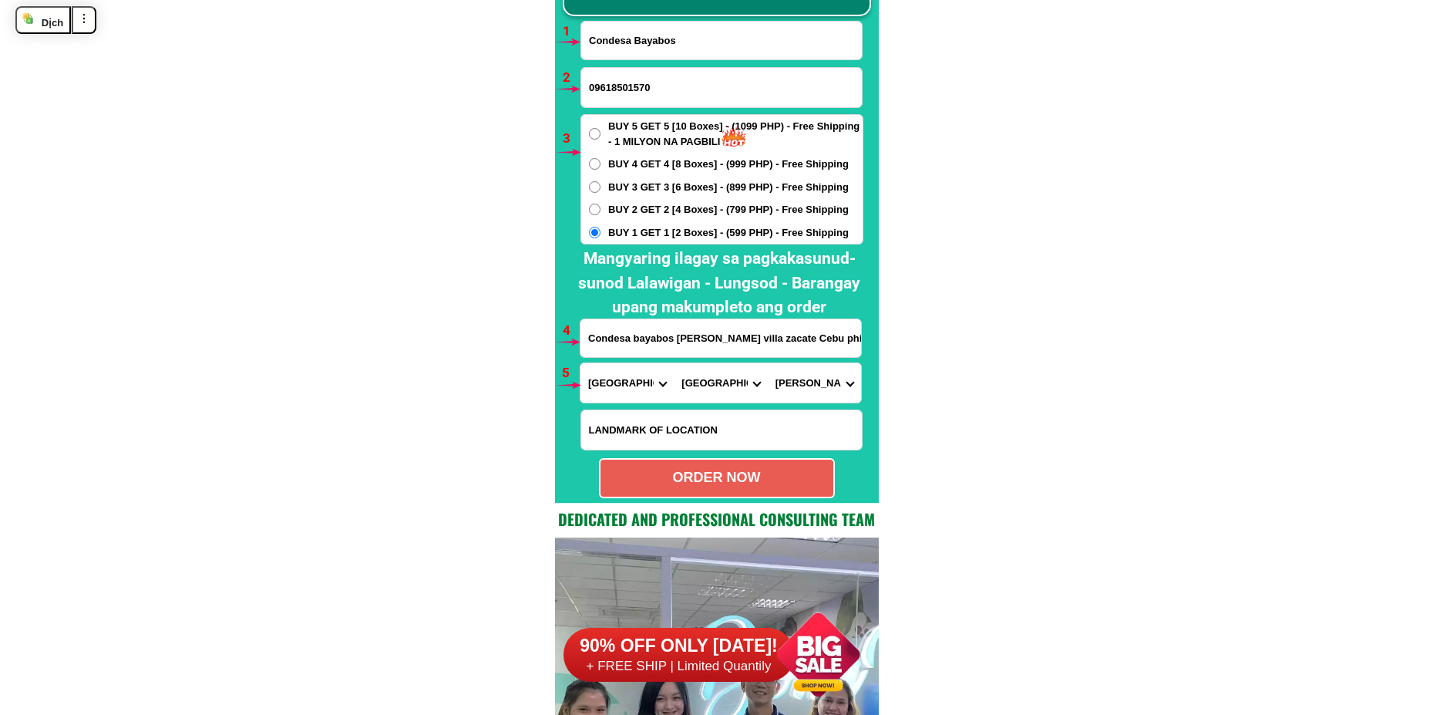
drag, startPoint x: 956, startPoint y: 274, endPoint x: 887, endPoint y: 396, distance: 139.8
click at [785, 485] on div "ORDER NOW" at bounding box center [717, 477] width 233 height 21
type input "09618501570"
type input "Condesa bayabos basak pardo villa zacate Cebu phil, back gym"
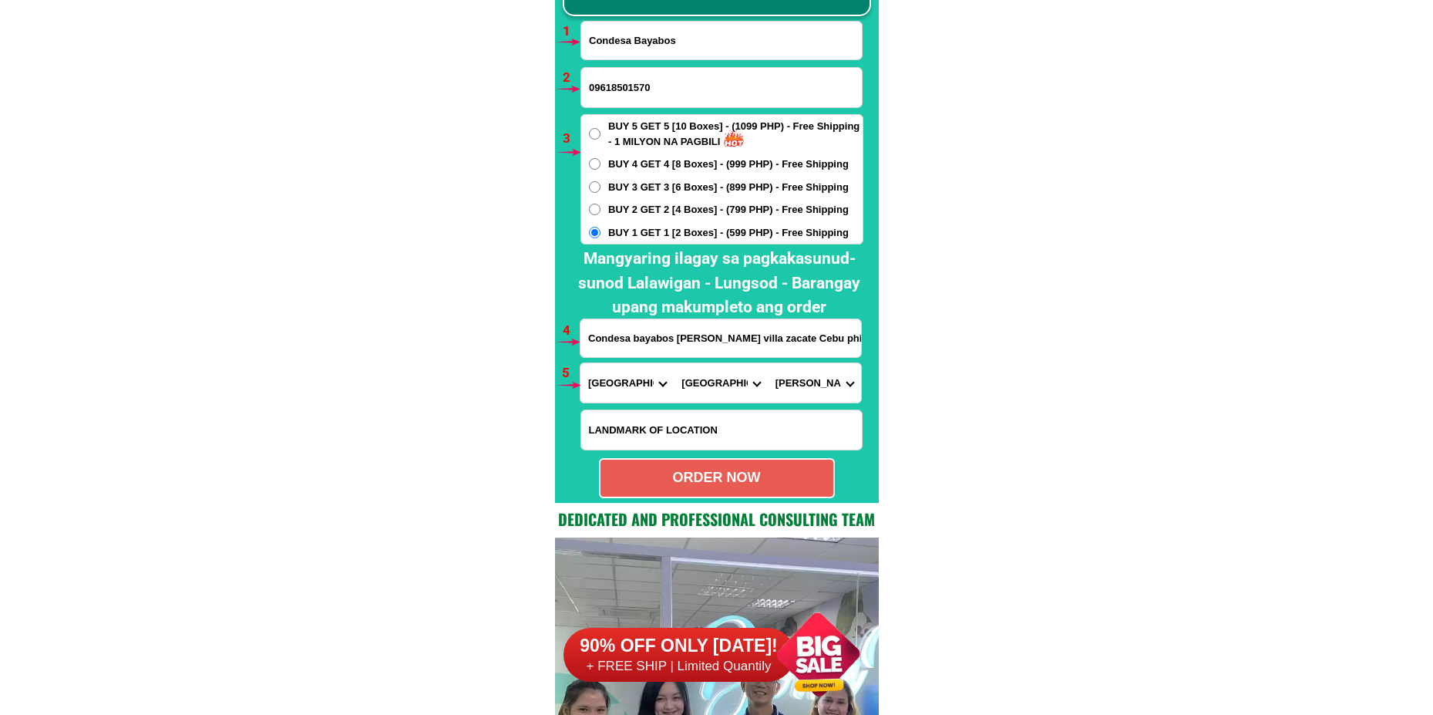
radio input "true"
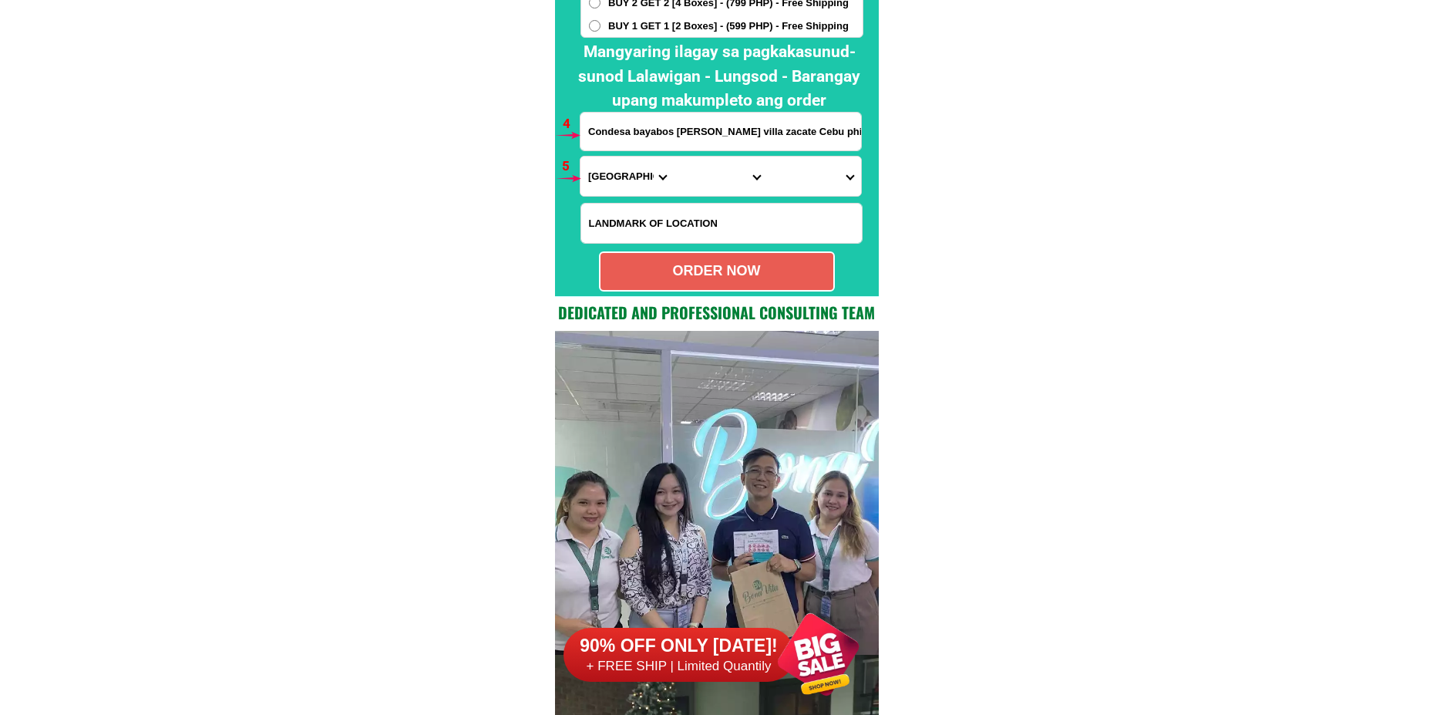
scroll to position [11646, 0]
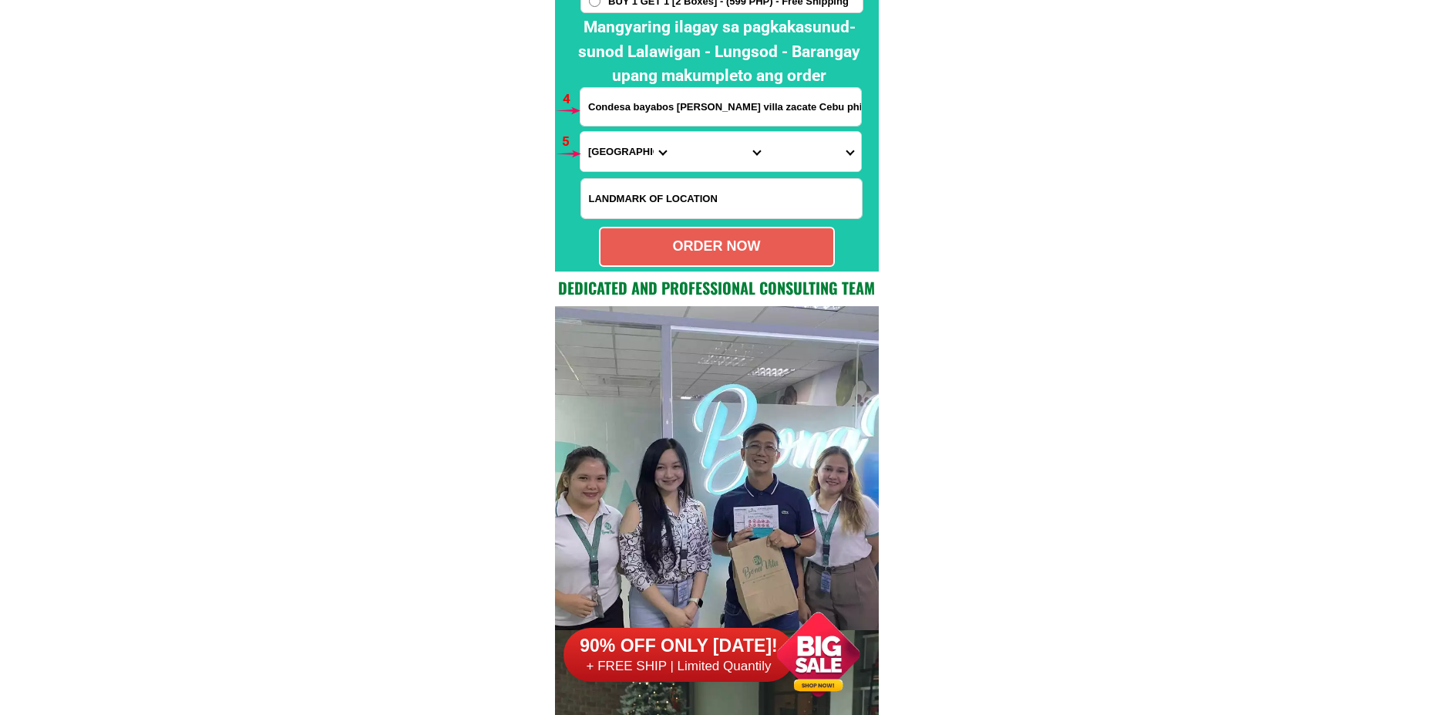
drag, startPoint x: 789, startPoint y: 671, endPoint x: 781, endPoint y: 638, distance: 33.3
click at [789, 670] on div at bounding box center [818, 654] width 121 height 121
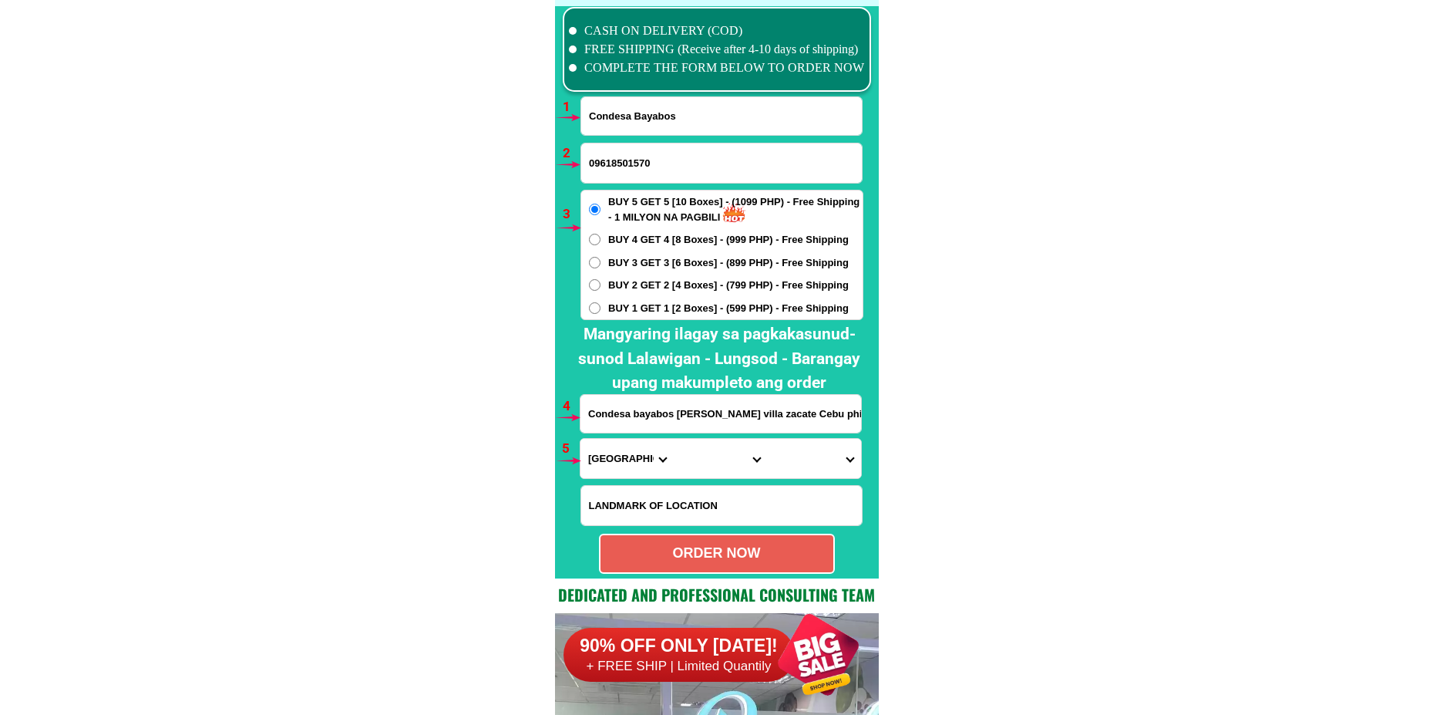
scroll to position [11339, 0]
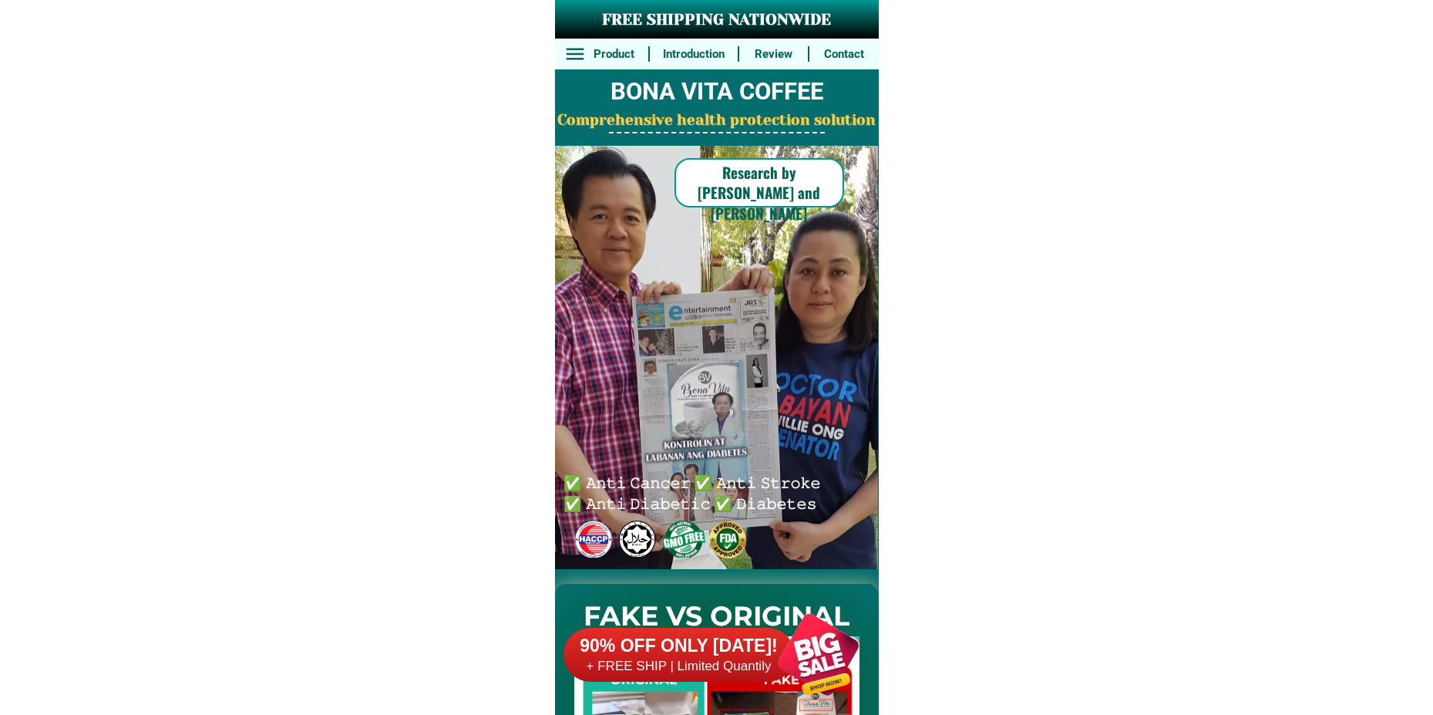
click at [799, 656] on div at bounding box center [818, 654] width 121 height 121
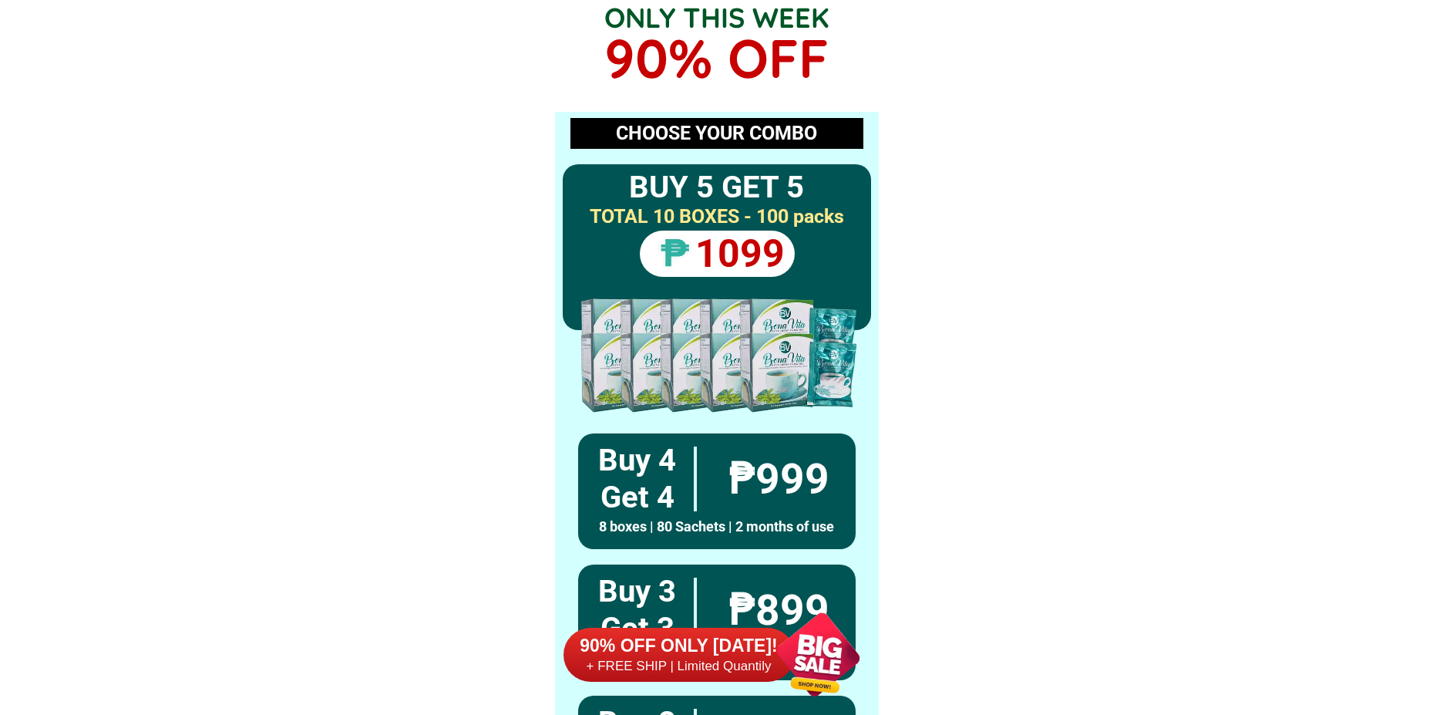
scroll to position [11338, 0]
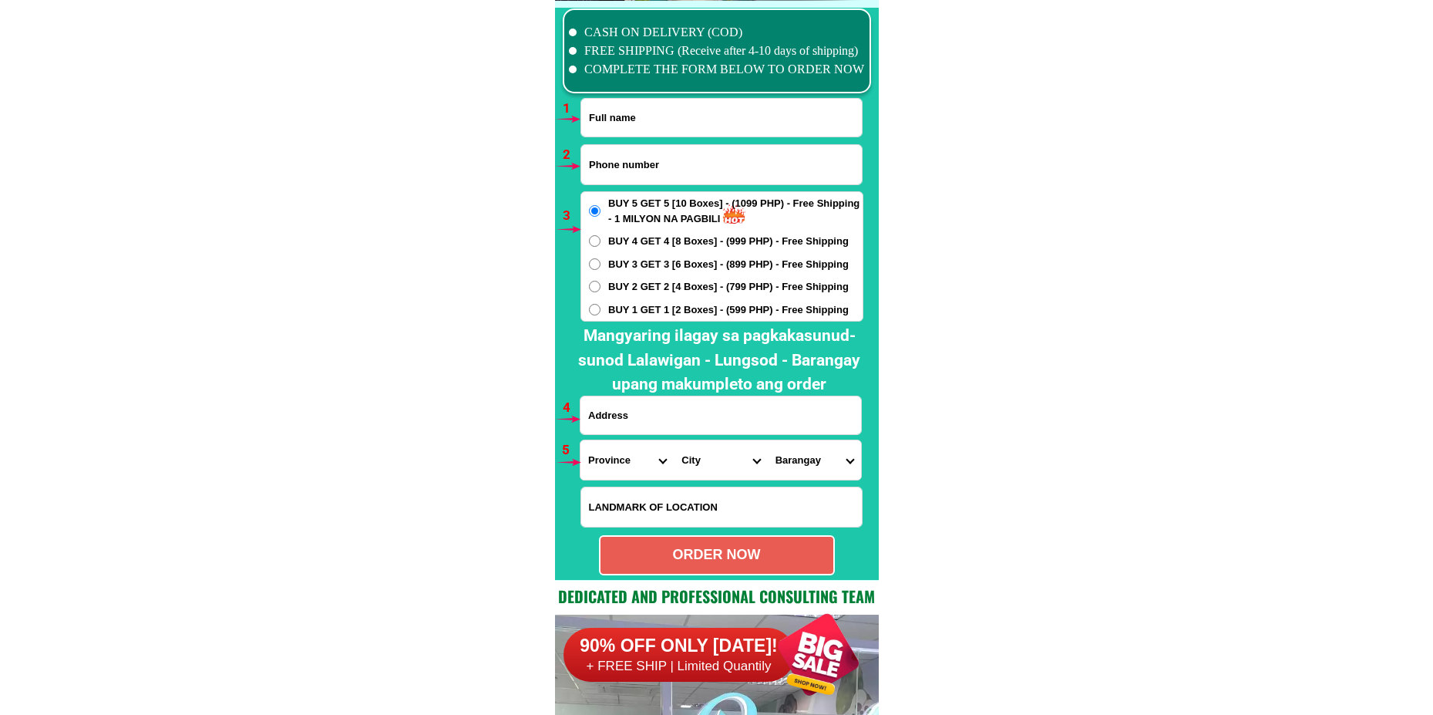
click at [644, 119] on input "Input full_name" at bounding box center [721, 118] width 281 height 38
paste input "[PERSON_NAME]"
type input "[PERSON_NAME]"
click at [661, 154] on input "Input phone_number" at bounding box center [721, 164] width 281 height 39
paste input "09125958875"
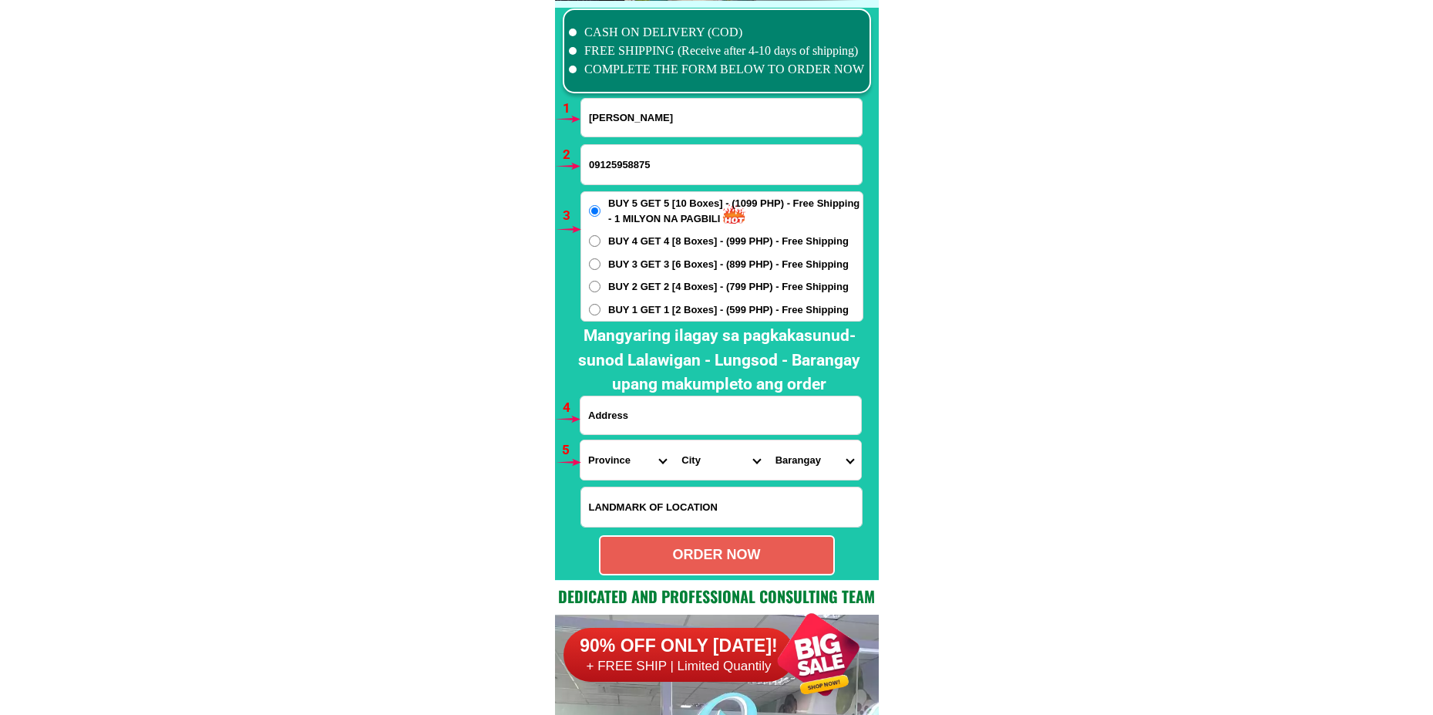
type input "09125958875"
click at [651, 287] on span "BUY 2 GET 2 [4 Boxes] - (799 PHP) - Free Shipping" at bounding box center [728, 286] width 241 height 15
click at [601, 287] on input "BUY 2 GET 2 [4 Boxes] - (799 PHP) - Free Shipping" at bounding box center [595, 287] width 12 height 12
radio input "true"
click at [671, 404] on input "Input address" at bounding box center [721, 415] width 281 height 38
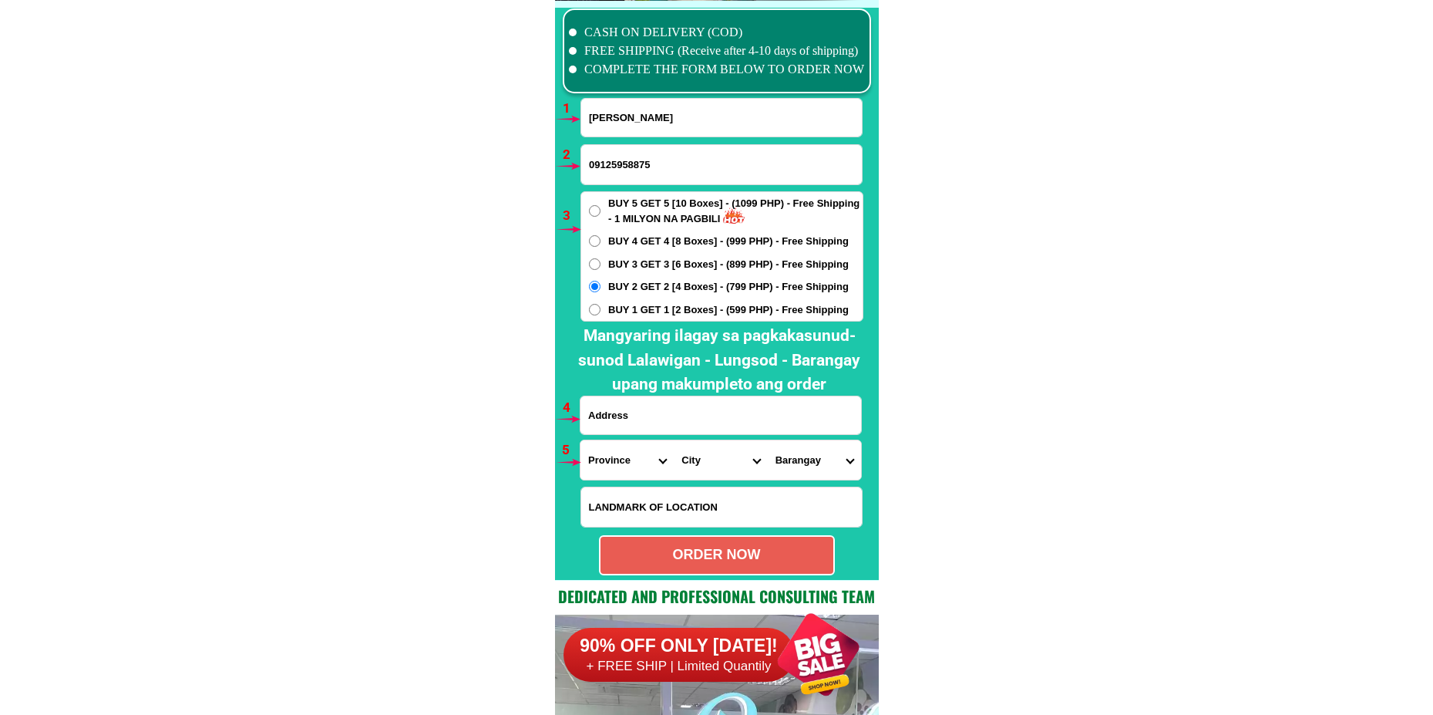
paste input "Sindalan Sn fdo pampanga"
type input "Sindalan Sn fdo pampanga"
click at [638, 453] on select "Province [GEOGRAPHIC_DATA] [GEOGRAPHIC_DATA][PERSON_NAME][GEOGRAPHIC_DATA][GEOG…" at bounding box center [627, 459] width 93 height 39
select select "63_779"
click at [581, 440] on select "Province [GEOGRAPHIC_DATA] [GEOGRAPHIC_DATA][PERSON_NAME][GEOGRAPHIC_DATA][GEOG…" at bounding box center [627, 459] width 93 height 39
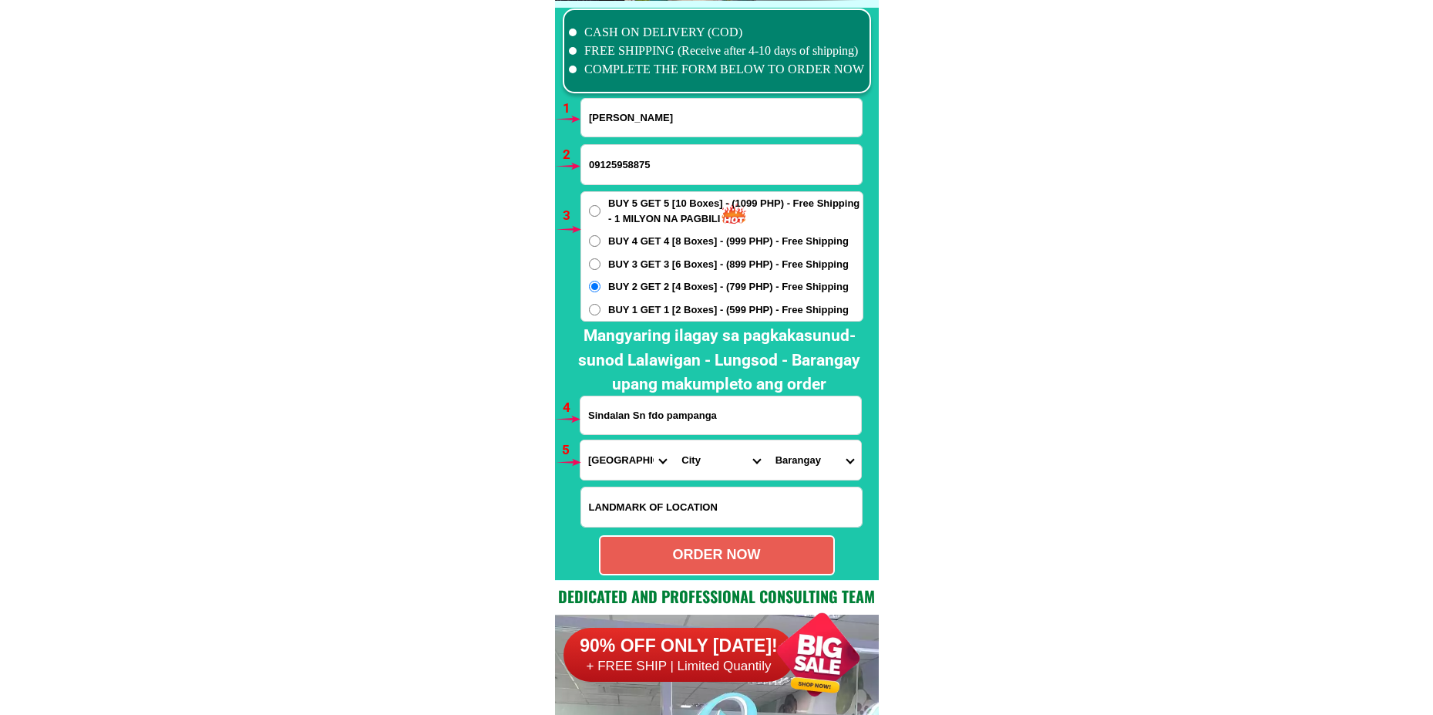
click at [673, 472] on select "Province [GEOGRAPHIC_DATA] [GEOGRAPHIC_DATA][PERSON_NAME][GEOGRAPHIC_DATA][GEOG…" at bounding box center [627, 459] width 93 height 39
click at [697, 459] on select "City [GEOGRAPHIC_DATA]-city [GEOGRAPHIC_DATA] Arayat Bacolor [GEOGRAPHIC_DATA] …" at bounding box center [720, 459] width 93 height 39
select select "63_7797518"
click at [674, 440] on select "City [GEOGRAPHIC_DATA]-city [GEOGRAPHIC_DATA] Arayat Bacolor [GEOGRAPHIC_DATA] …" at bounding box center [720, 459] width 93 height 39
click at [830, 462] on select "Barangay Alasas Baliti Bulaon [PERSON_NAME][GEOGRAPHIC_DATA] Del [PERSON_NAME] …" at bounding box center [814, 459] width 93 height 39
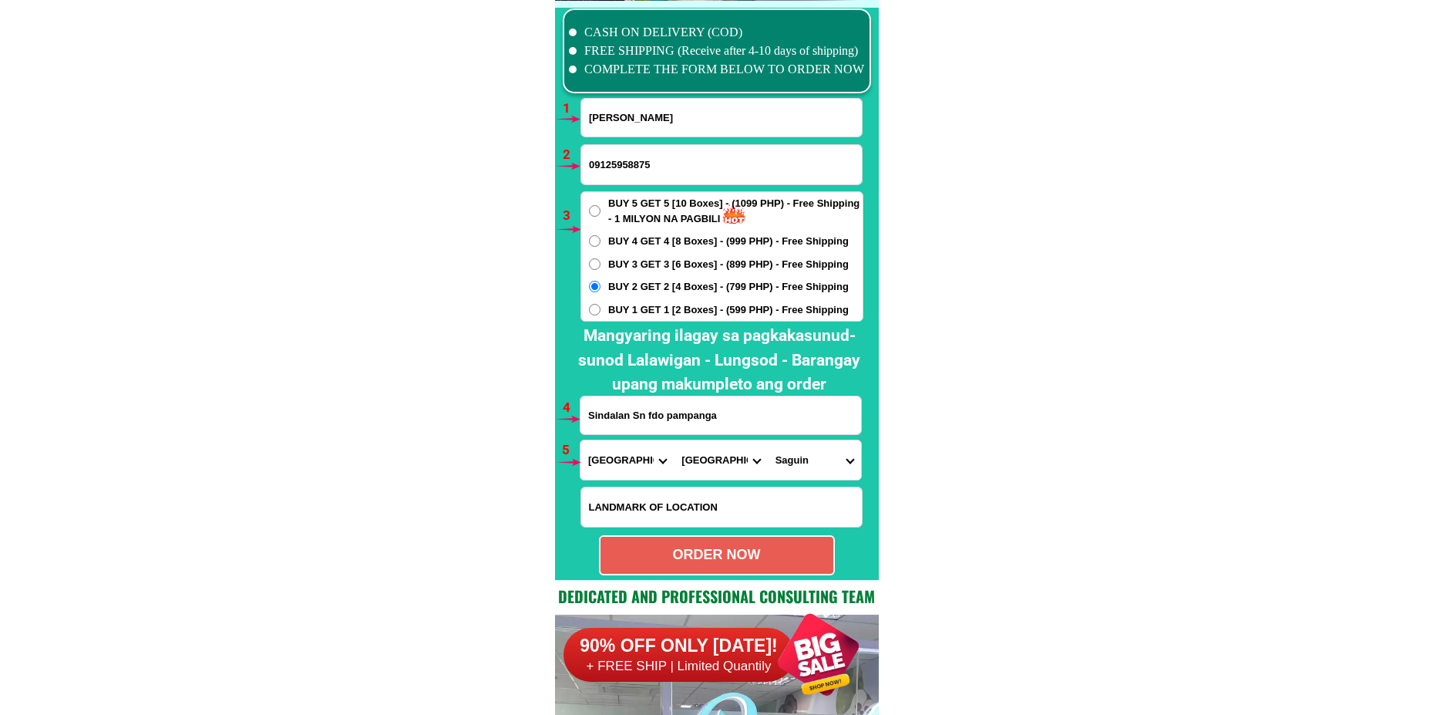
click at [803, 470] on select "Barangay Alasas Baliti Bulaon [PERSON_NAME][GEOGRAPHIC_DATA] Del [PERSON_NAME] …" at bounding box center [814, 459] width 93 height 39
select select "63_77975189955"
click at [768, 440] on select "Barangay Alasas Baliti Bulaon [PERSON_NAME][GEOGRAPHIC_DATA] Del [PERSON_NAME] …" at bounding box center [814, 459] width 93 height 39
click at [732, 465] on select "City [GEOGRAPHIC_DATA]-city [GEOGRAPHIC_DATA] Arayat Bacolor [GEOGRAPHIC_DATA] …" at bounding box center [720, 459] width 93 height 39
click at [674, 440] on select "City [GEOGRAPHIC_DATA]-city [GEOGRAPHIC_DATA] Arayat Bacolor [GEOGRAPHIC_DATA] …" at bounding box center [720, 459] width 93 height 39
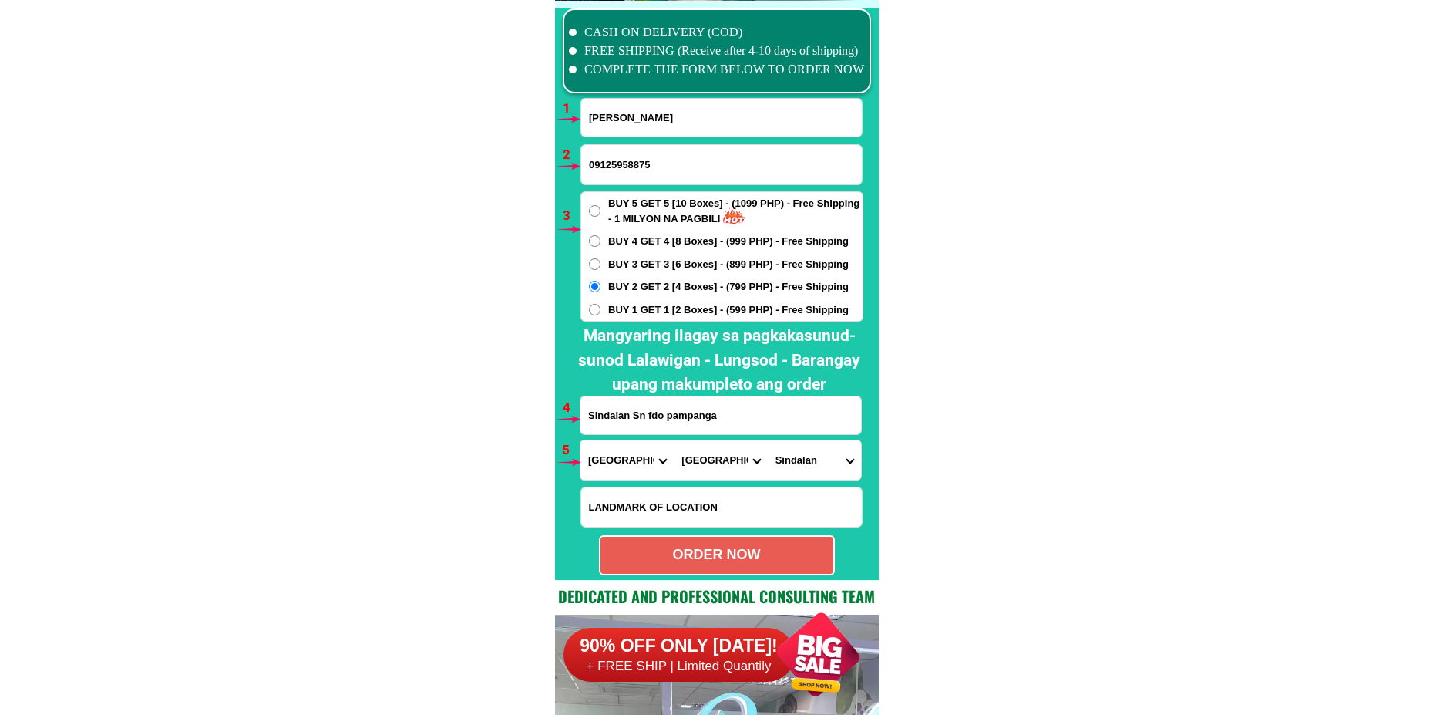
click at [725, 559] on div "ORDER NOW" at bounding box center [717, 554] width 233 height 21
radio input "true"
click at [636, 107] on input "[PERSON_NAME]" at bounding box center [721, 118] width 281 height 38
paste input "[PERSON_NAME]"
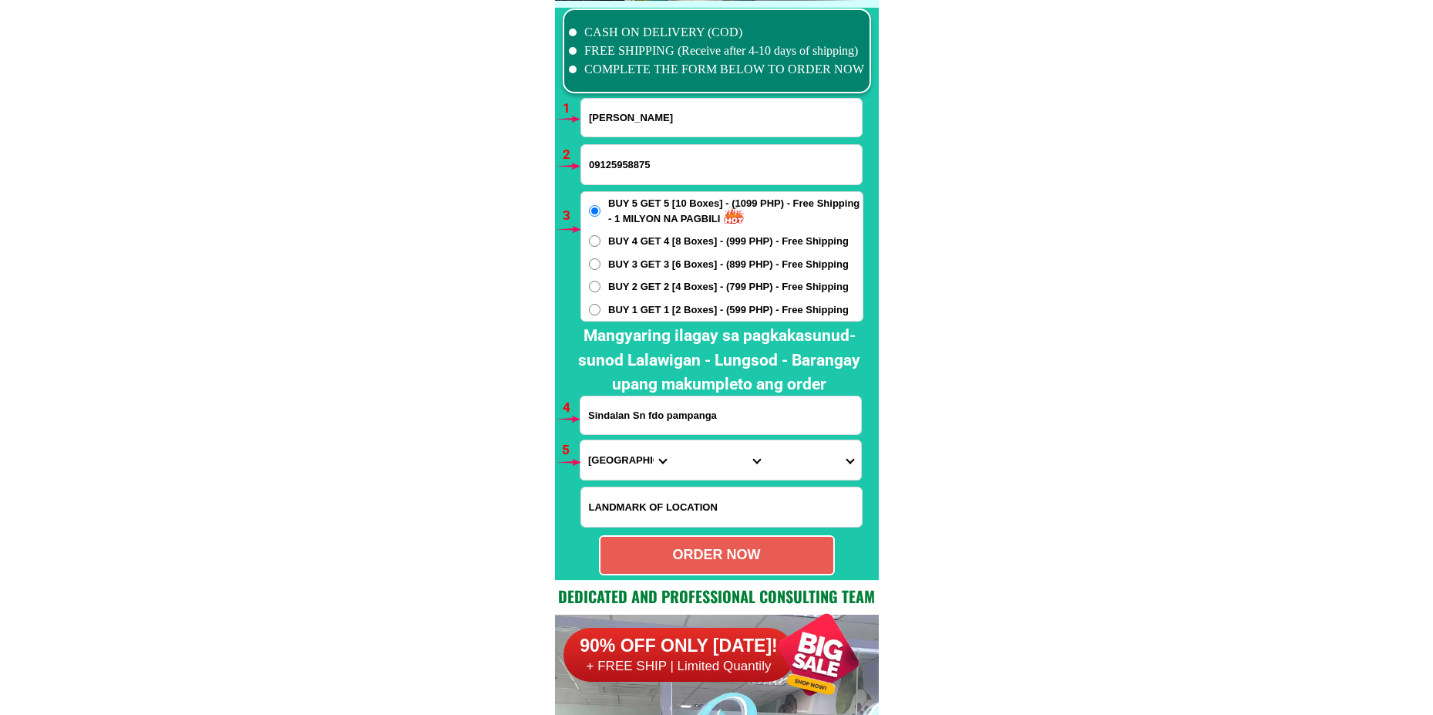
type input "[PERSON_NAME]"
click at [670, 164] on input "09125958875" at bounding box center [721, 164] width 281 height 39
paste input "0910267 6596"
click at [631, 166] on input "0910267 6596" at bounding box center [721, 164] width 281 height 39
type input "09102676596"
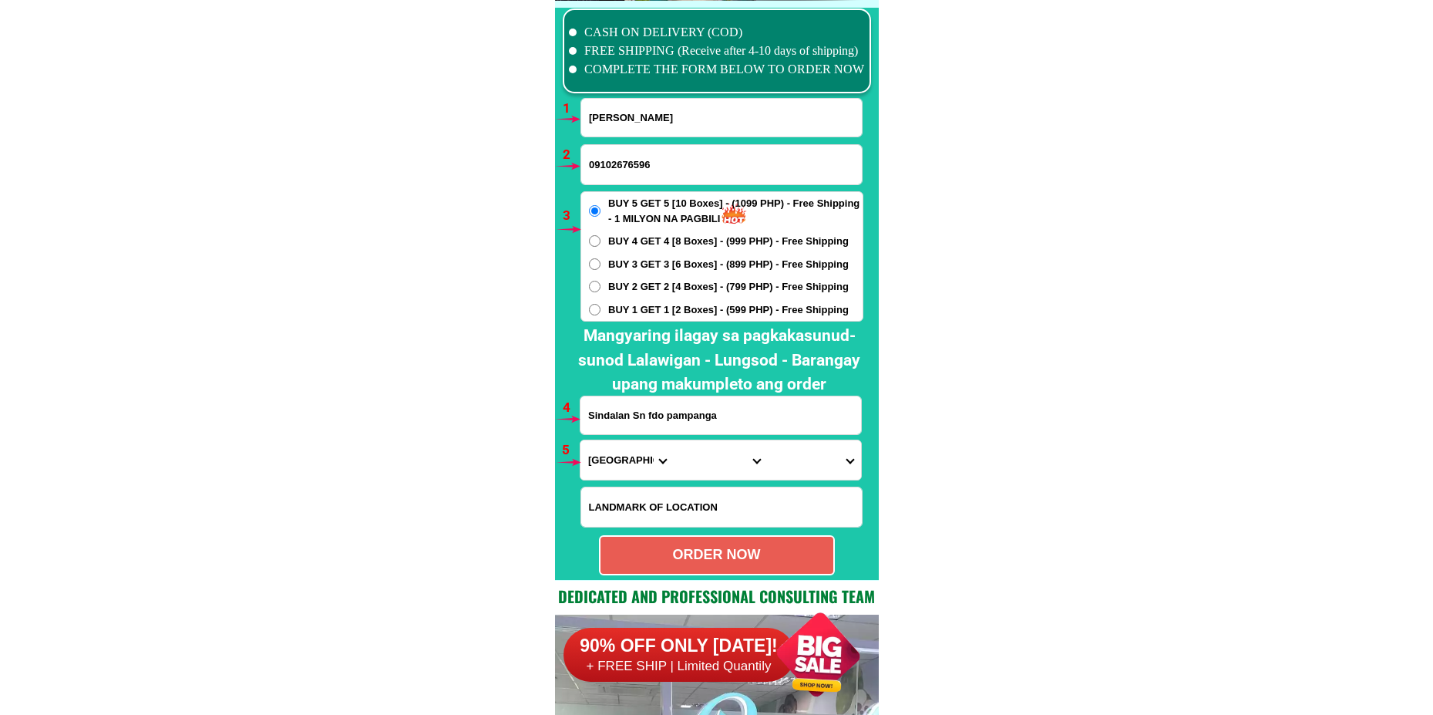
click at [658, 418] on input "Sindalan Sn fdo pampanga" at bounding box center [721, 415] width 281 height 38
paste input "[STREET_ADDRESS][PERSON_NAME]"
type input "[STREET_ADDRESS][PERSON_NAME]"
drag, startPoint x: 604, startPoint y: 459, endPoint x: 609, endPoint y: 441, distance: 19.1
click at [604, 459] on select "Province [GEOGRAPHIC_DATA] [GEOGRAPHIC_DATA][PERSON_NAME][GEOGRAPHIC_DATA][GEOG…" at bounding box center [627, 459] width 93 height 39
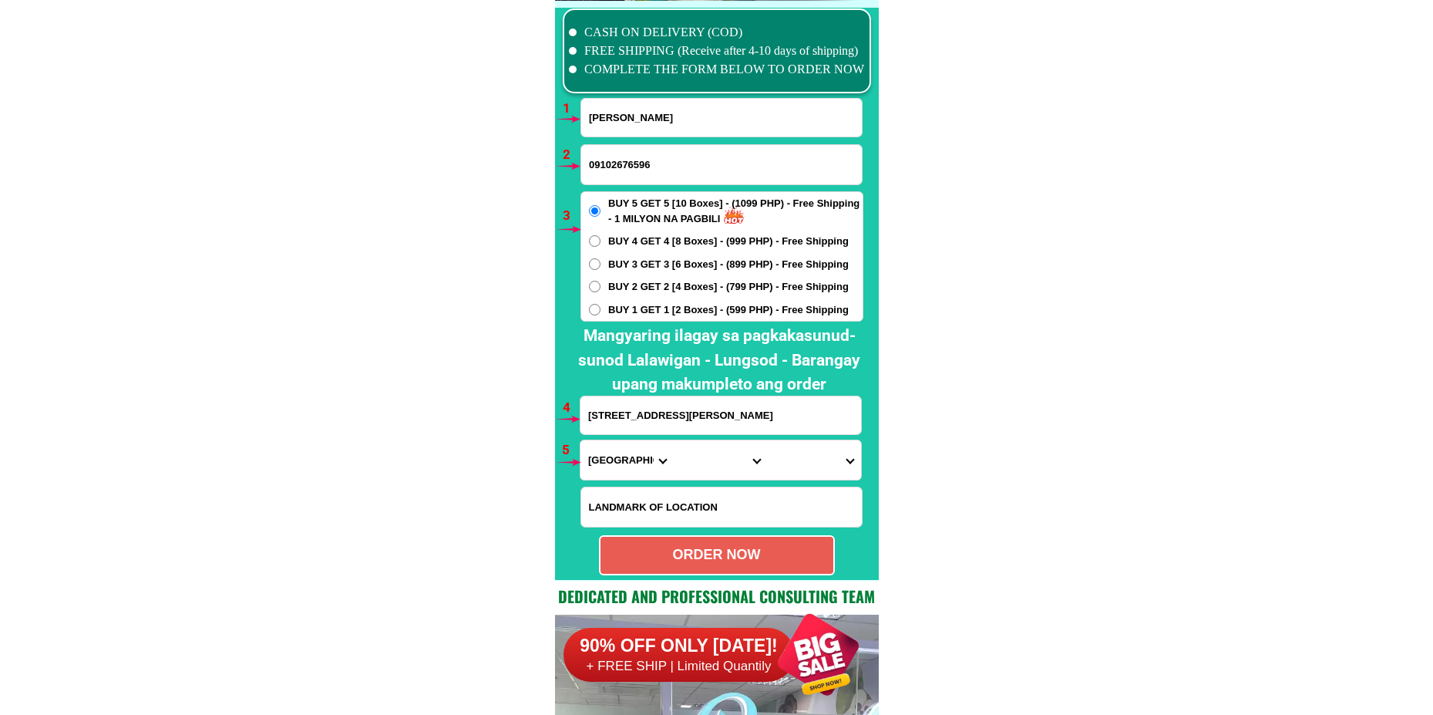
select select "63_219"
click at [581, 440] on select "Province [GEOGRAPHIC_DATA] [GEOGRAPHIC_DATA][PERSON_NAME][GEOGRAPHIC_DATA][GEOG…" at bounding box center [627, 459] width 93 height 39
click at [715, 443] on form "[PERSON_NAME] 09102676596 ORDER NOW [GEOGRAPHIC_DATA][PERSON_NAME] [GEOGRAPHIC_…" at bounding box center [722, 336] width 284 height 477
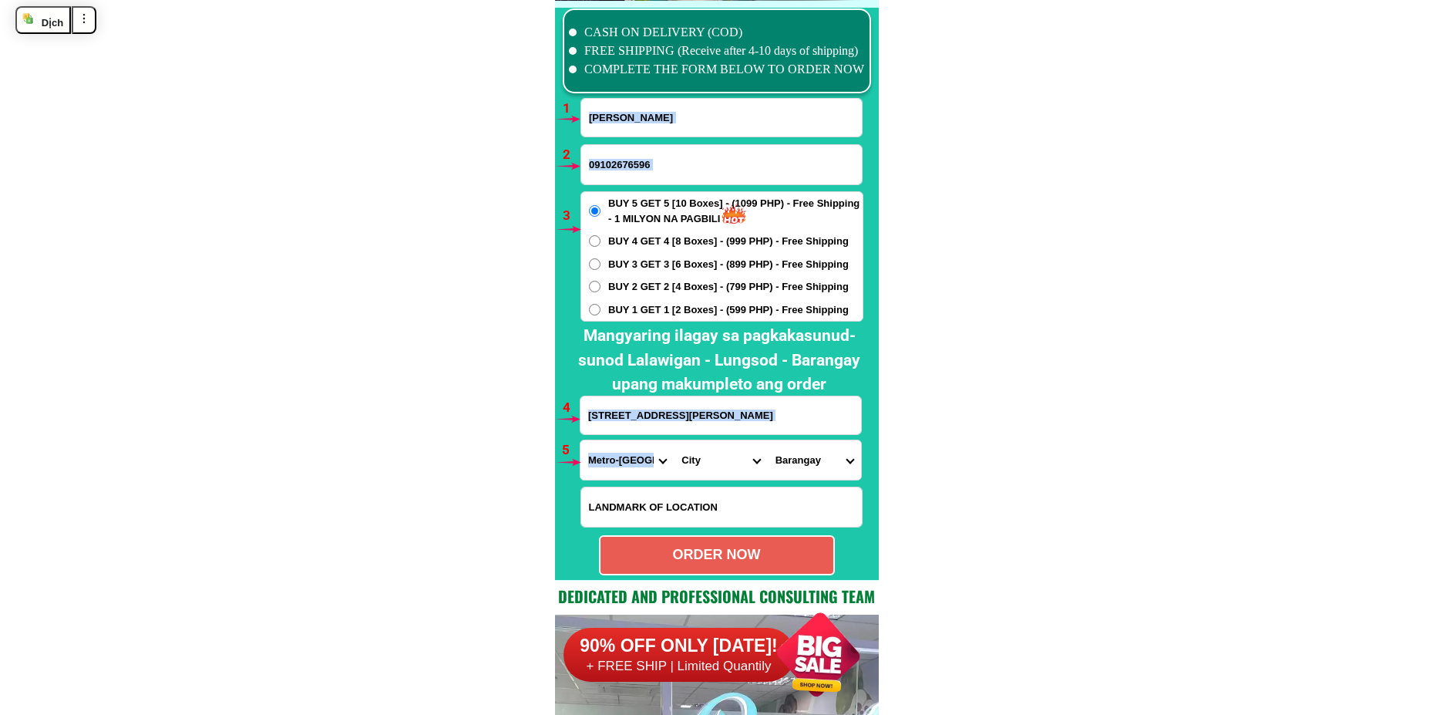
click at [706, 461] on select "City [GEOGRAPHIC_DATA] [GEOGRAPHIC_DATA] [GEOGRAPHIC_DATA] [GEOGRAPHIC_DATA]-ci…" at bounding box center [720, 459] width 93 height 39
click at [674, 440] on select "City [GEOGRAPHIC_DATA] [GEOGRAPHIC_DATA] [GEOGRAPHIC_DATA] [GEOGRAPHIC_DATA]-ci…" at bounding box center [720, 459] width 93 height 39
click at [786, 462] on select "[GEOGRAPHIC_DATA]" at bounding box center [814, 459] width 93 height 39
click at [706, 460] on select "City [GEOGRAPHIC_DATA] [GEOGRAPHIC_DATA] [GEOGRAPHIC_DATA] [GEOGRAPHIC_DATA]-ci…" at bounding box center [720, 459] width 93 height 39
click at [674, 440] on select "City [GEOGRAPHIC_DATA] [GEOGRAPHIC_DATA] [GEOGRAPHIC_DATA] [GEOGRAPHIC_DATA]-ci…" at bounding box center [720, 459] width 93 height 39
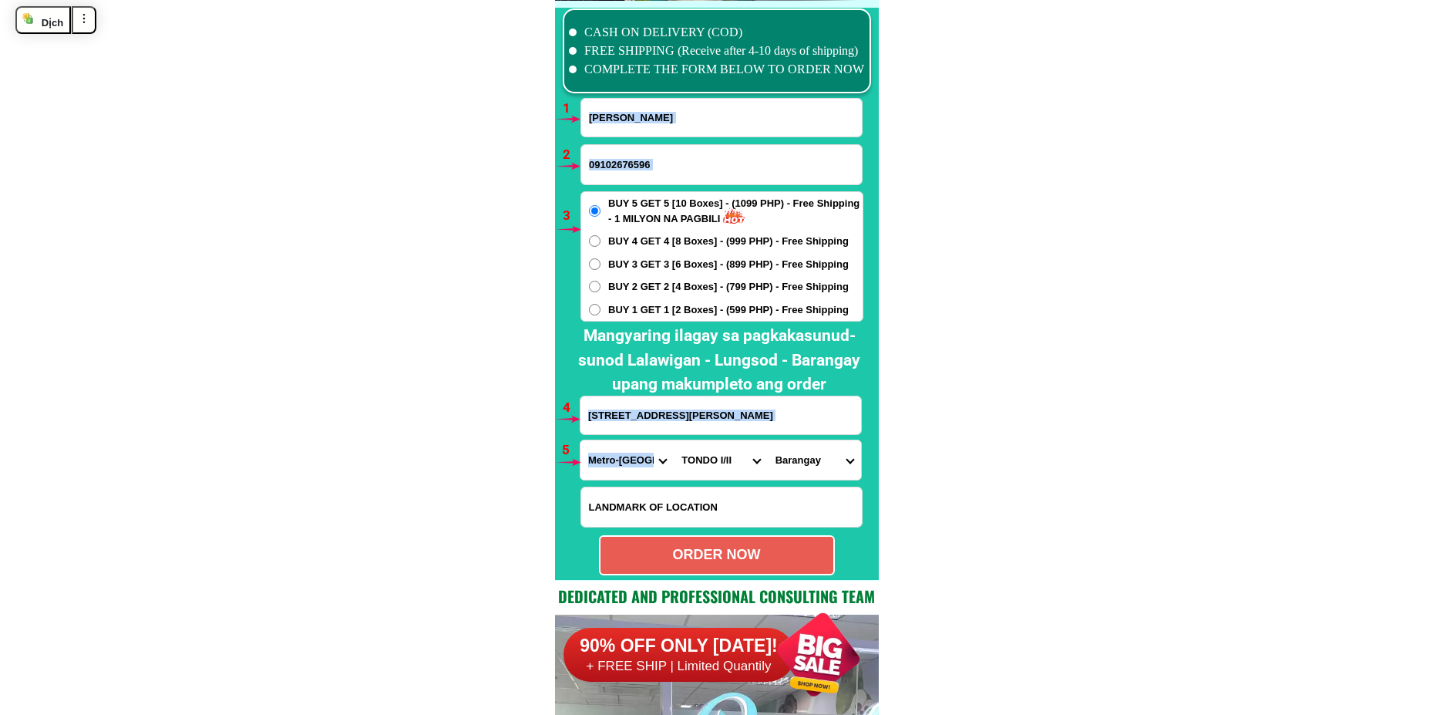
drag, startPoint x: 788, startPoint y: 459, endPoint x: 795, endPoint y: 454, distance: 8.3
click at [788, 459] on select "[GEOGRAPHIC_DATA]" at bounding box center [814, 459] width 93 height 39
click at [711, 472] on select "City [GEOGRAPHIC_DATA] [GEOGRAPHIC_DATA] [GEOGRAPHIC_DATA] [GEOGRAPHIC_DATA]-ci…" at bounding box center [720, 459] width 93 height 39
click at [692, 460] on select "City [GEOGRAPHIC_DATA] [GEOGRAPHIC_DATA] [GEOGRAPHIC_DATA] [GEOGRAPHIC_DATA]-ci…" at bounding box center [720, 459] width 93 height 39
click at [802, 482] on form "[PERSON_NAME] 09102676596 ORDER NOW [GEOGRAPHIC_DATA][PERSON_NAME] [GEOGRAPHIC_…" at bounding box center [722, 336] width 284 height 477
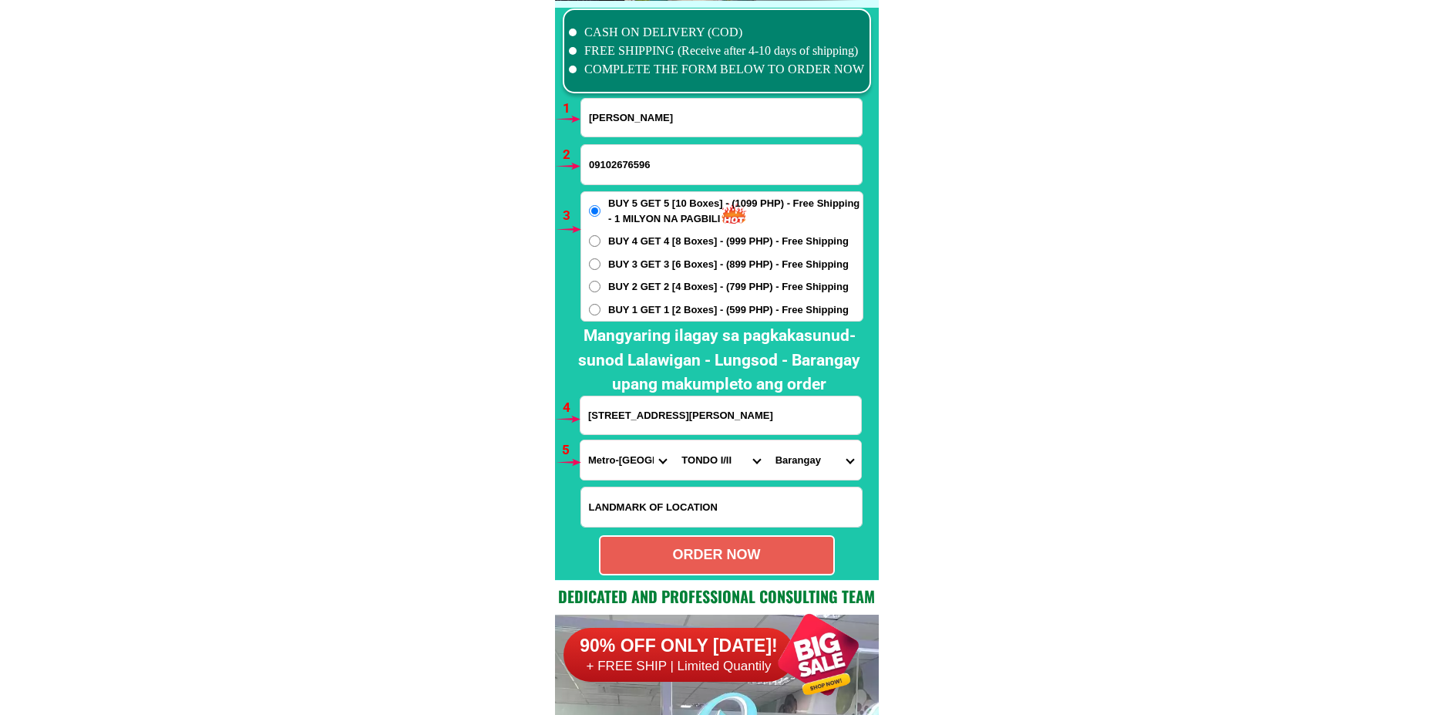
drag, startPoint x: 807, startPoint y: 454, endPoint x: 813, endPoint y: 446, distance: 10.1
click at [807, 454] on select "[GEOGRAPHIC_DATA]" at bounding box center [814, 459] width 93 height 39
click at [705, 453] on select "City [GEOGRAPHIC_DATA] [GEOGRAPHIC_DATA] [GEOGRAPHIC_DATA] [GEOGRAPHIC_DATA]-ci…" at bounding box center [720, 459] width 93 height 39
click at [674, 440] on select "City [GEOGRAPHIC_DATA] [GEOGRAPHIC_DATA] [GEOGRAPHIC_DATA] [GEOGRAPHIC_DATA]-ci…" at bounding box center [720, 459] width 93 height 39
click at [809, 456] on select "[GEOGRAPHIC_DATA]" at bounding box center [814, 459] width 93 height 39
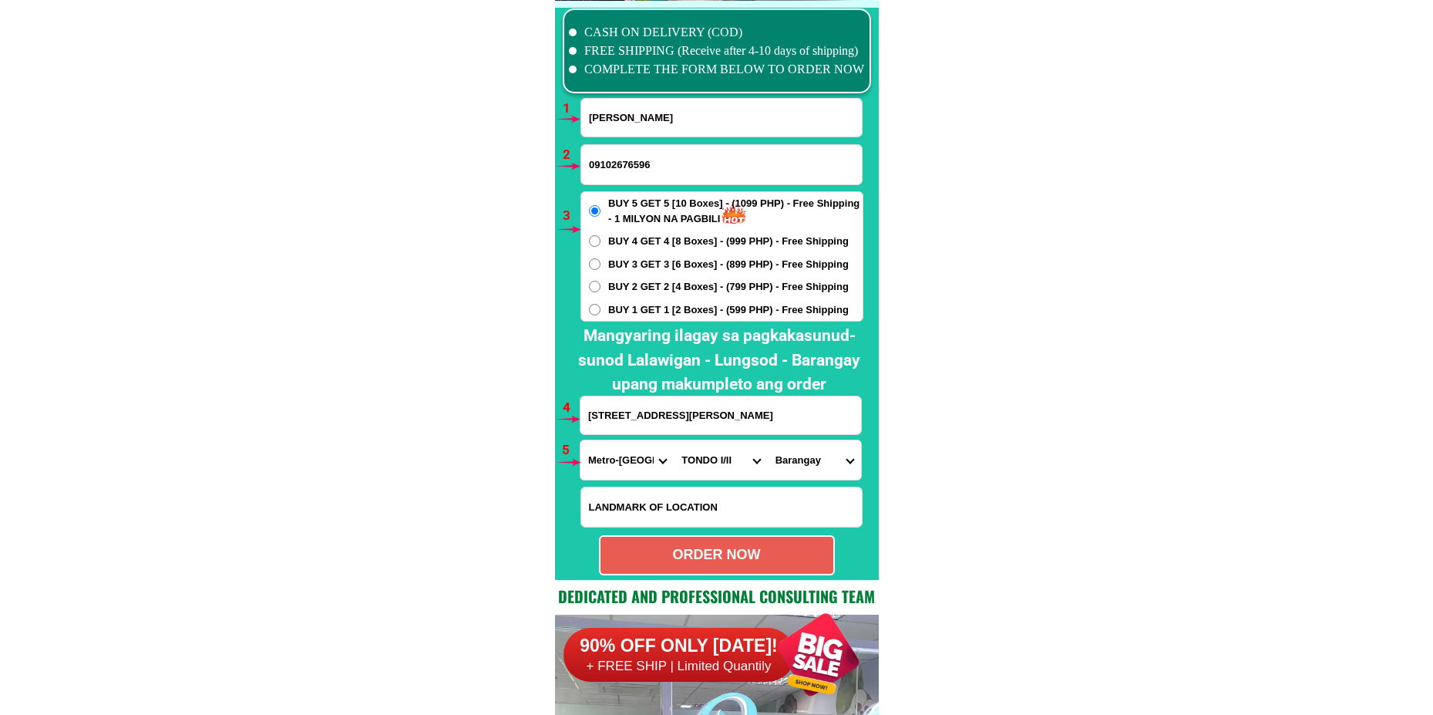
click at [720, 457] on select "City [GEOGRAPHIC_DATA] [GEOGRAPHIC_DATA] [GEOGRAPHIC_DATA] [GEOGRAPHIC_DATA]-ci…" at bounding box center [720, 459] width 93 height 39
click at [709, 470] on select "City [GEOGRAPHIC_DATA] [GEOGRAPHIC_DATA] [GEOGRAPHIC_DATA] [GEOGRAPHIC_DATA]-ci…" at bounding box center [720, 459] width 93 height 39
click at [674, 440] on select "City [GEOGRAPHIC_DATA] [GEOGRAPHIC_DATA] [GEOGRAPHIC_DATA] [GEOGRAPHIC_DATA]-ci…" at bounding box center [720, 459] width 93 height 39
click at [796, 450] on select "[GEOGRAPHIC_DATA]" at bounding box center [814, 459] width 93 height 39
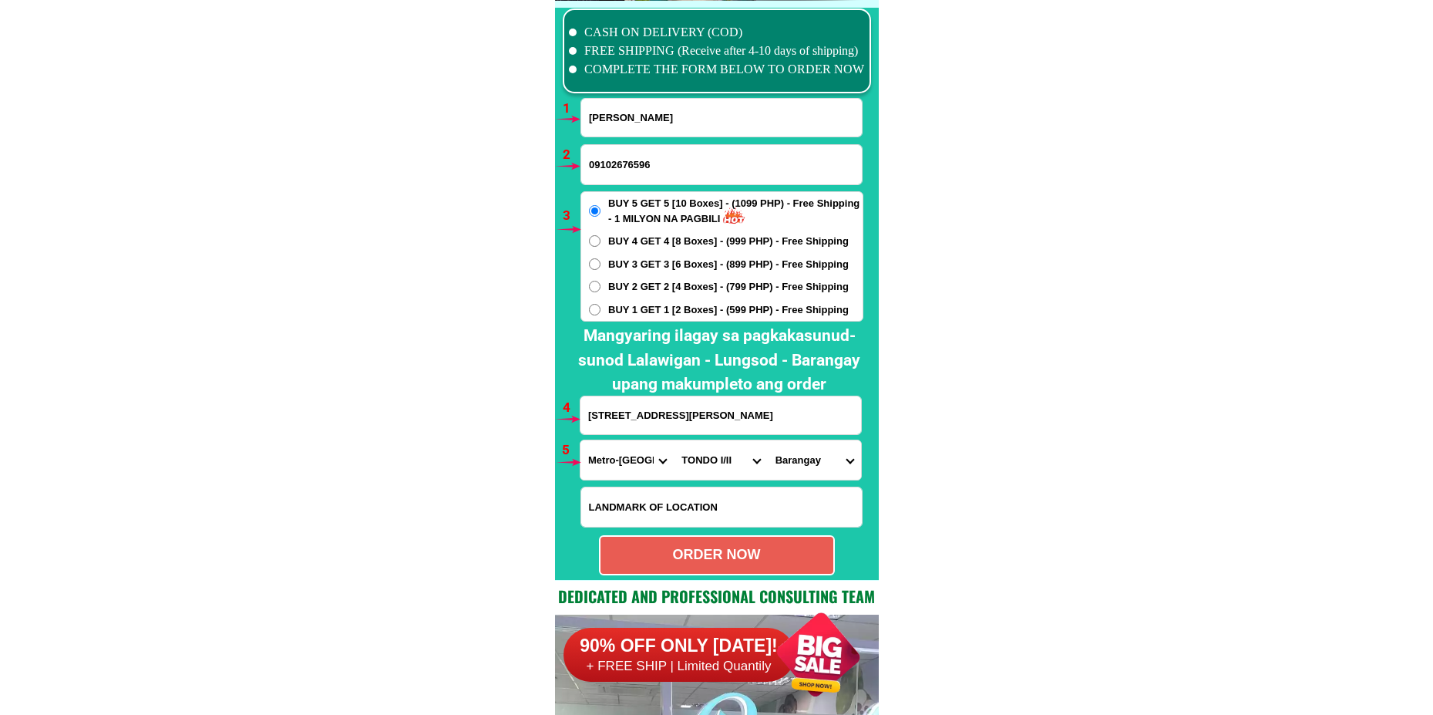
click at [720, 469] on select "City [GEOGRAPHIC_DATA] [GEOGRAPHIC_DATA] [GEOGRAPHIC_DATA] [GEOGRAPHIC_DATA]-ci…" at bounding box center [720, 459] width 93 height 39
select select "63_2195470"
click at [674, 440] on select "City [GEOGRAPHIC_DATA] [GEOGRAPHIC_DATA] [GEOGRAPHIC_DATA] [GEOGRAPHIC_DATA]-ci…" at bounding box center [720, 459] width 93 height 39
click at [786, 455] on select "[GEOGRAPHIC_DATA]" at bounding box center [814, 459] width 93 height 39
select select "63_2195470582"
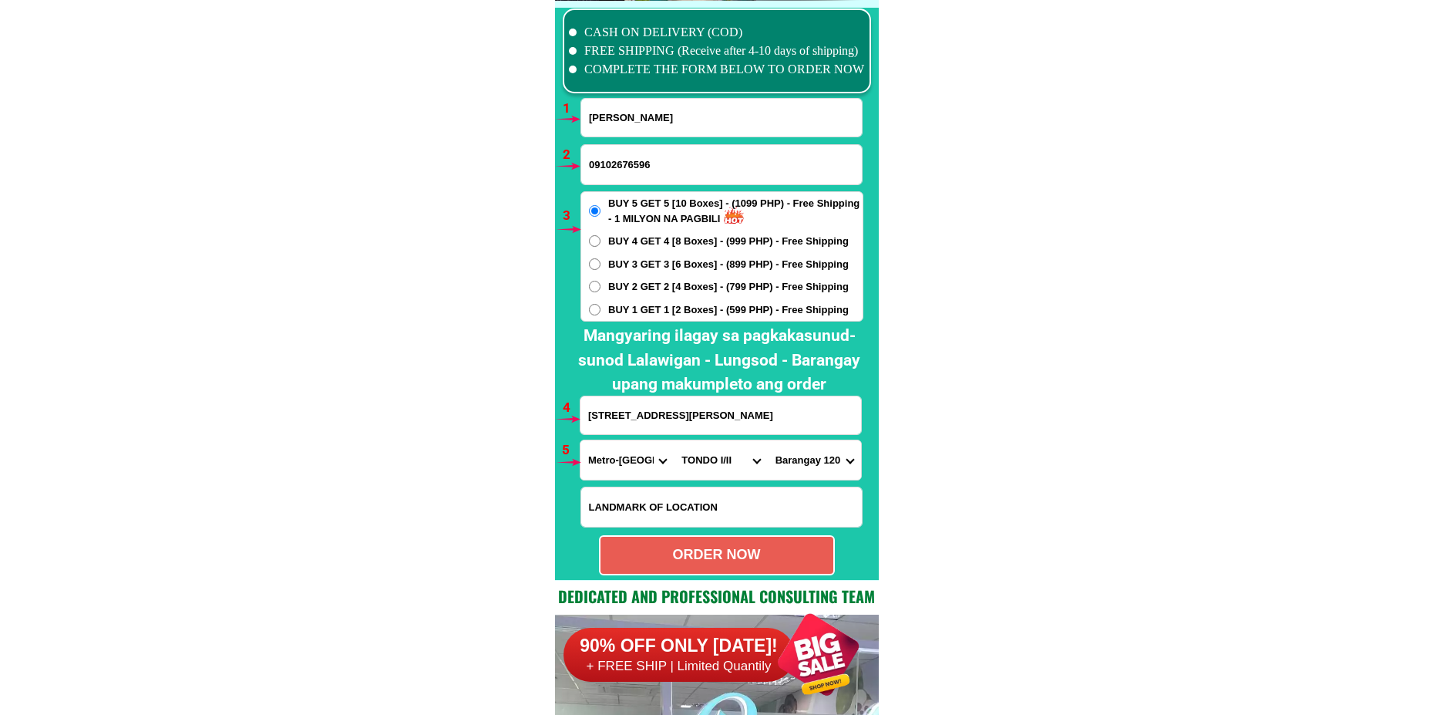
click at [768, 440] on select "[GEOGRAPHIC_DATA]" at bounding box center [814, 459] width 93 height 39
click at [758, 549] on div "ORDER NOW" at bounding box center [717, 554] width 233 height 21
type input "[STREET_ADDRESS][PERSON_NAME]"
radio input "true"
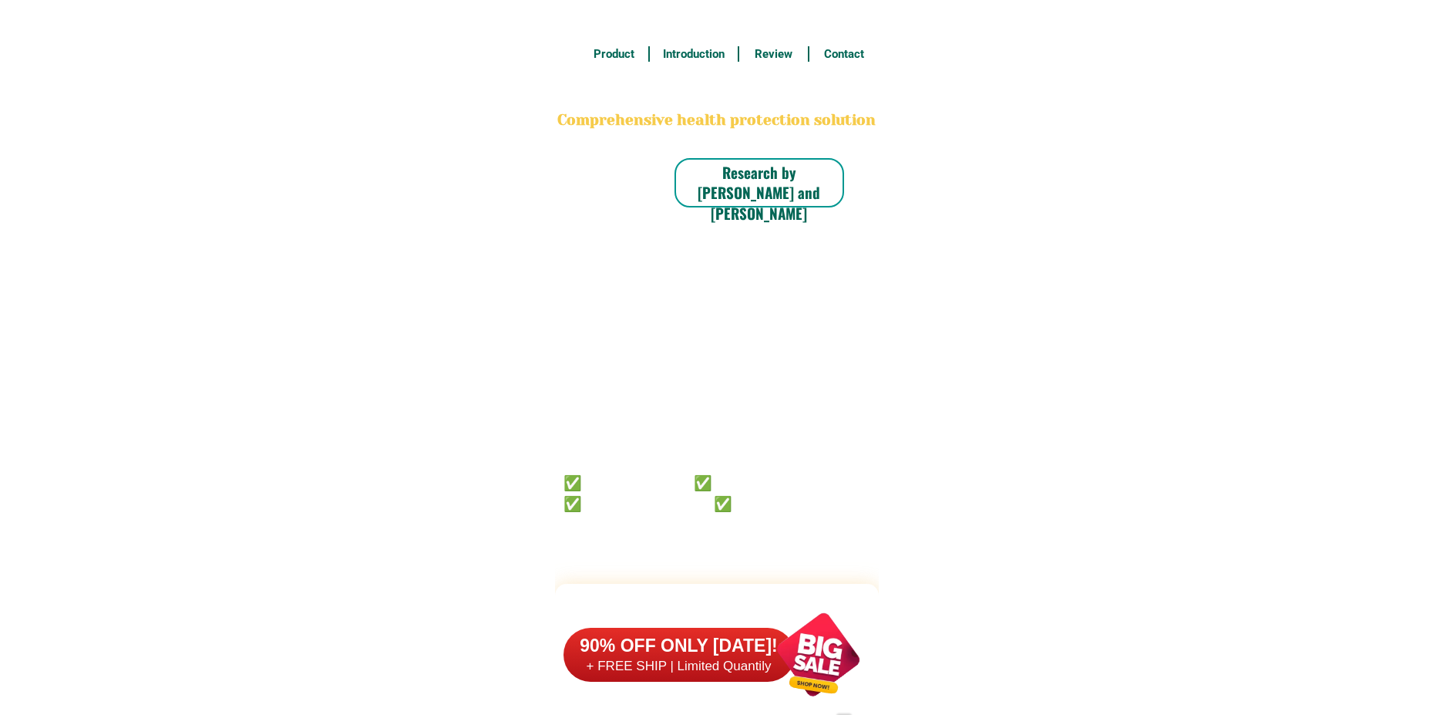
scroll to position [11338, 0]
